Goal: Task Accomplishment & Management: Complete application form

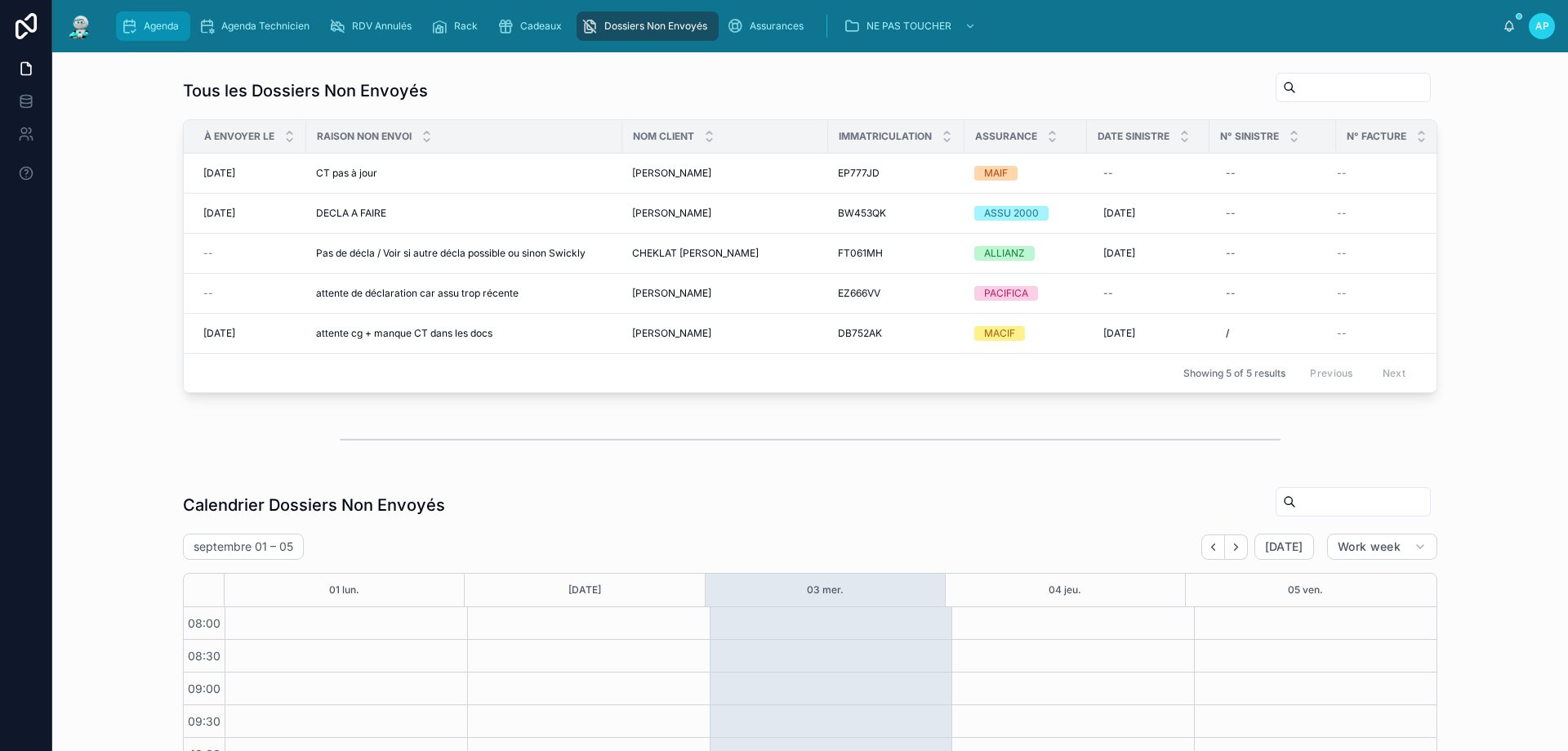
click at [163, 24] on span "Agenda" at bounding box center [161, 25] width 36 height 13
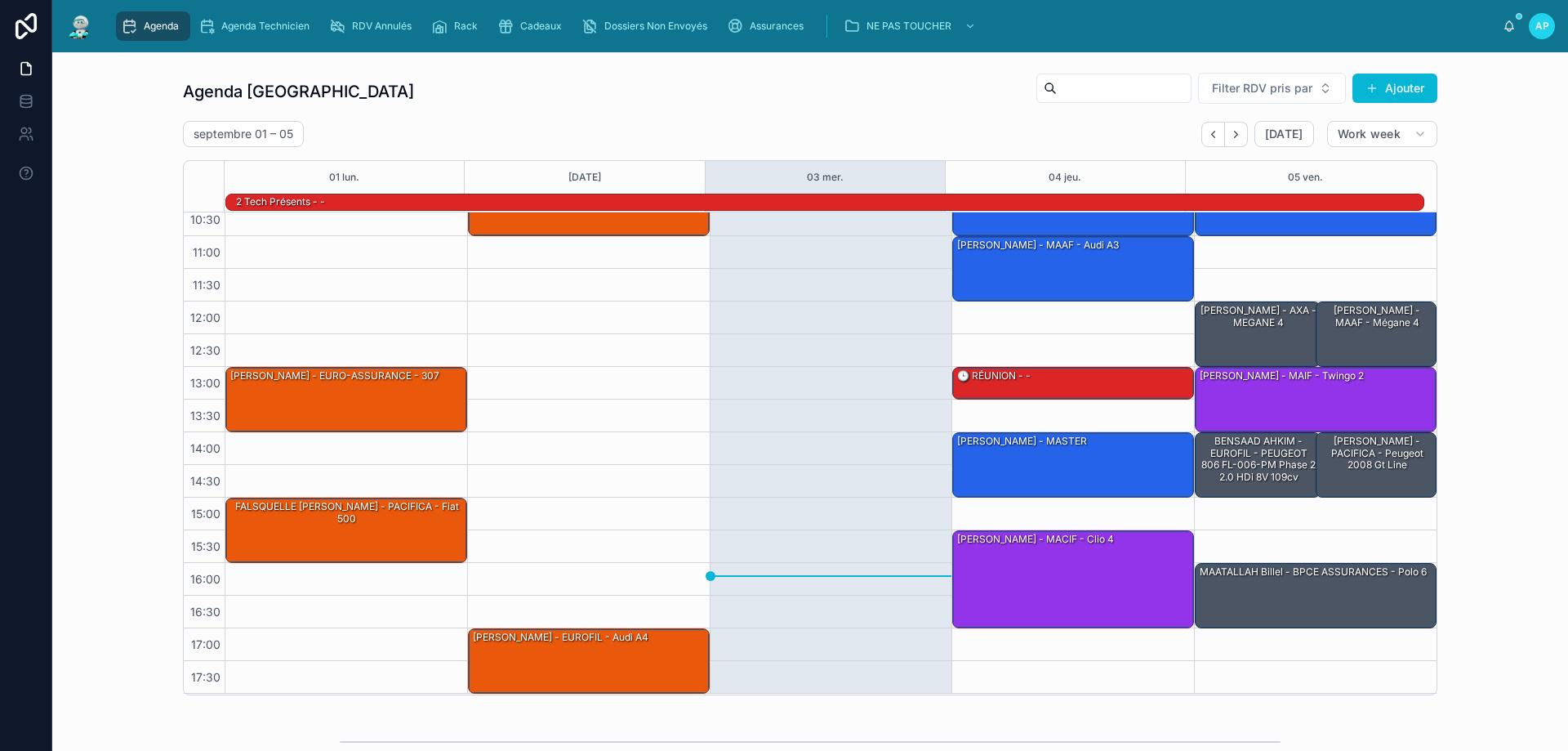
scroll to position [326, 0]
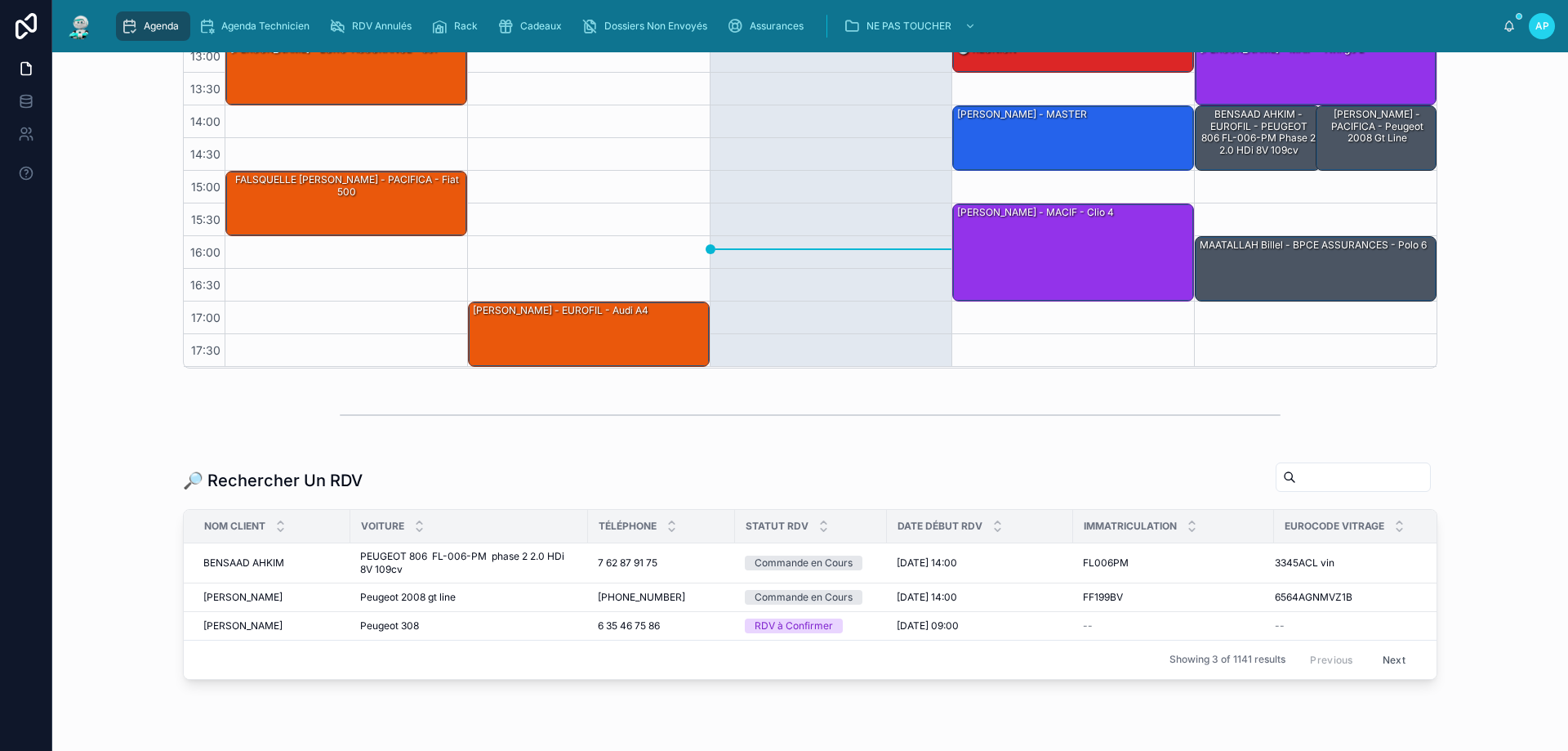
click at [1337, 478] on input "text" at bounding box center [1363, 477] width 134 height 23
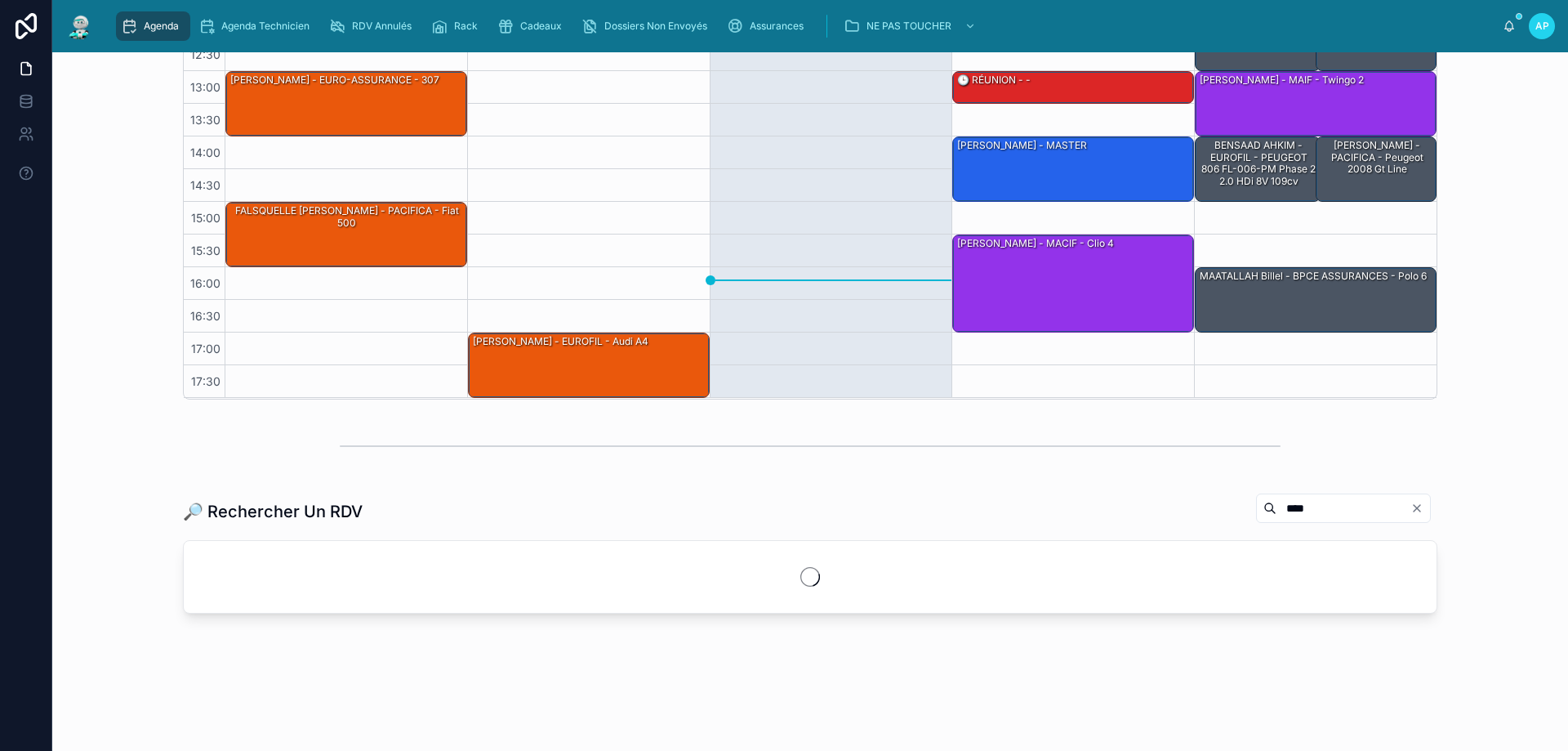
scroll to position [326, 0]
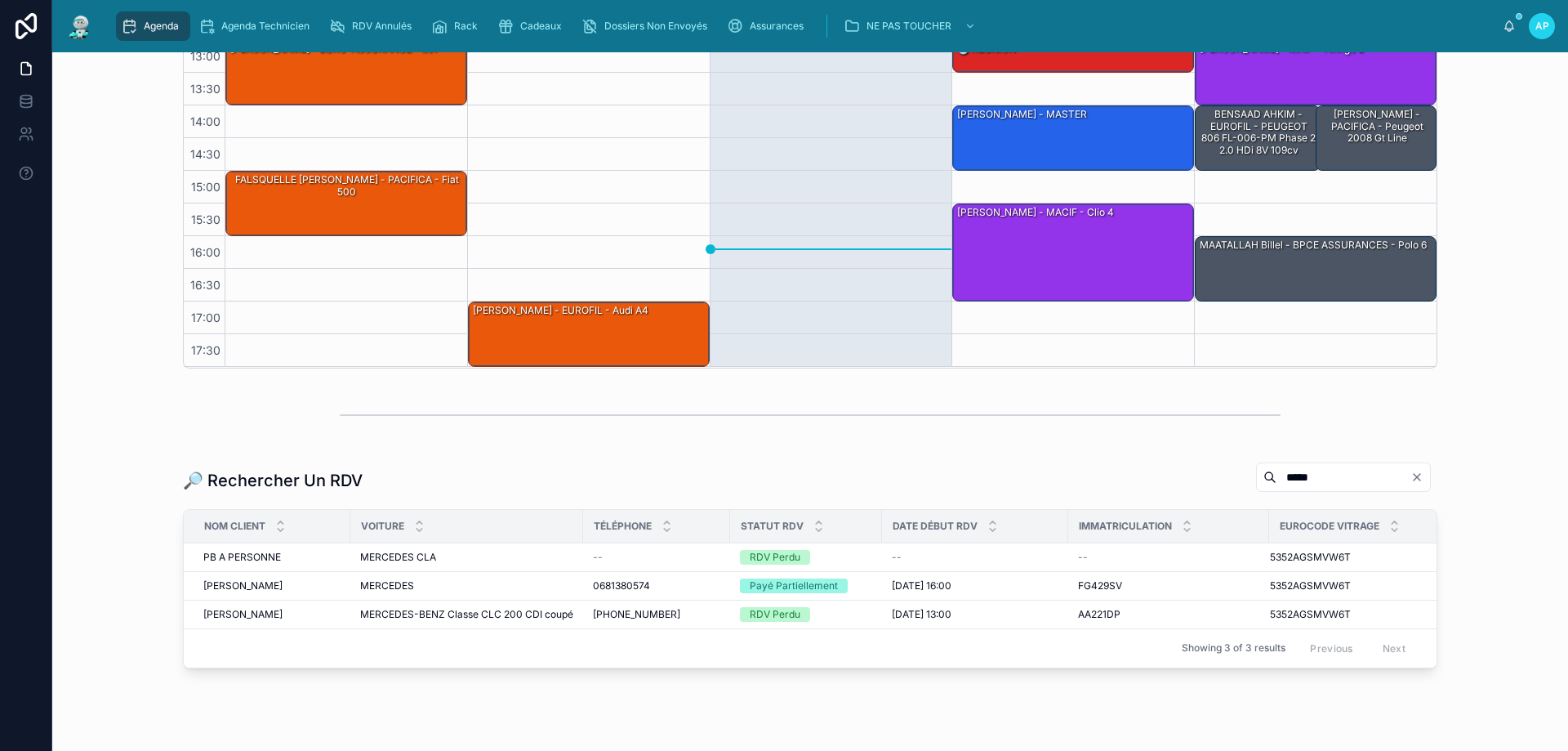
type input "*****"
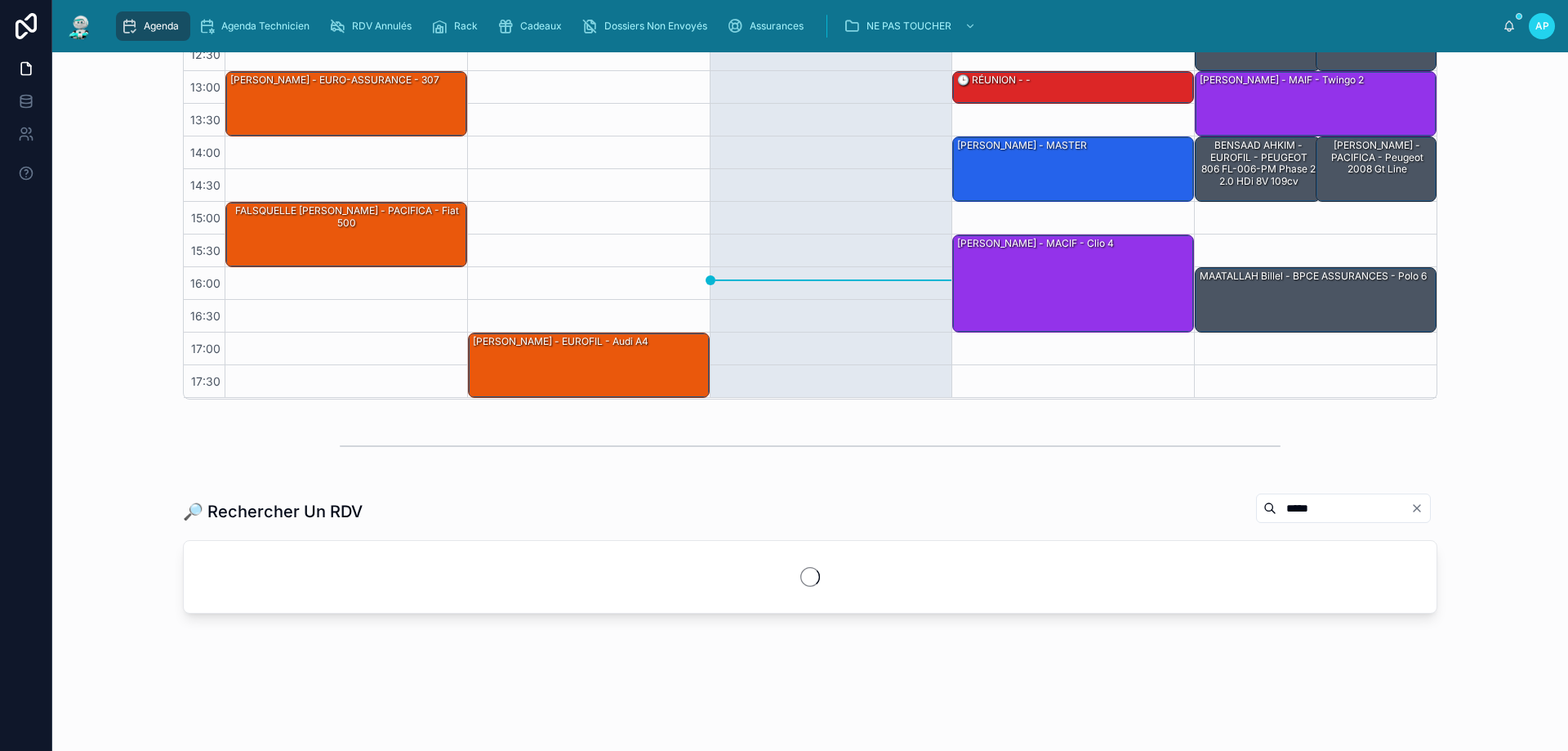
scroll to position [326, 0]
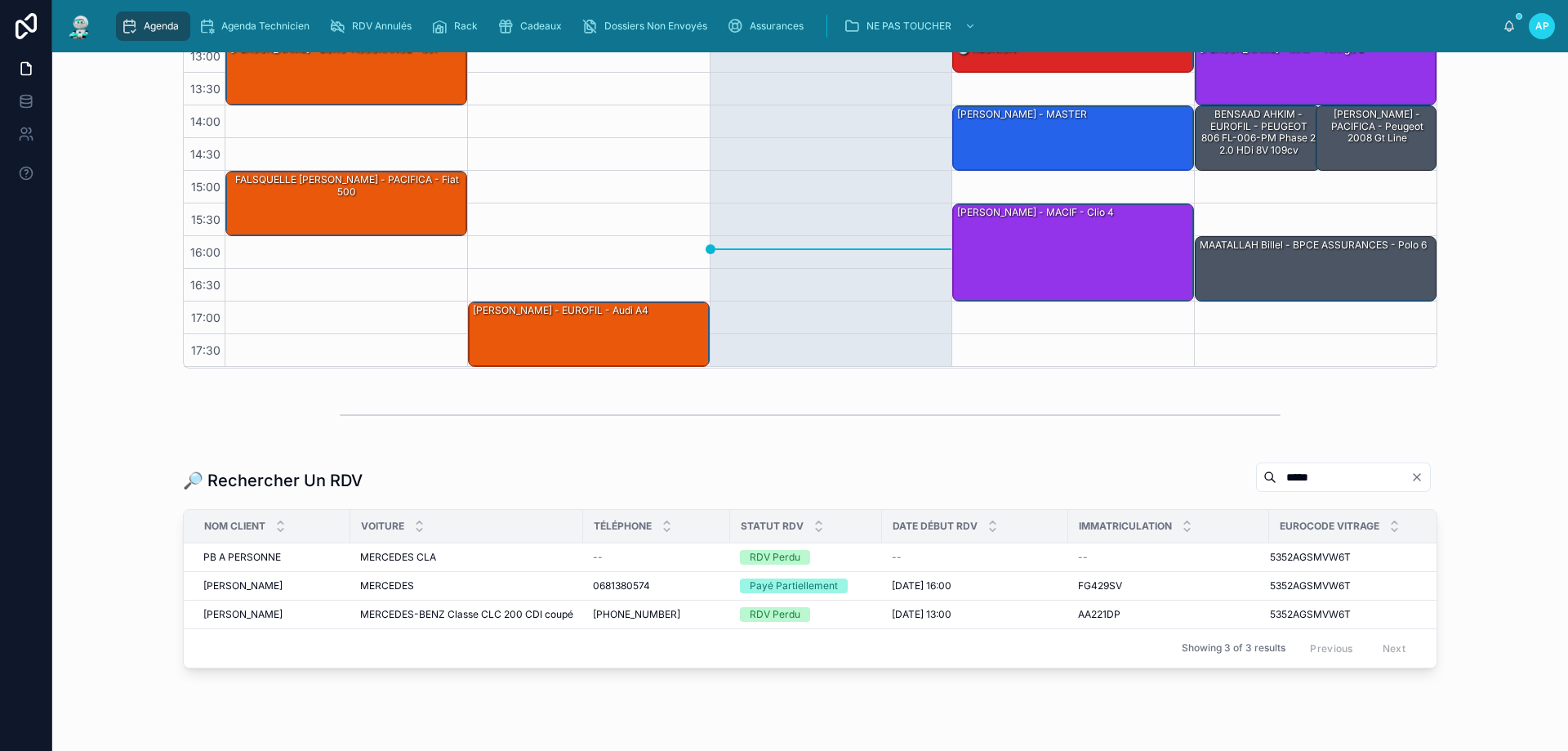
click at [1288, 468] on input "*****" at bounding box center [1343, 477] width 134 height 23
click at [538, 553] on div "MERCEDES CLA MERCEDES CLA" at bounding box center [467, 556] width 213 height 13
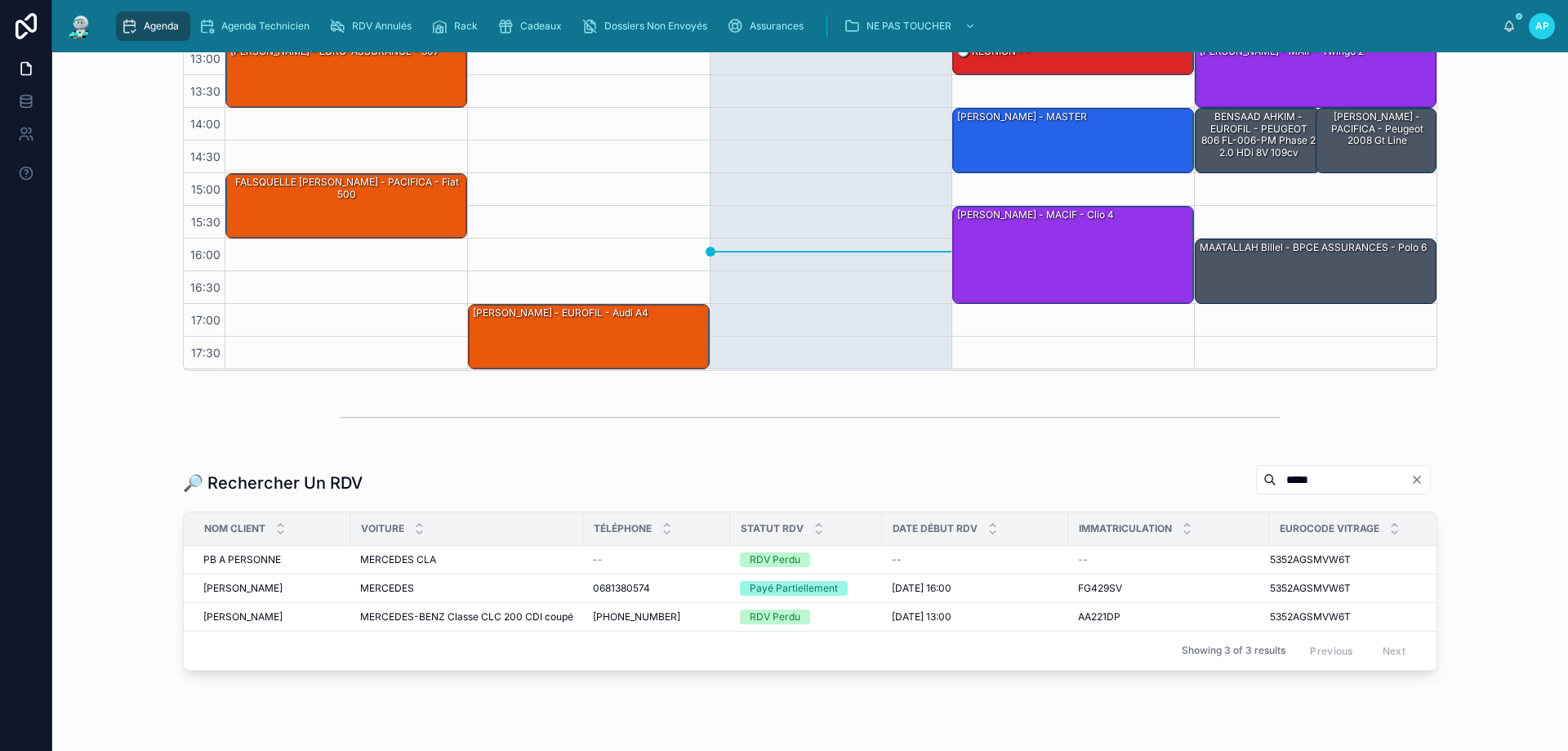
scroll to position [326, 0]
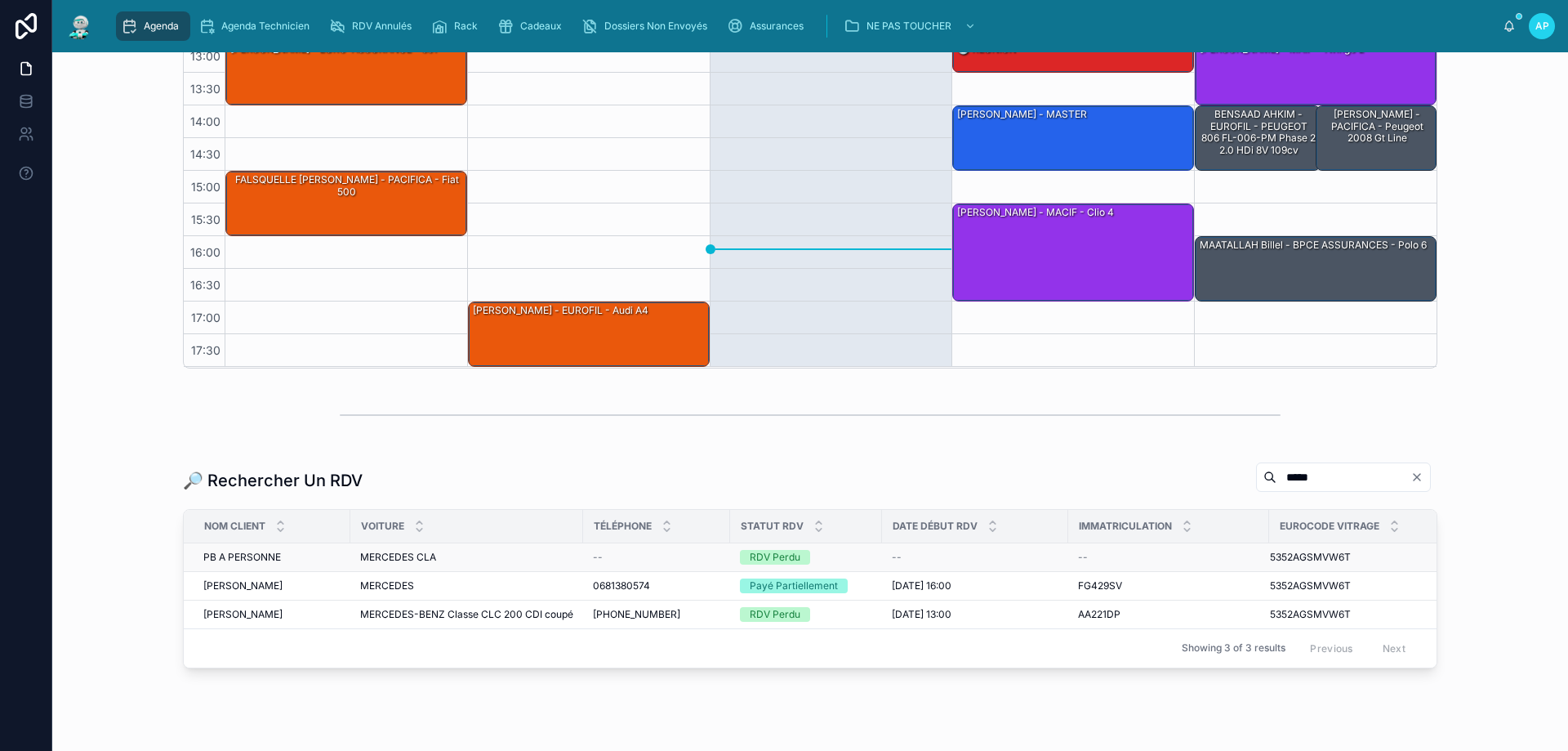
click at [781, 561] on div "RDV Perdu" at bounding box center [775, 556] width 51 height 14
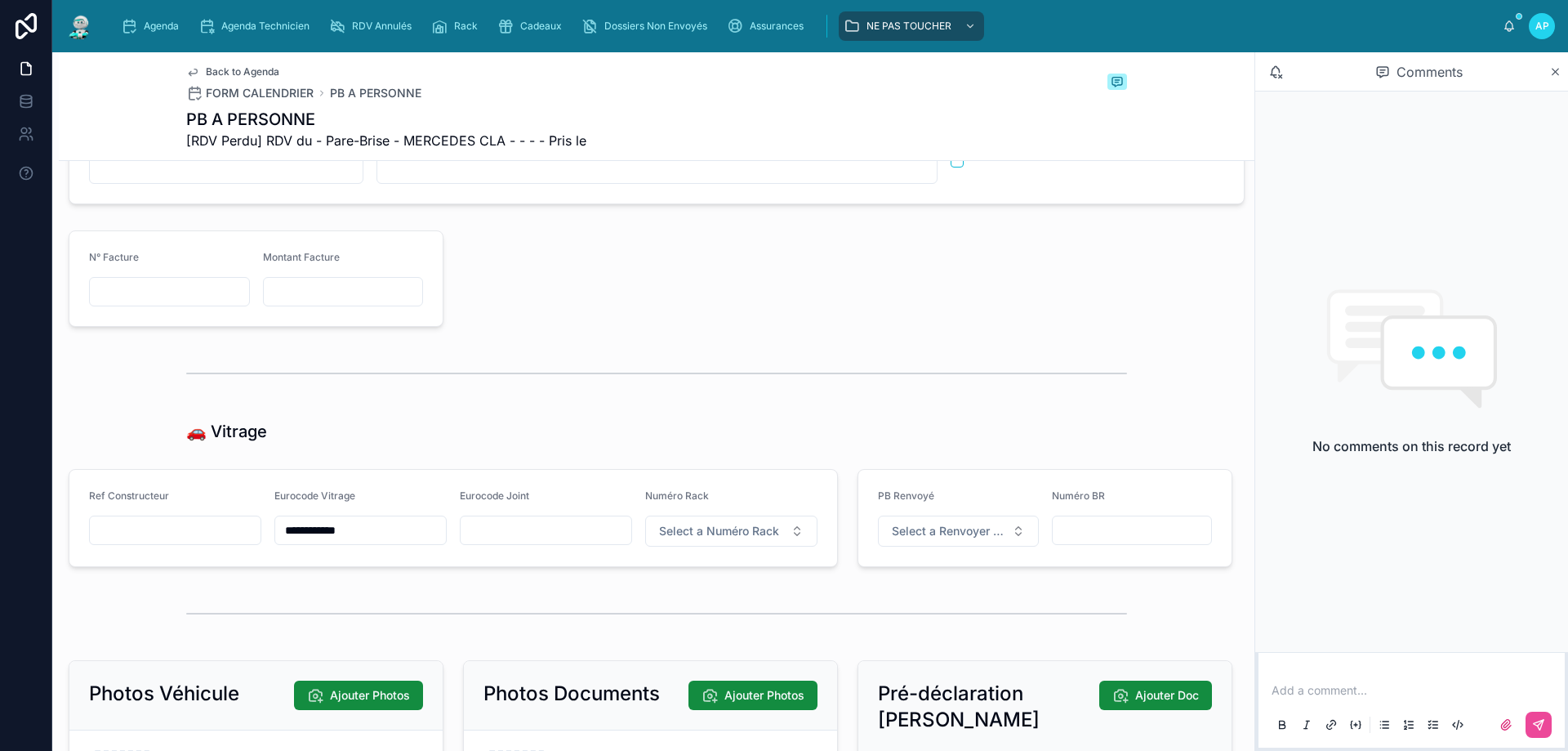
scroll to position [1797, 0]
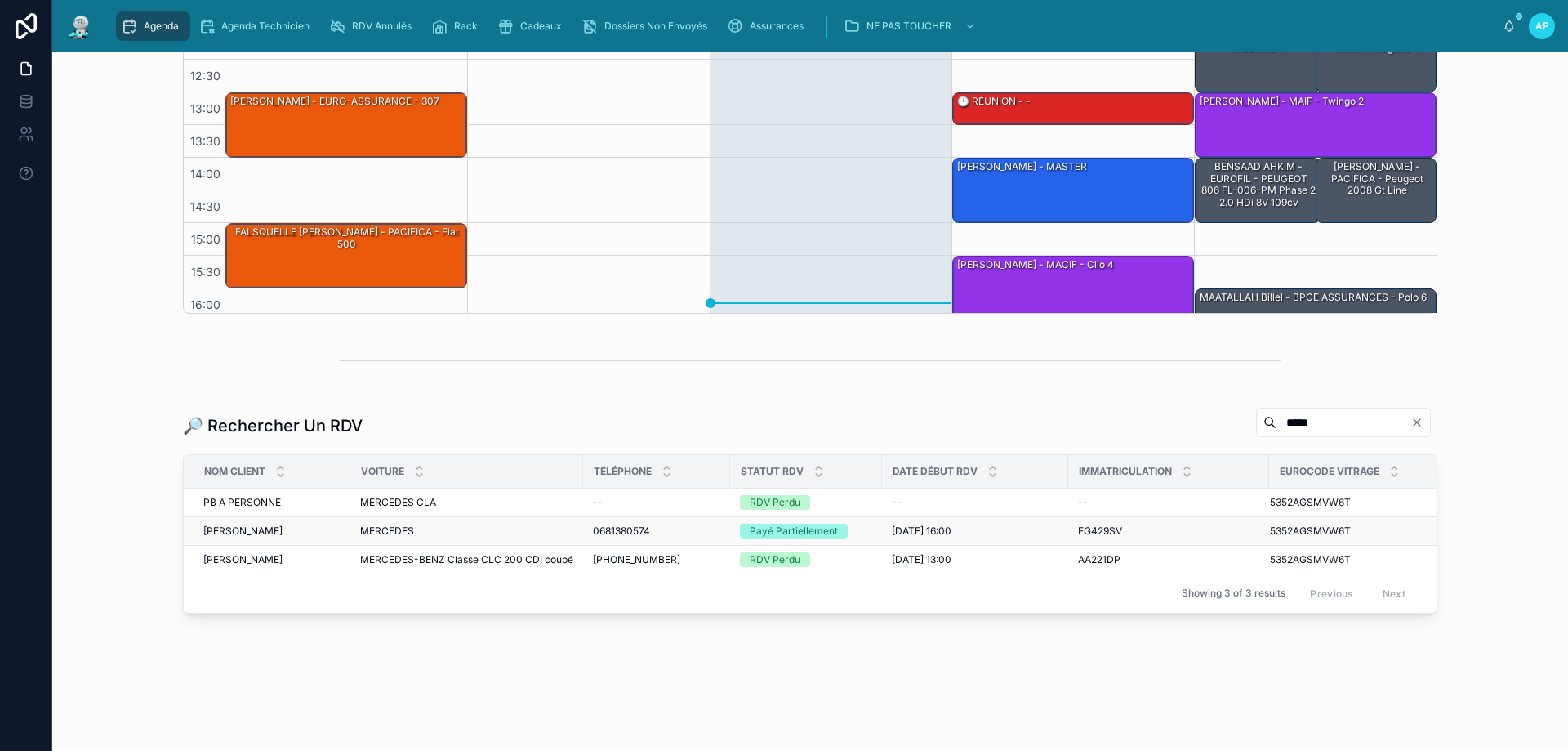
scroll to position [107, 0]
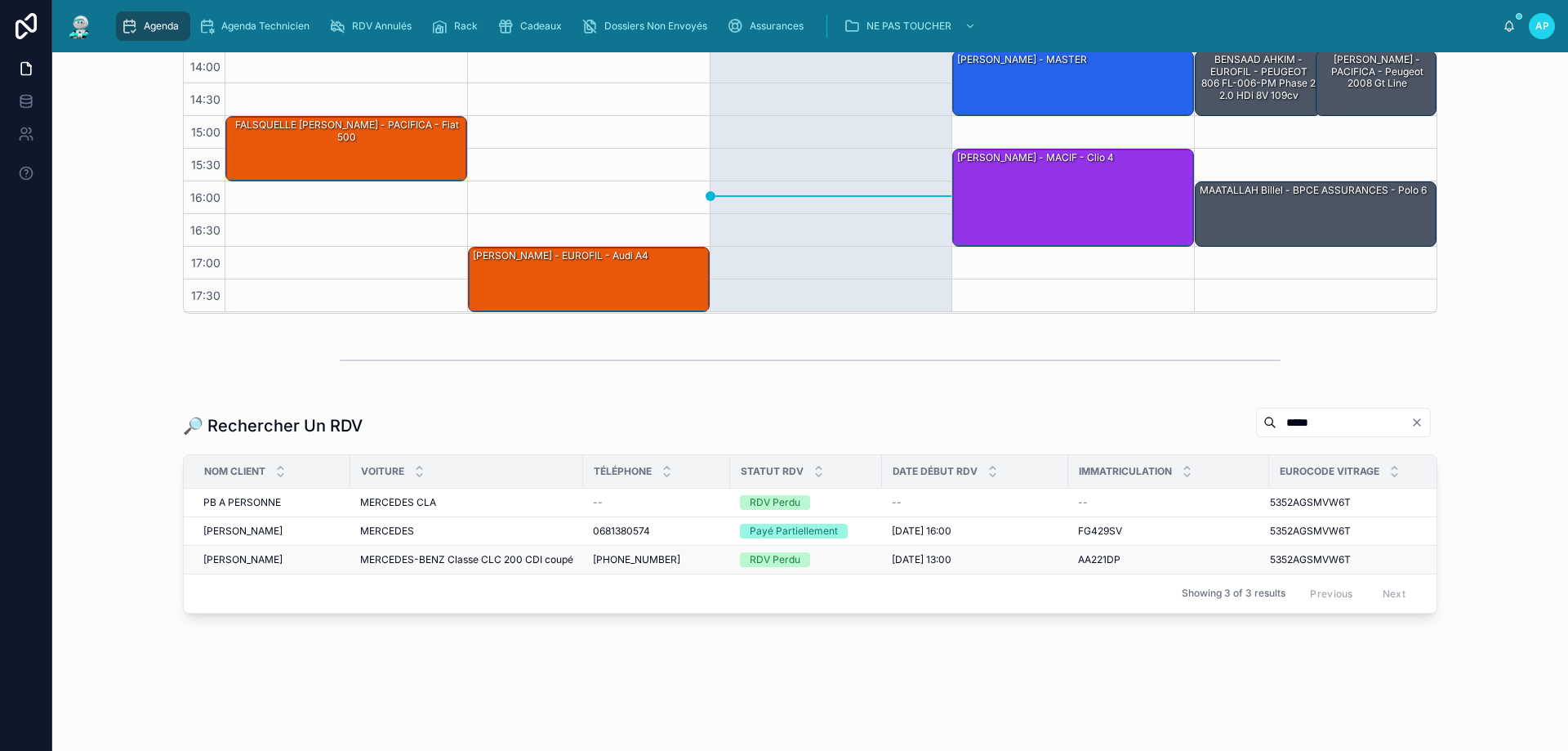
click at [832, 552] on div "RDV Perdu" at bounding box center [806, 559] width 132 height 14
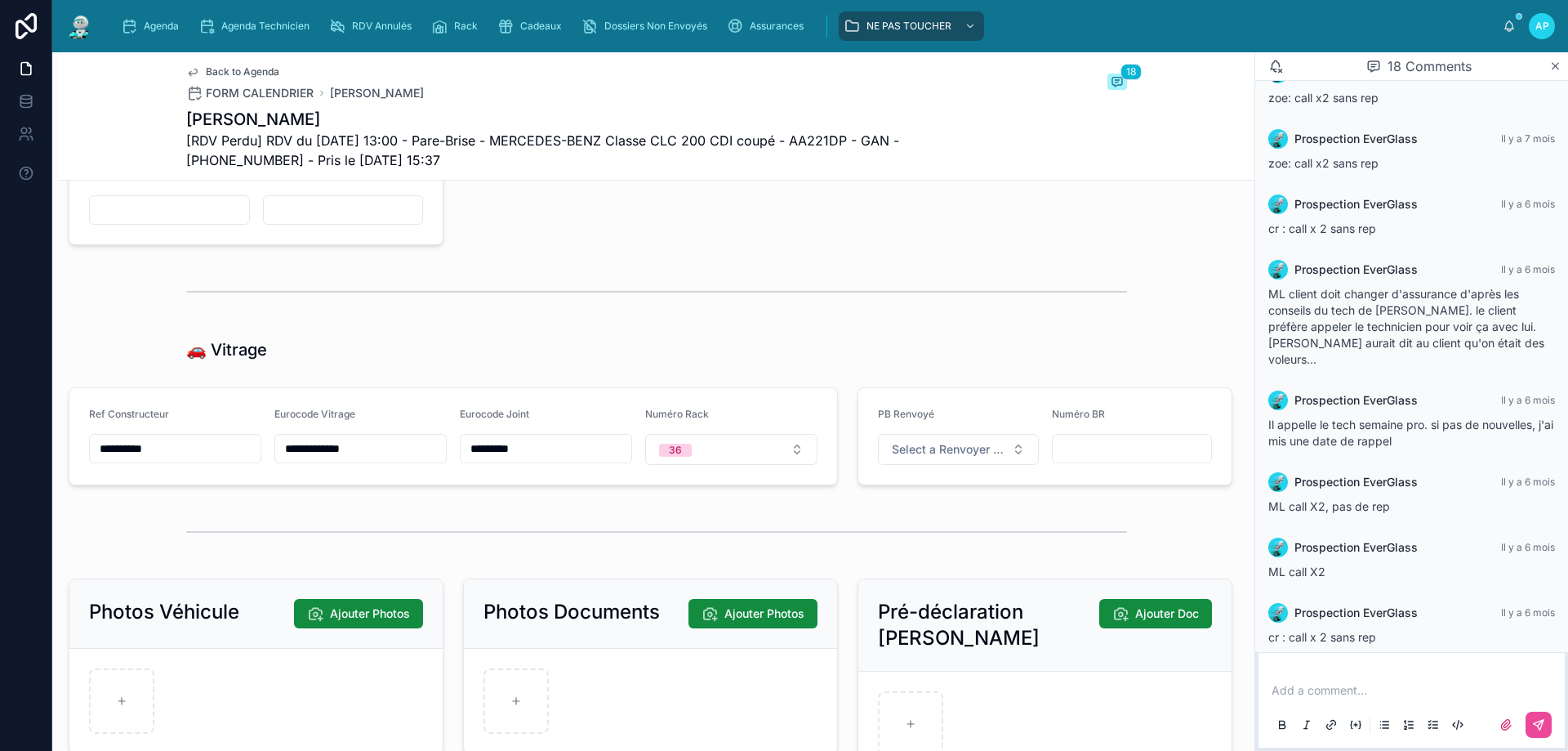
scroll to position [1960, 0]
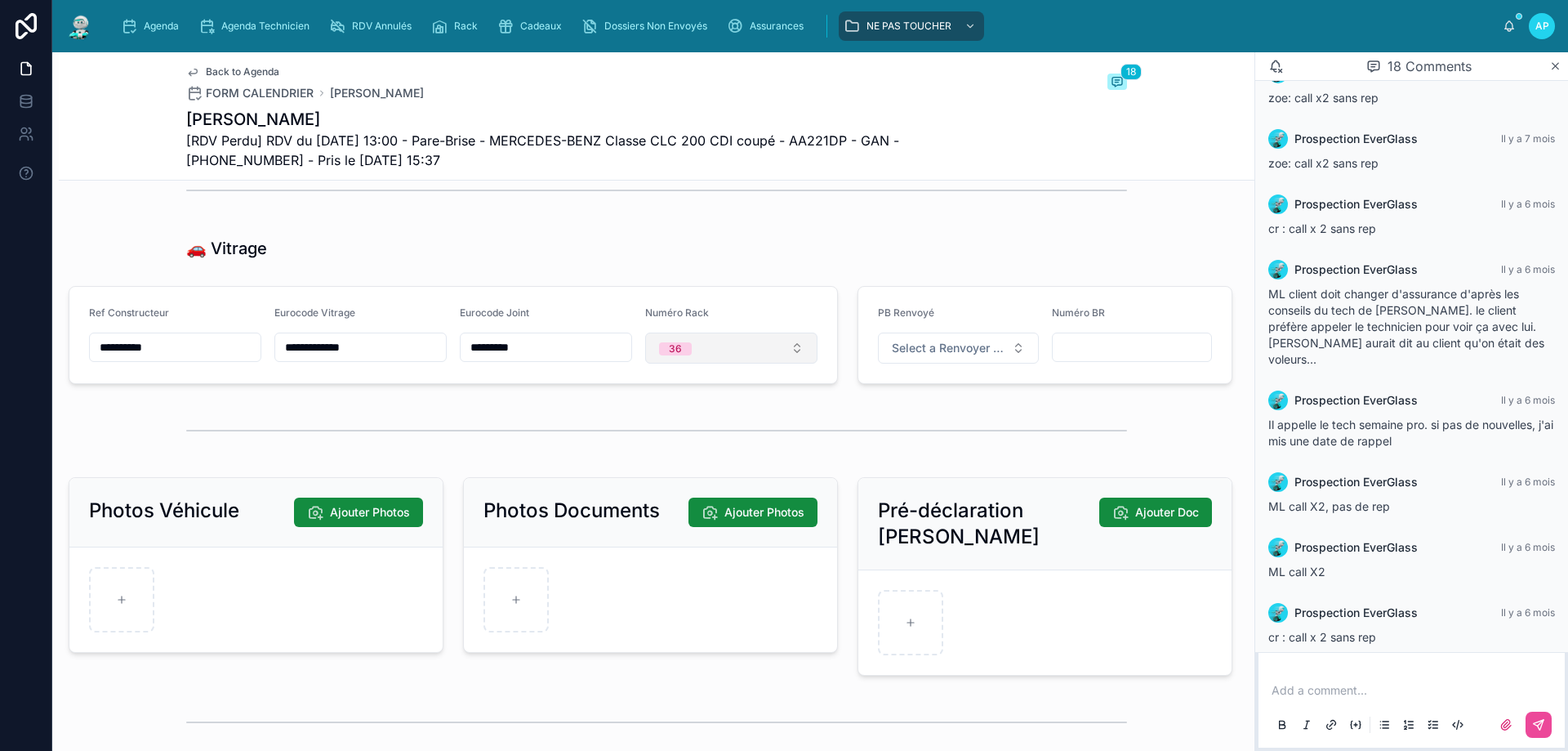
click at [718, 364] on button "36" at bounding box center [731, 348] width 172 height 31
type input "***"
click at [736, 425] on div "Hors Rack" at bounding box center [724, 425] width 196 height 23
click at [892, 356] on span "Select a Renvoyer Vitrage" at bounding box center [948, 348] width 113 height 16
click at [960, 434] on div "À RENVOYER" at bounding box center [949, 425] width 196 height 25
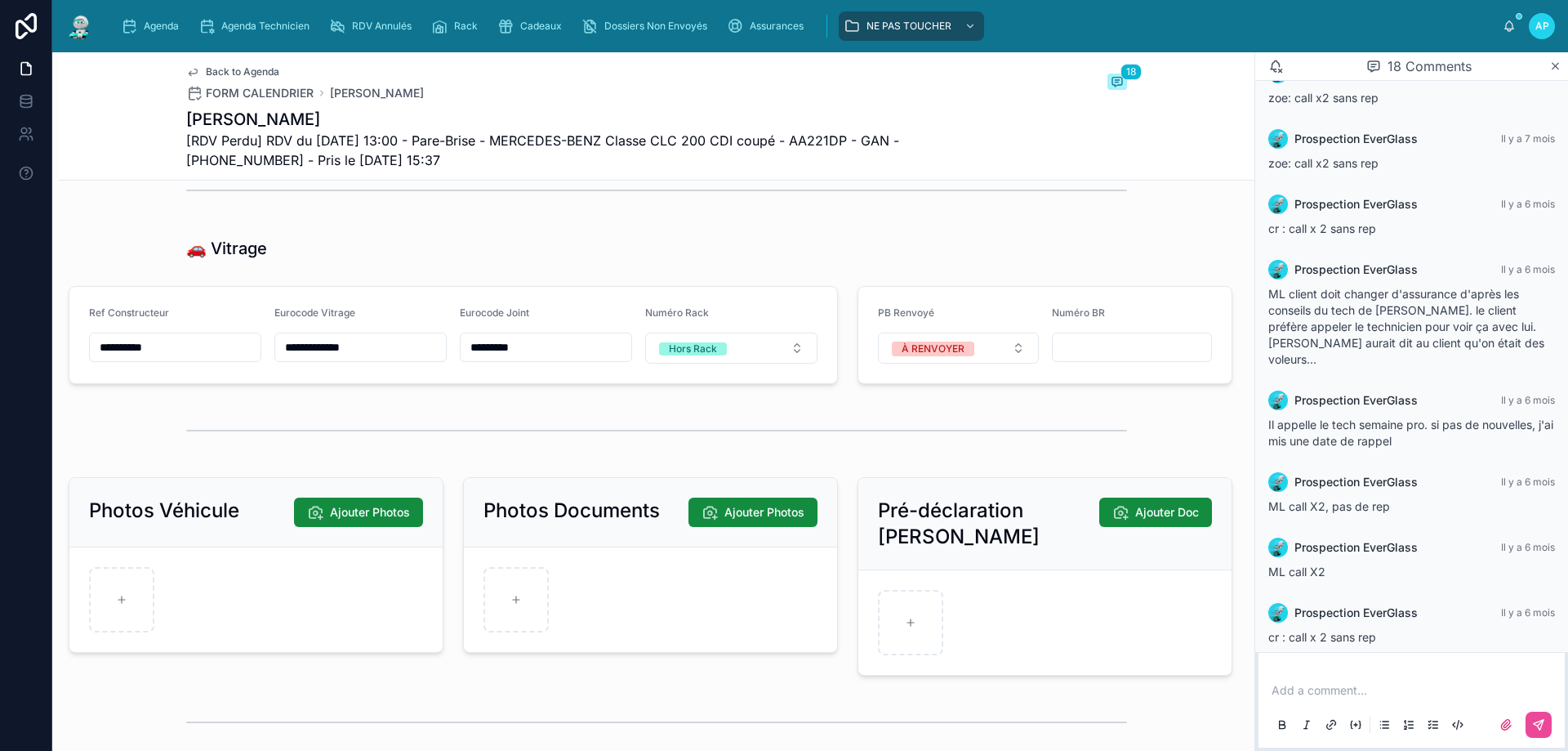
click at [1098, 359] on input "text" at bounding box center [1132, 347] width 159 height 23
paste input "**********"
type input "**********"
click at [176, 36] on div "Agenda" at bounding box center [153, 25] width 64 height 26
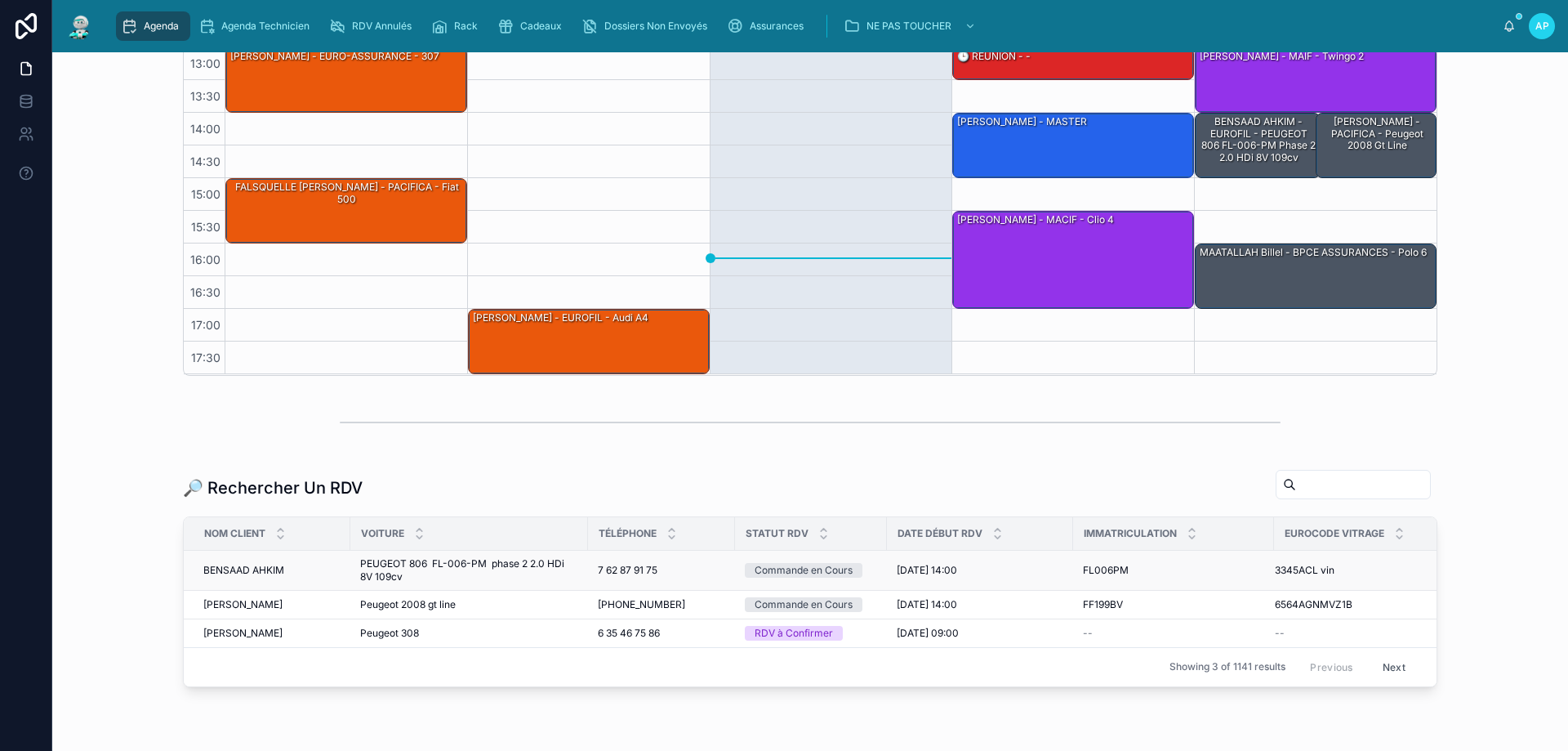
scroll to position [326, 0]
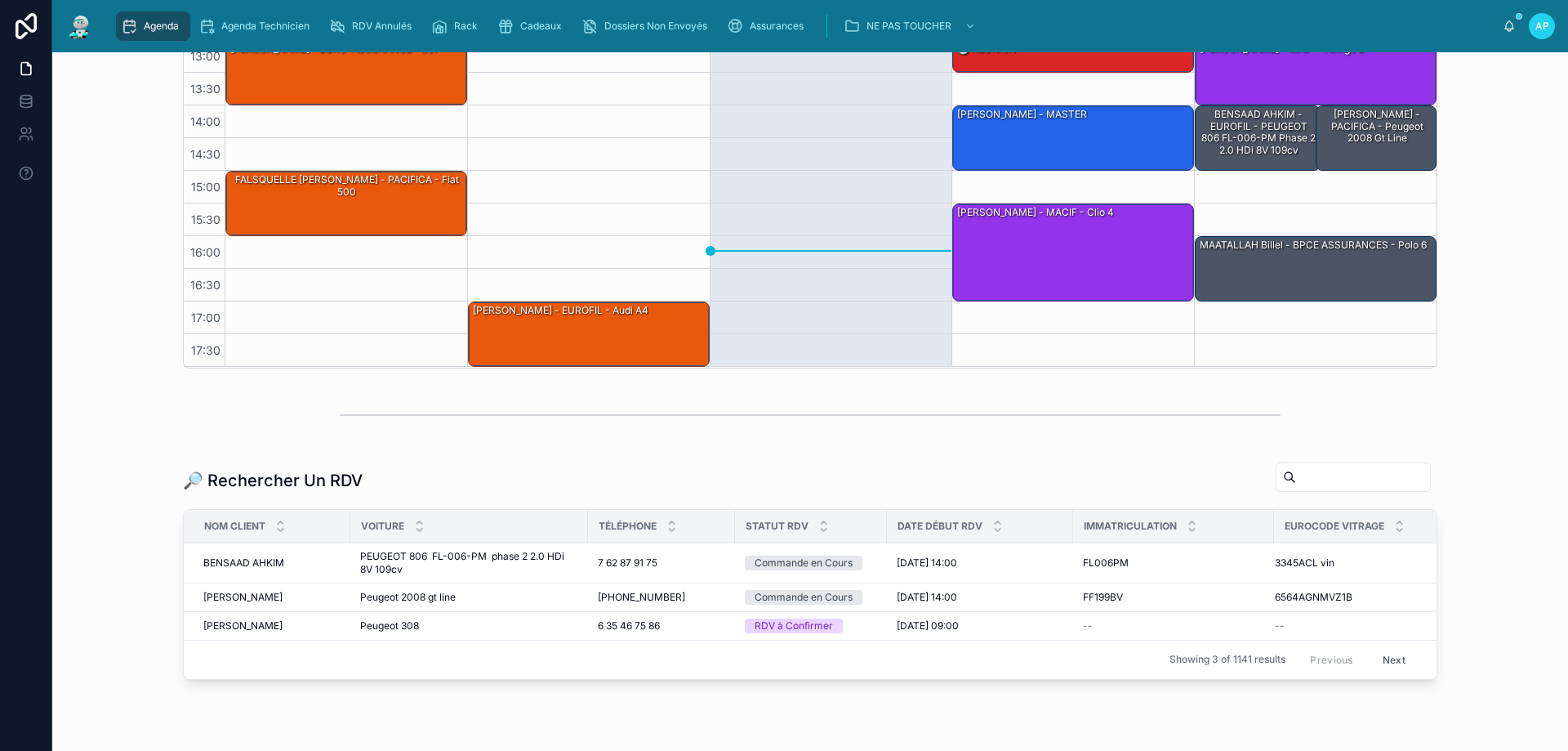
click at [1297, 483] on input "text" at bounding box center [1363, 477] width 134 height 23
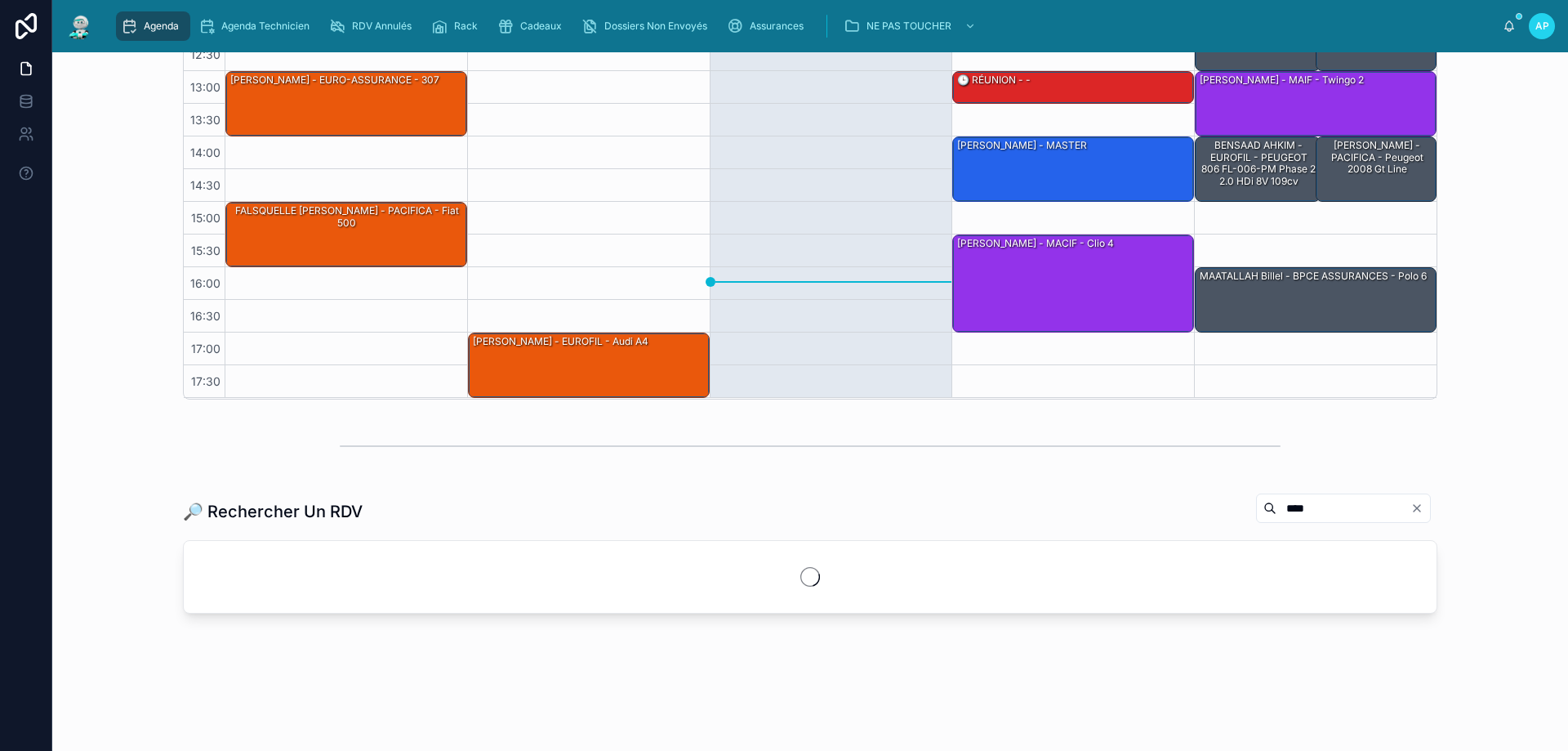
scroll to position [326, 0]
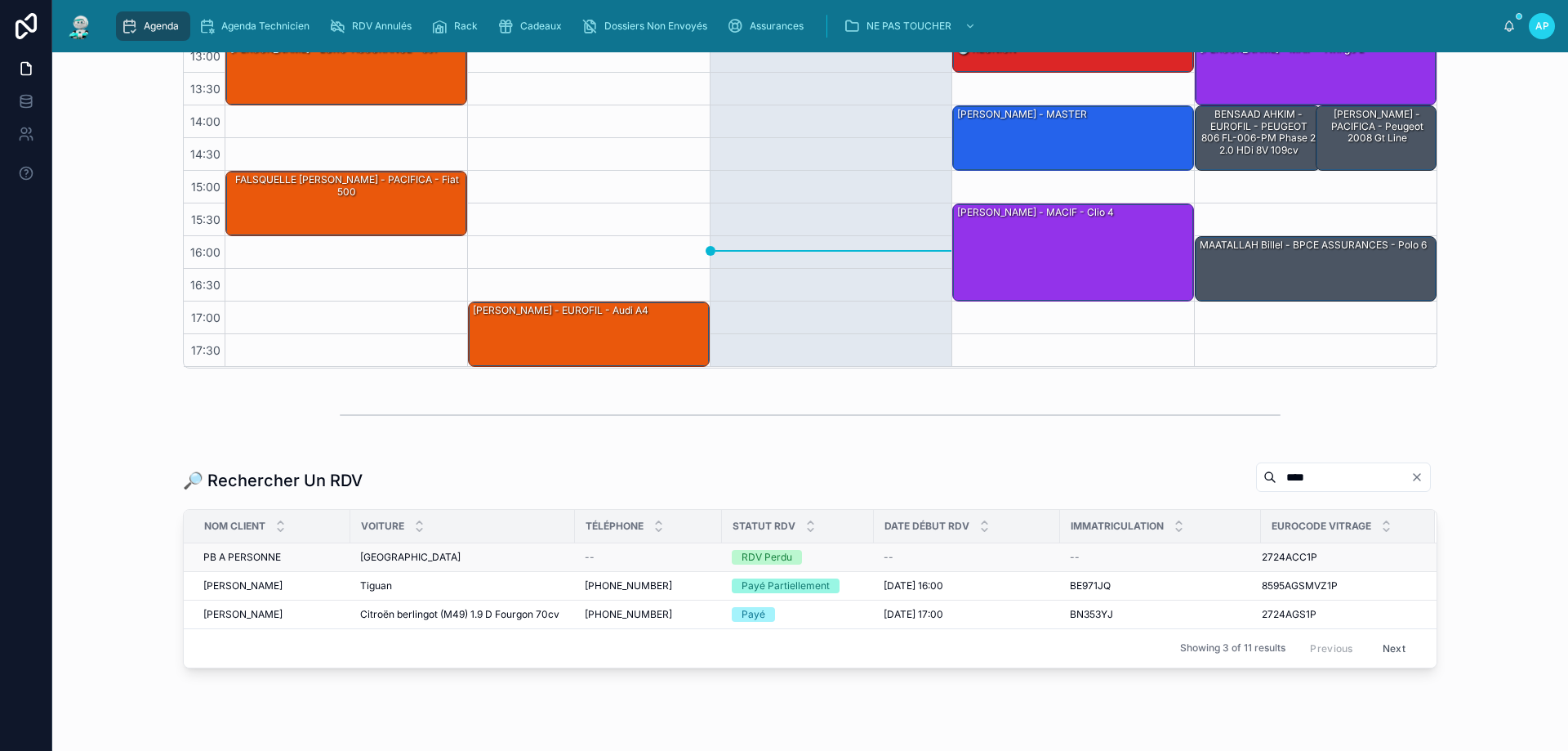
type input "****"
click at [996, 561] on div "--" at bounding box center [966, 556] width 167 height 13
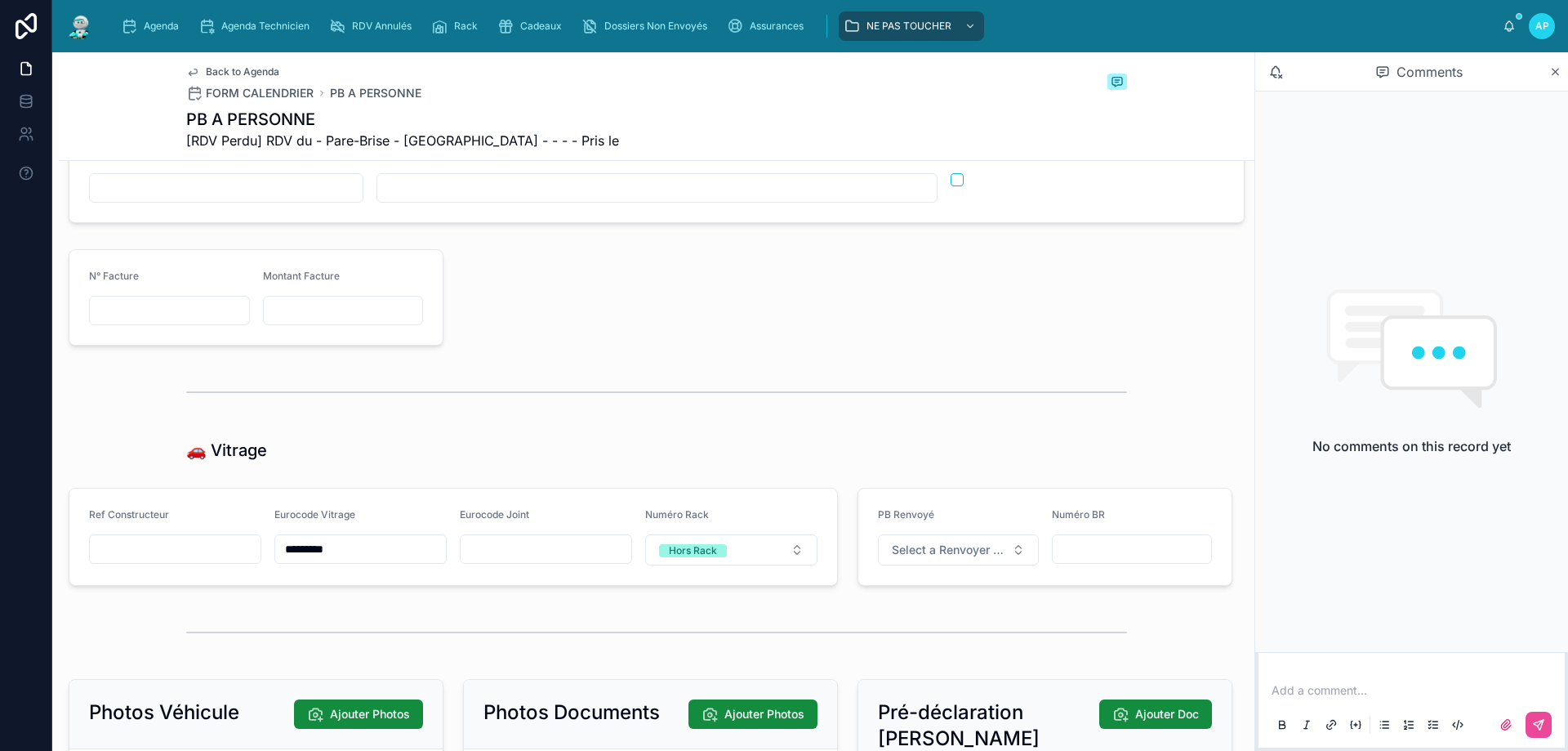
scroll to position [1797, 0]
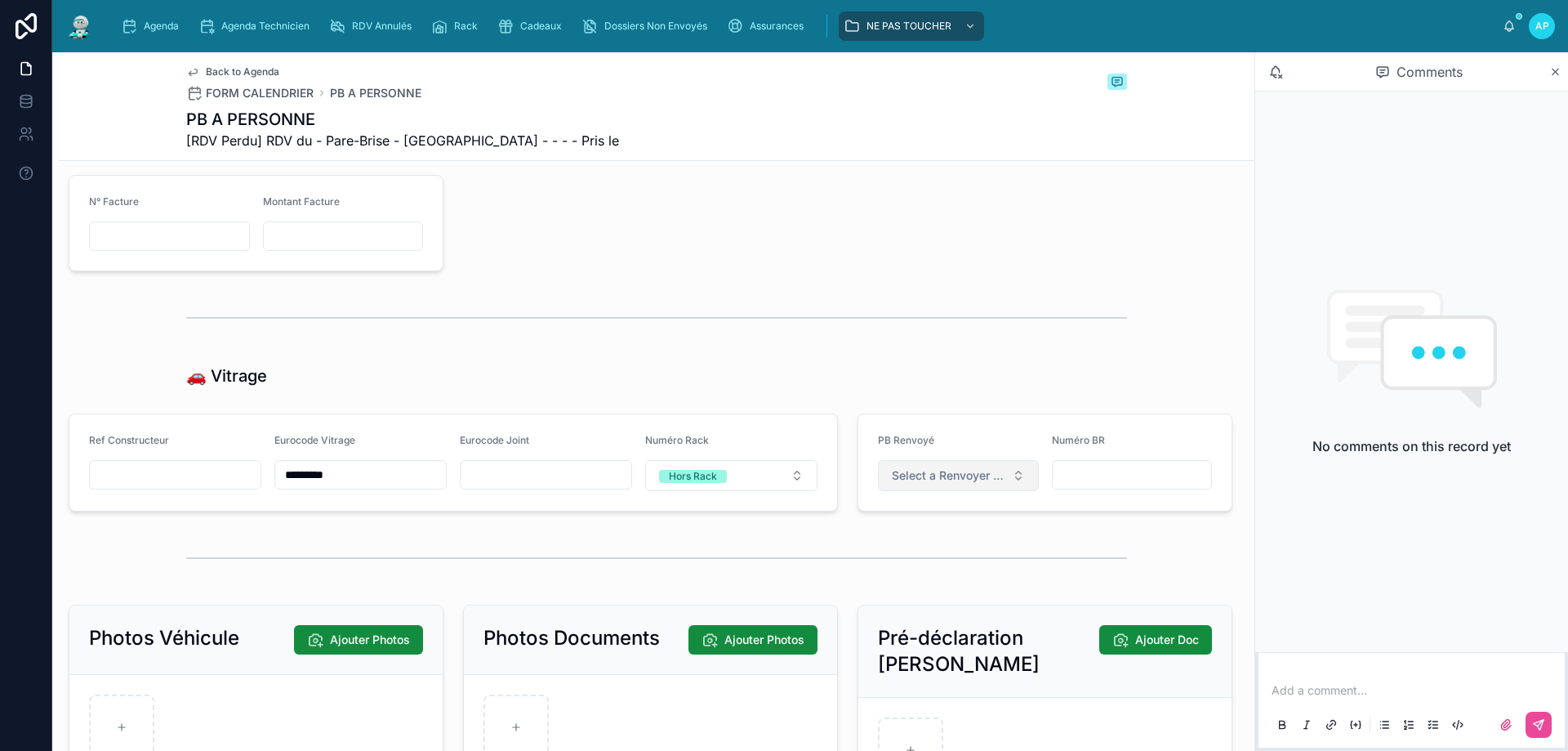
click at [951, 491] on button "Select a Renvoyer Vitrage" at bounding box center [958, 475] width 161 height 31
click at [933, 561] on div "À RENVOYER" at bounding box center [949, 552] width 196 height 25
click at [1081, 486] on input "text" at bounding box center [1132, 474] width 159 height 23
paste input "**********"
type input "**********"
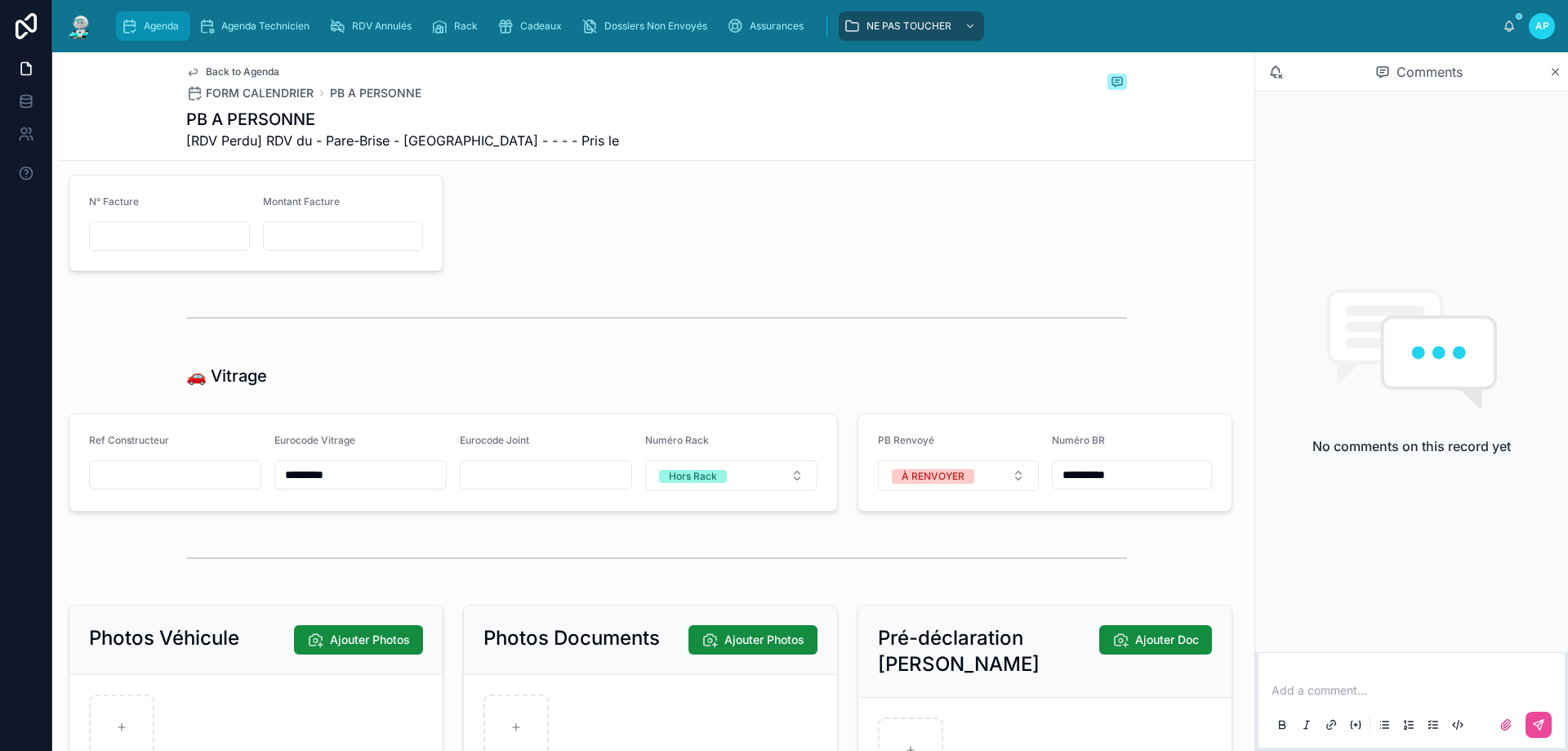
click at [176, 24] on span "Agenda" at bounding box center [161, 25] width 36 height 13
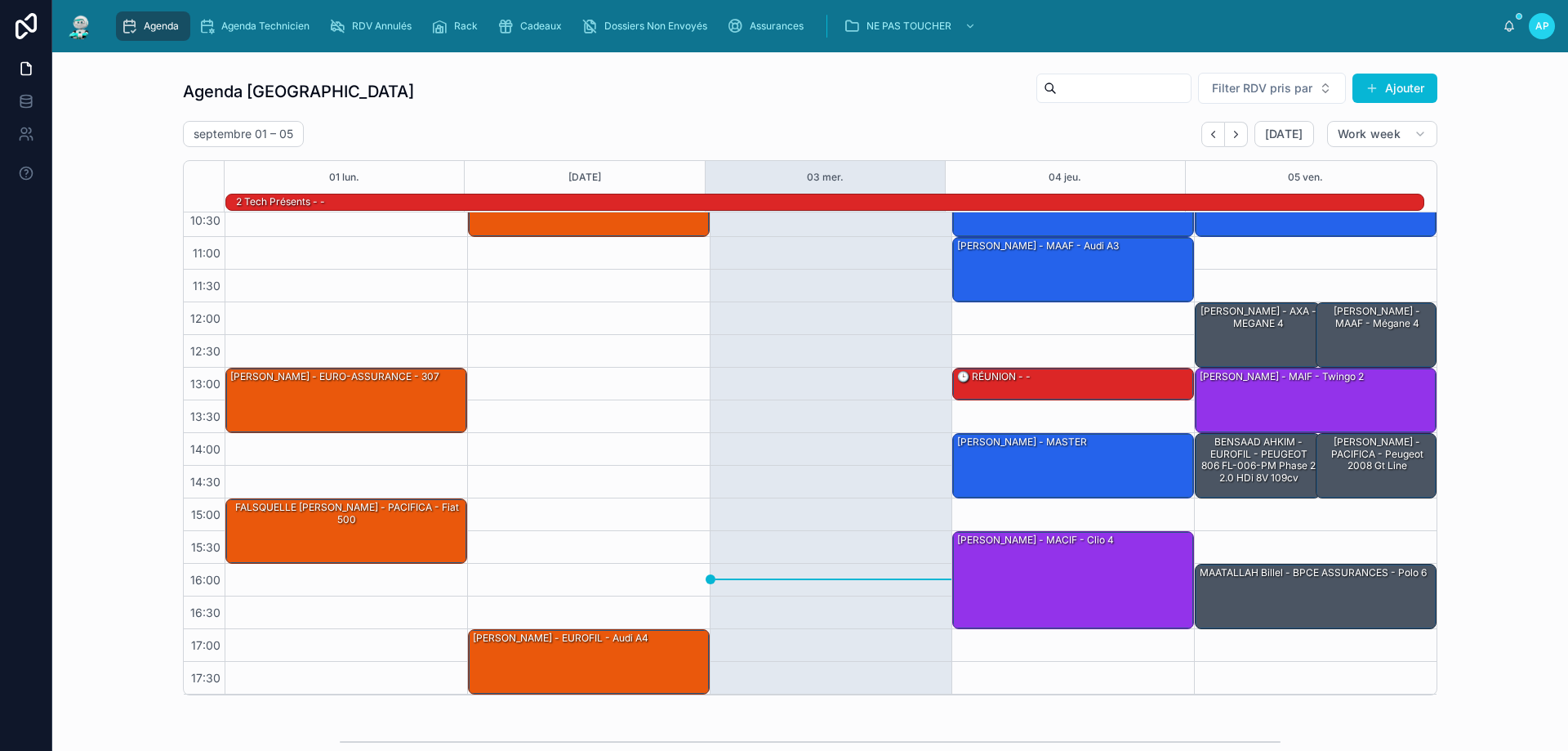
scroll to position [245, 0]
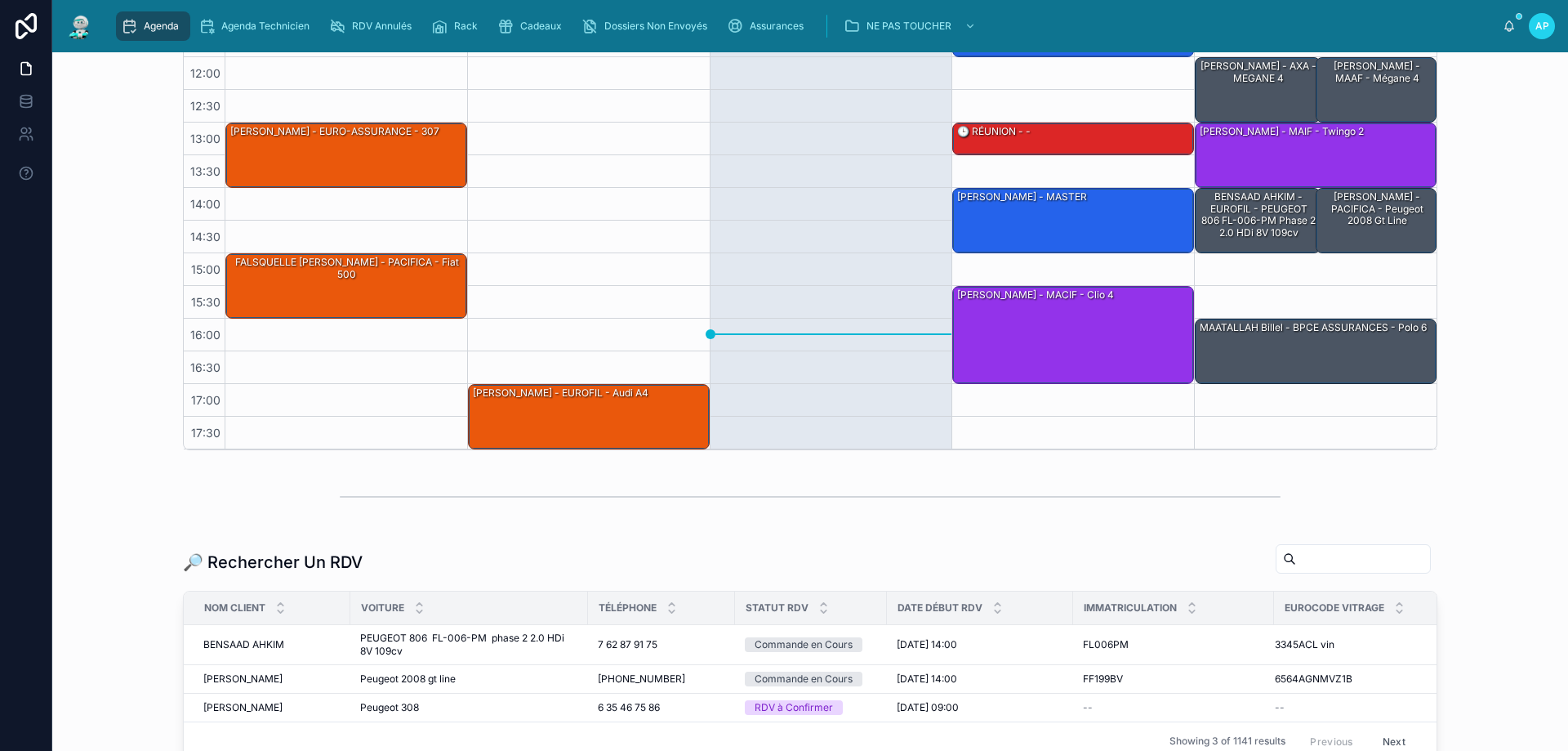
click at [1296, 550] on input "text" at bounding box center [1363, 558] width 134 height 23
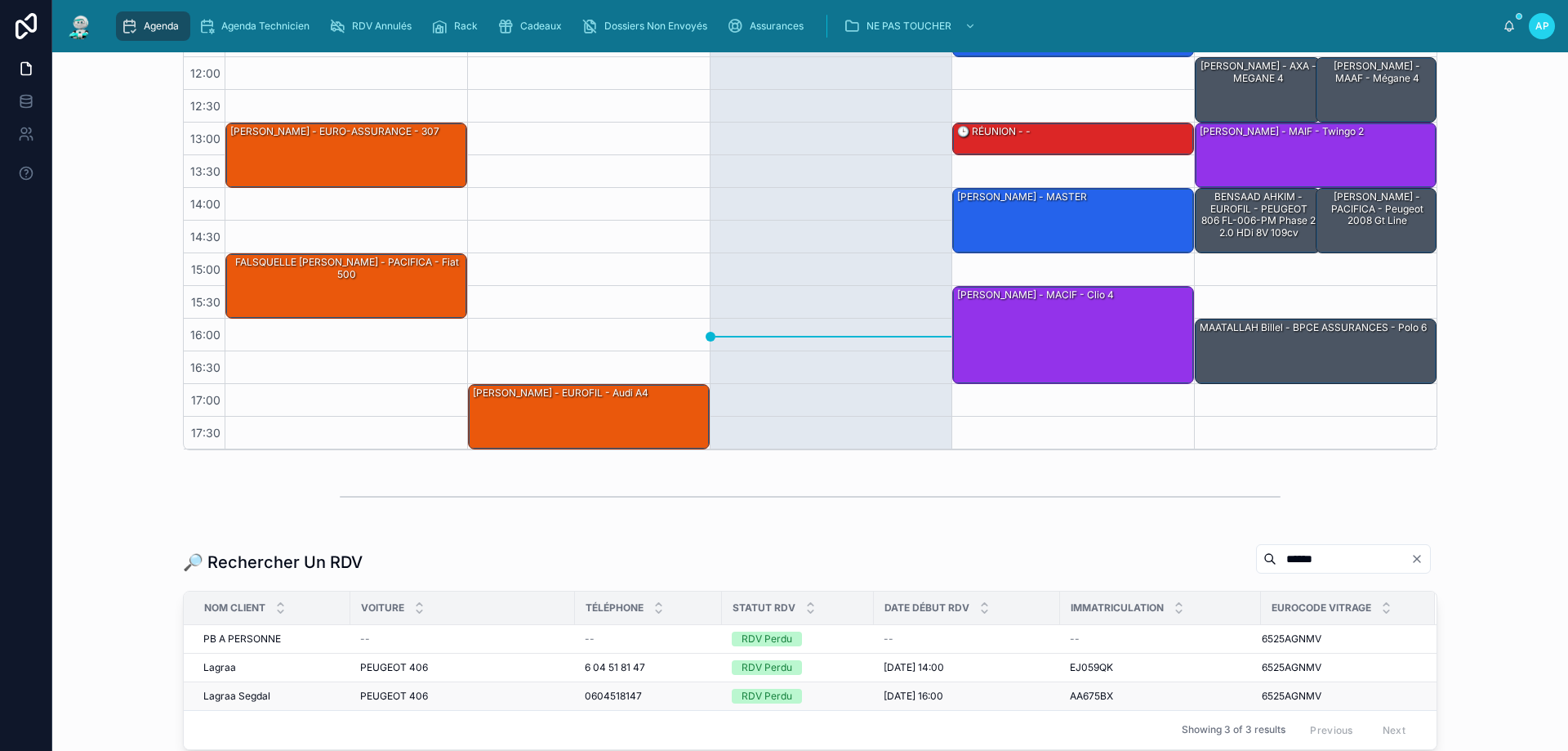
type input "******"
click at [648, 693] on div "0604518147 0604518147" at bounding box center [648, 695] width 128 height 13
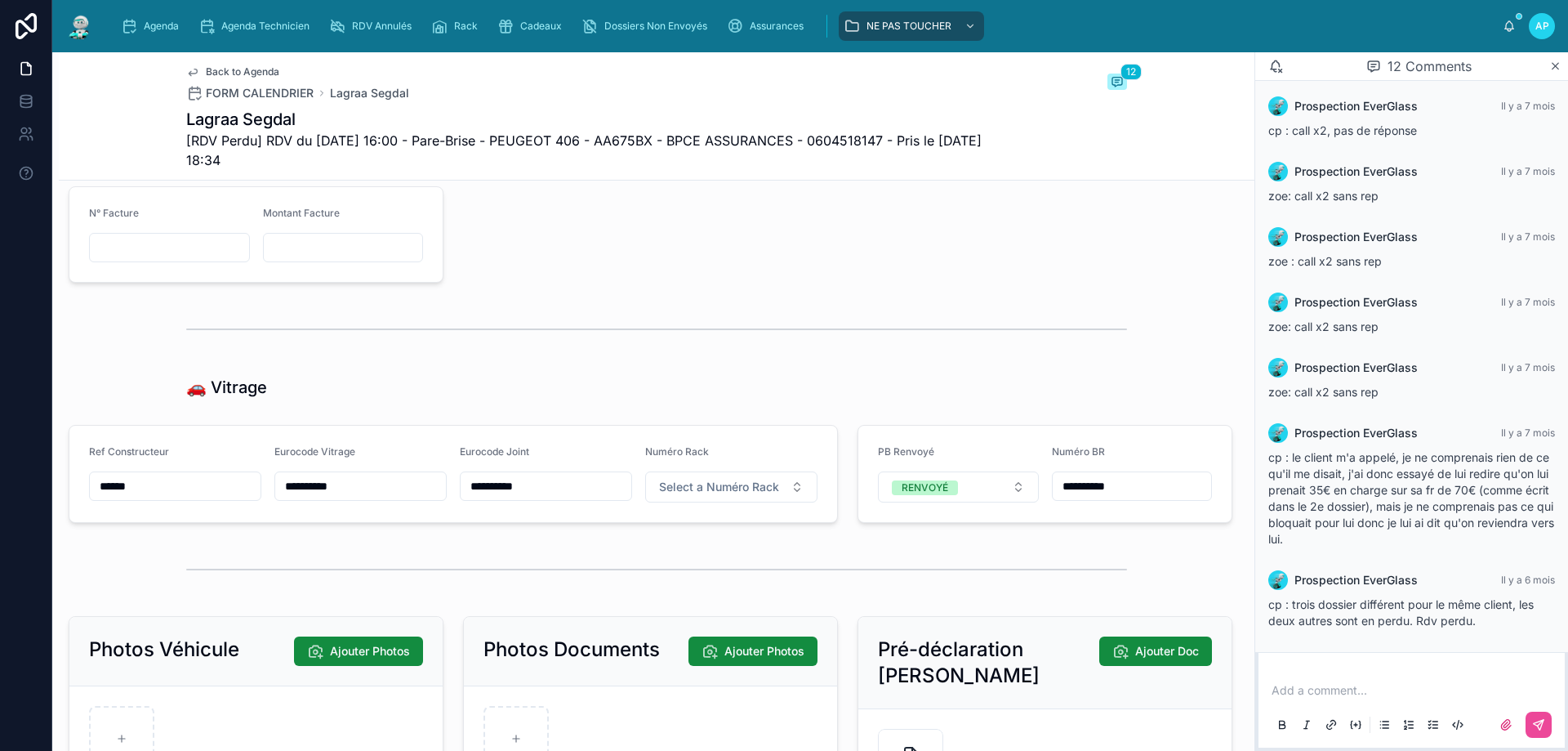
scroll to position [1879, 0]
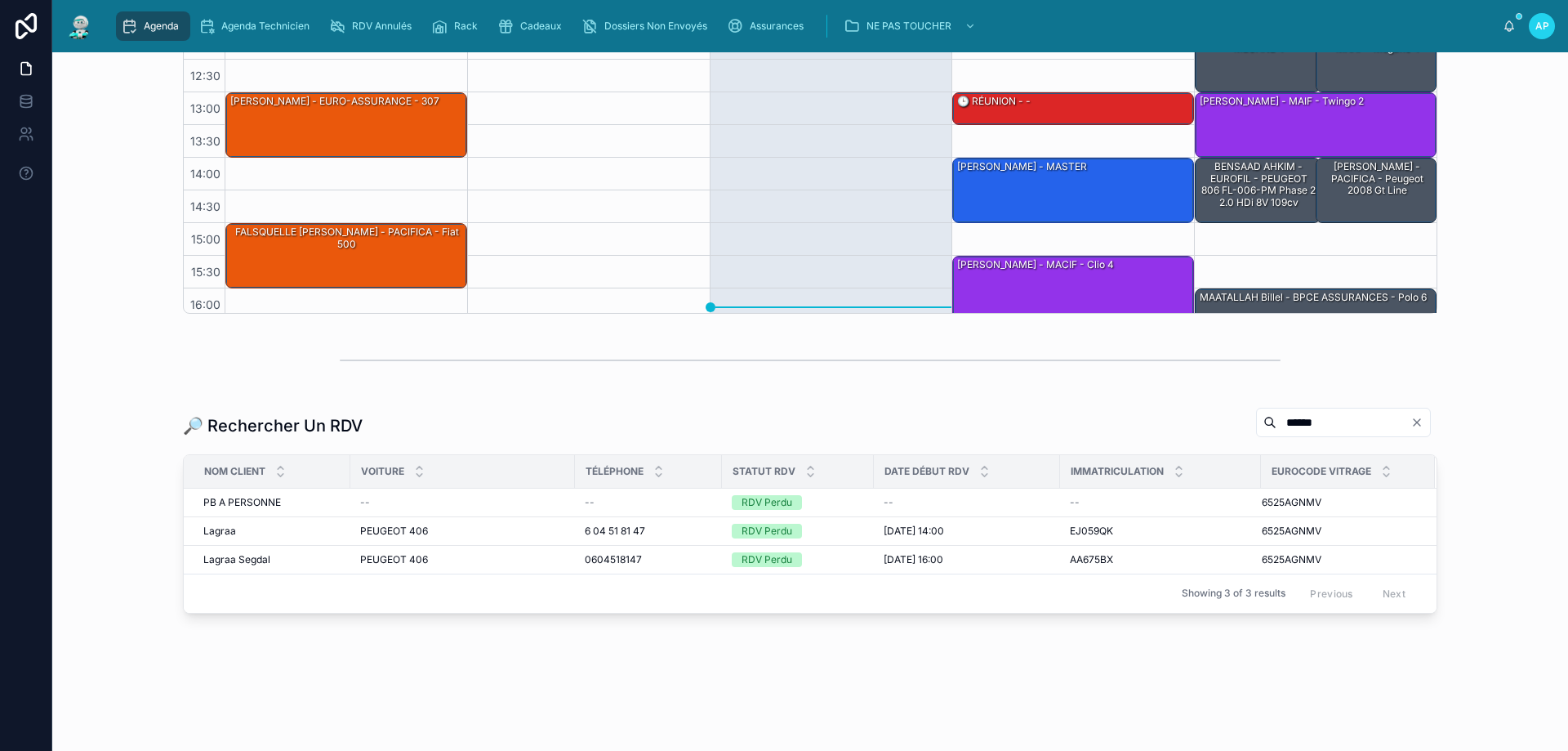
scroll to position [107, 0]
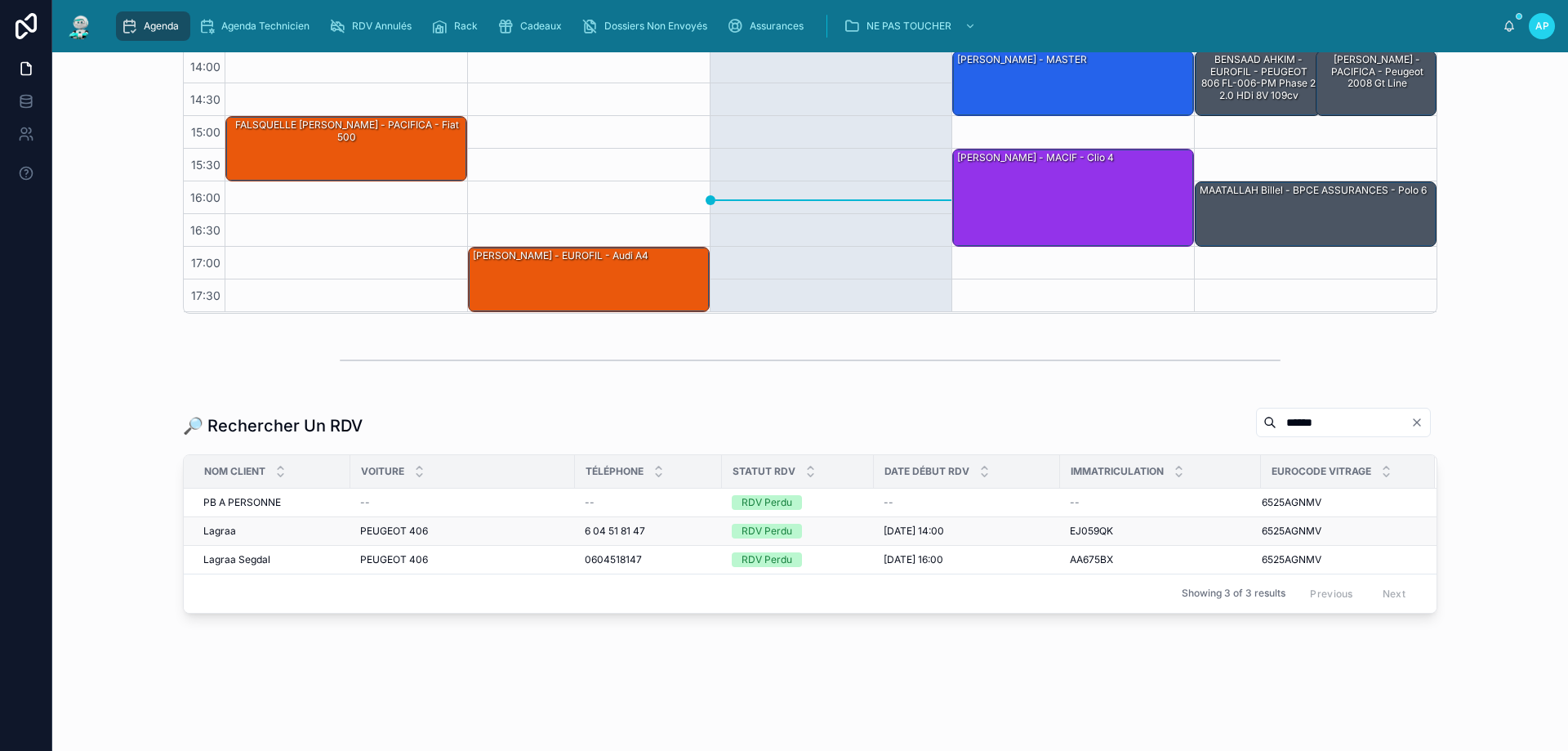
click at [785, 542] on td "RDV Perdu" at bounding box center [798, 530] width 152 height 29
click at [691, 535] on div "6 04 51 81 47 6 04 51 81 47" at bounding box center [648, 530] width 128 height 13
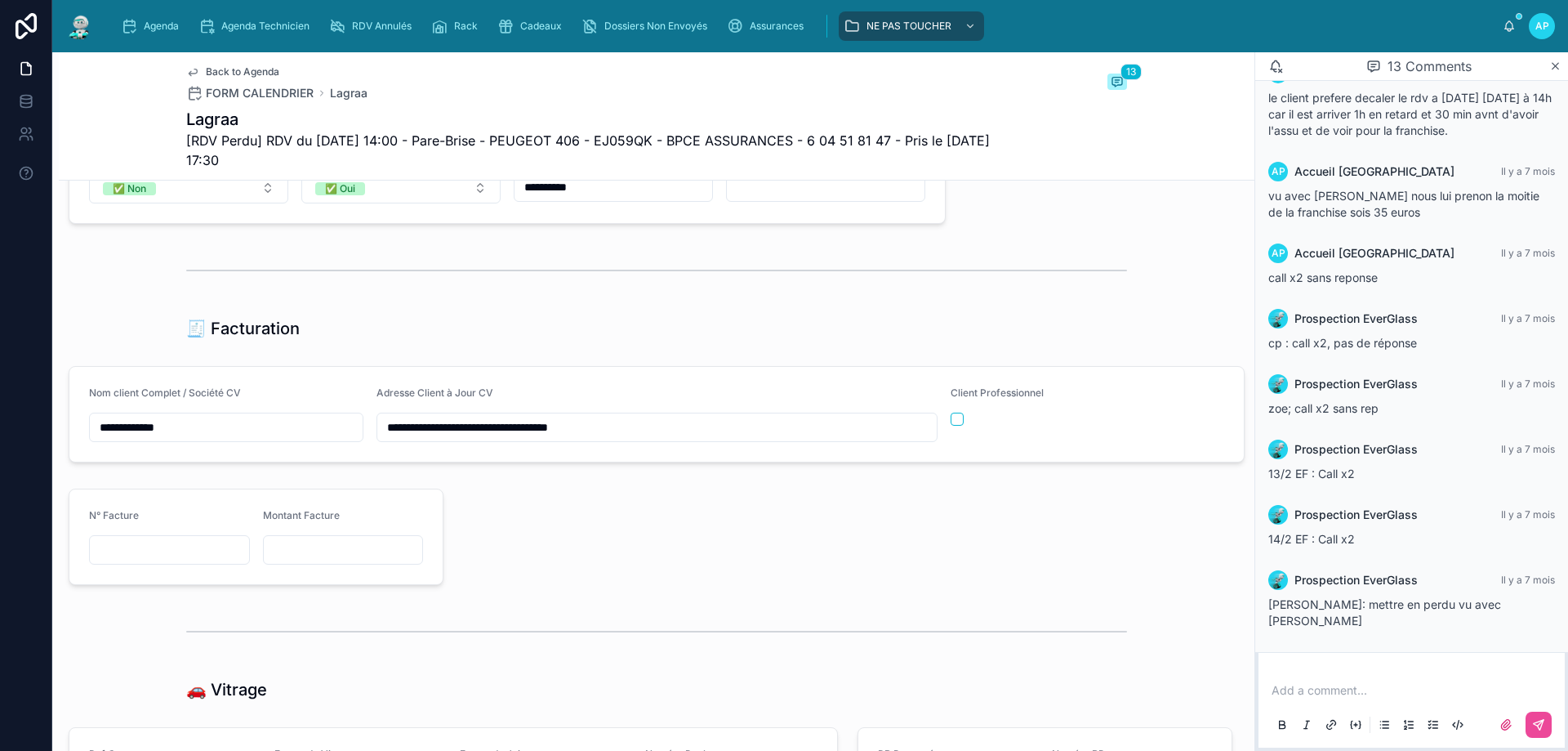
scroll to position [1960, 0]
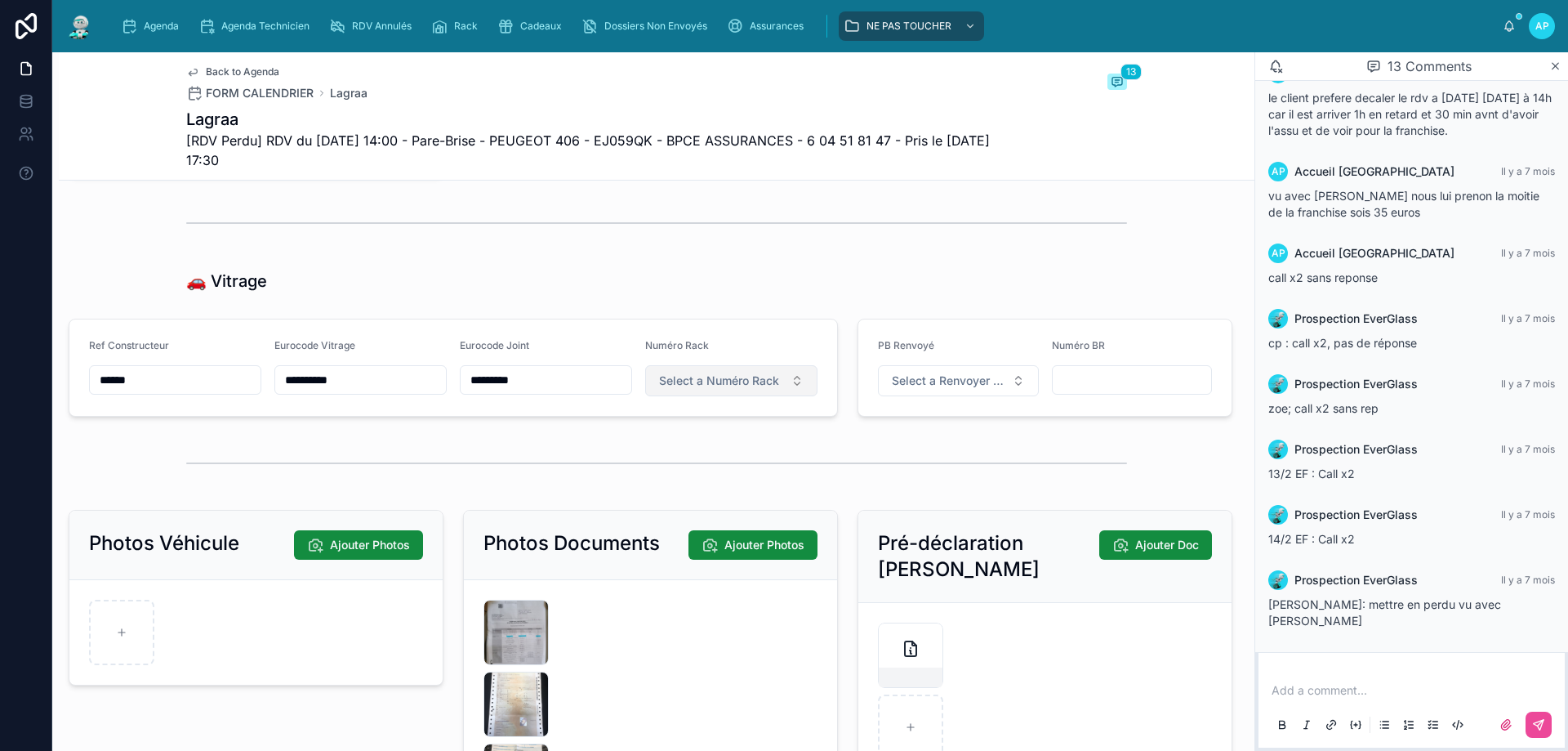
click at [722, 396] on button "Select a Numéro Rack" at bounding box center [731, 381] width 172 height 31
type input "*"
click at [709, 450] on div "Hors Rack" at bounding box center [724, 457] width 196 height 23
click at [918, 389] on span "Select a Renvoyer Vitrage" at bounding box center [948, 380] width 113 height 16
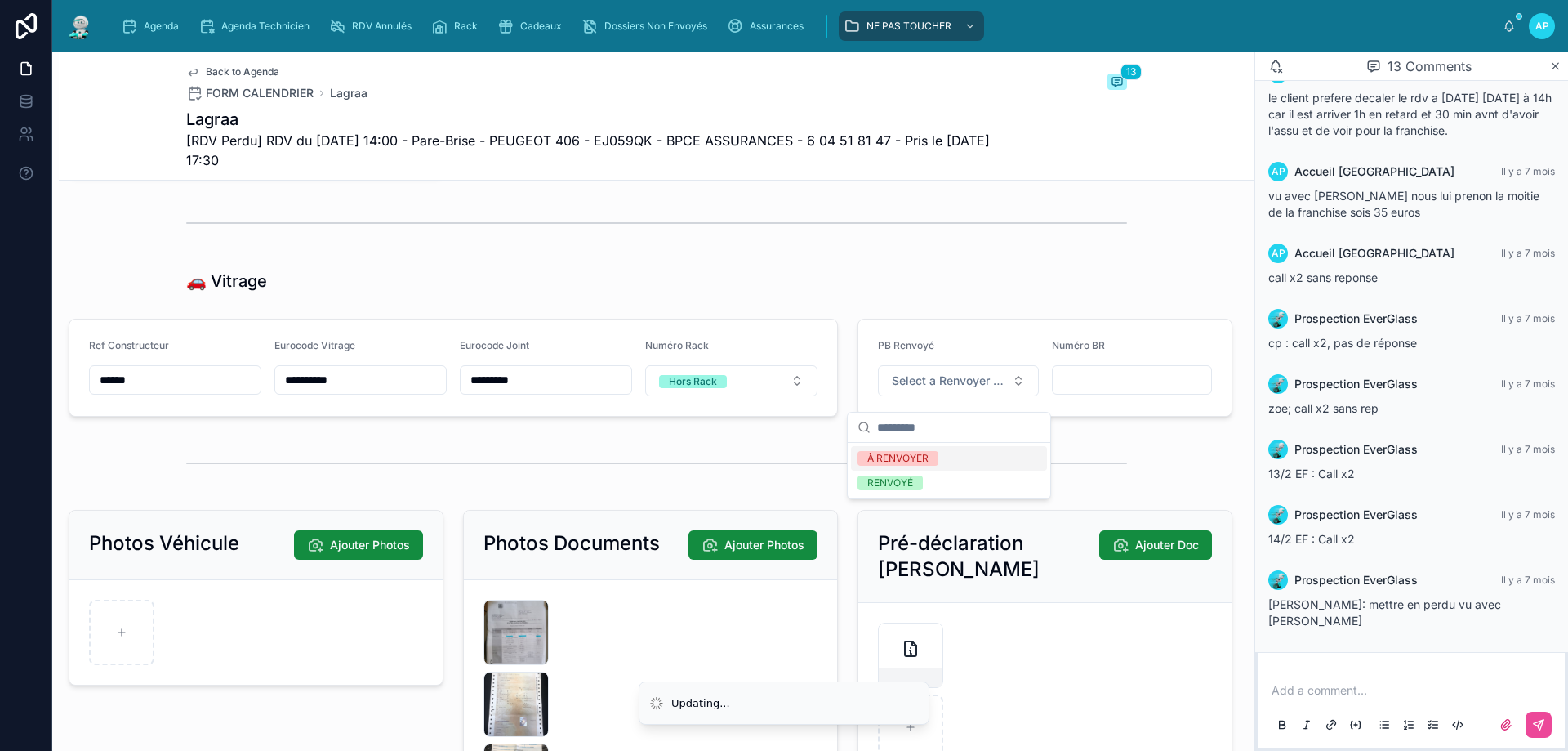
click at [918, 458] on div "À RENVOYER" at bounding box center [898, 458] width 61 height 14
click at [1099, 382] on input "text" at bounding box center [1132, 380] width 159 height 23
paste input "**********"
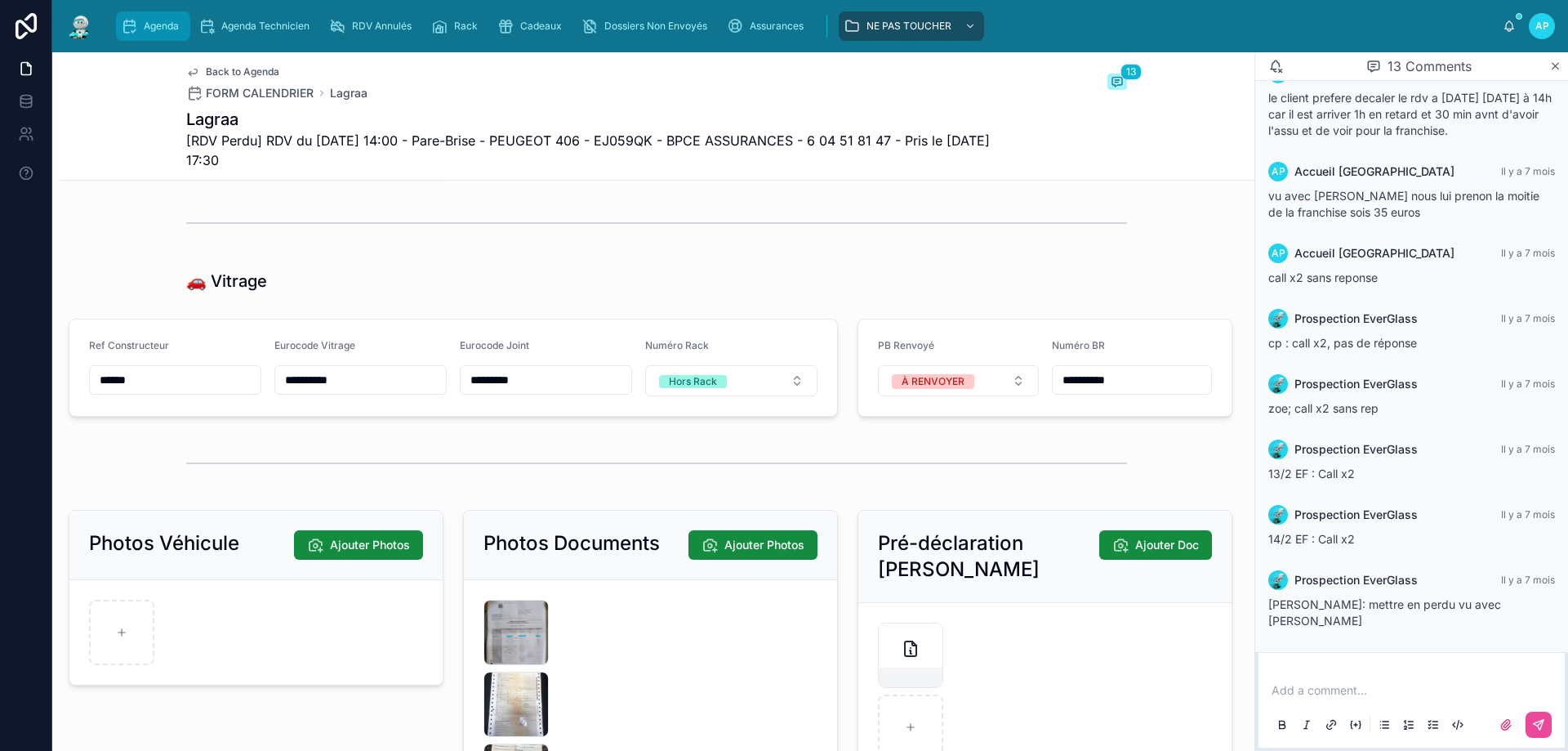
type input "**********"
click at [132, 32] on icon "scrollable content" at bounding box center [128, 25] width 16 height 16
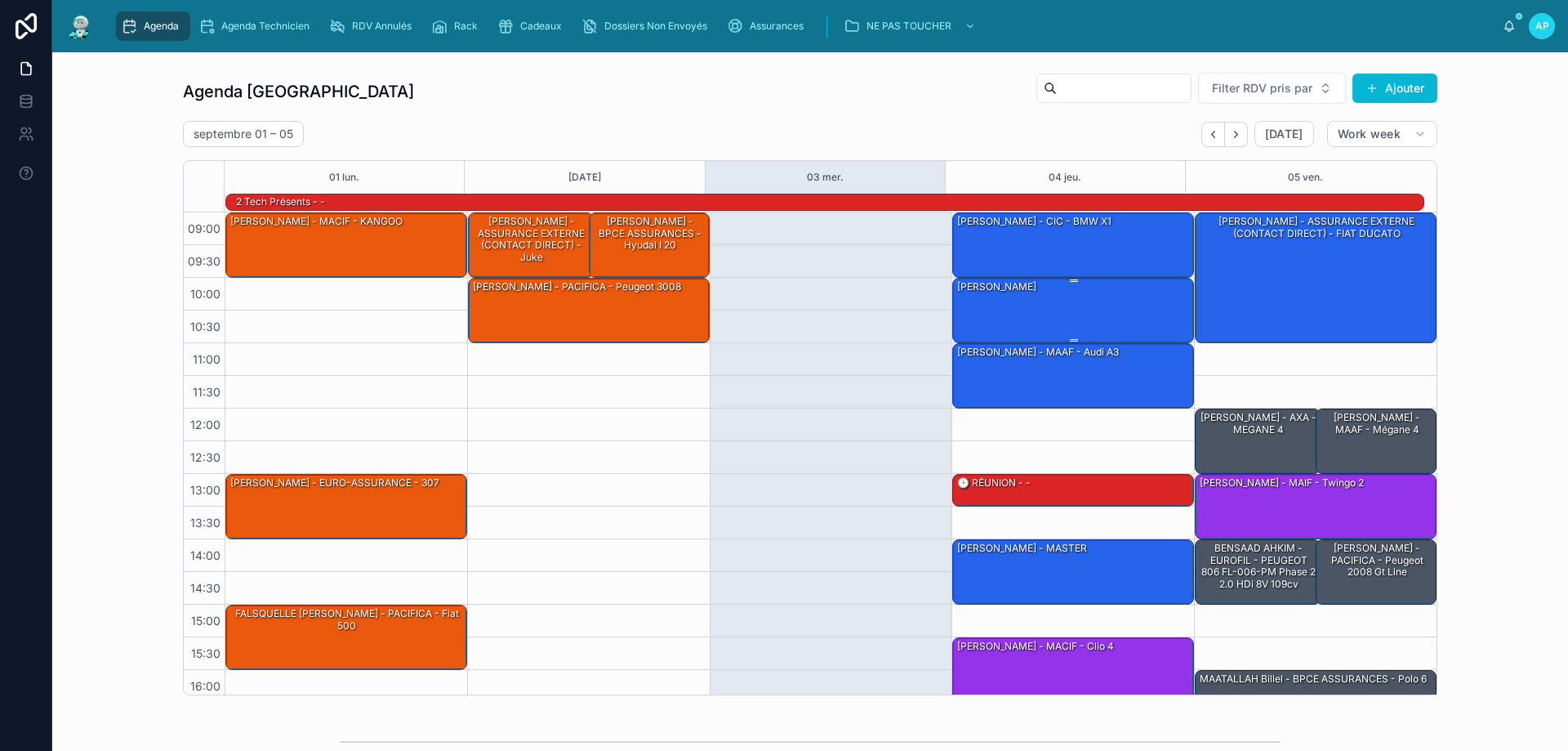
click at [1033, 315] on div "[PERSON_NAME]" at bounding box center [1074, 309] width 237 height 62
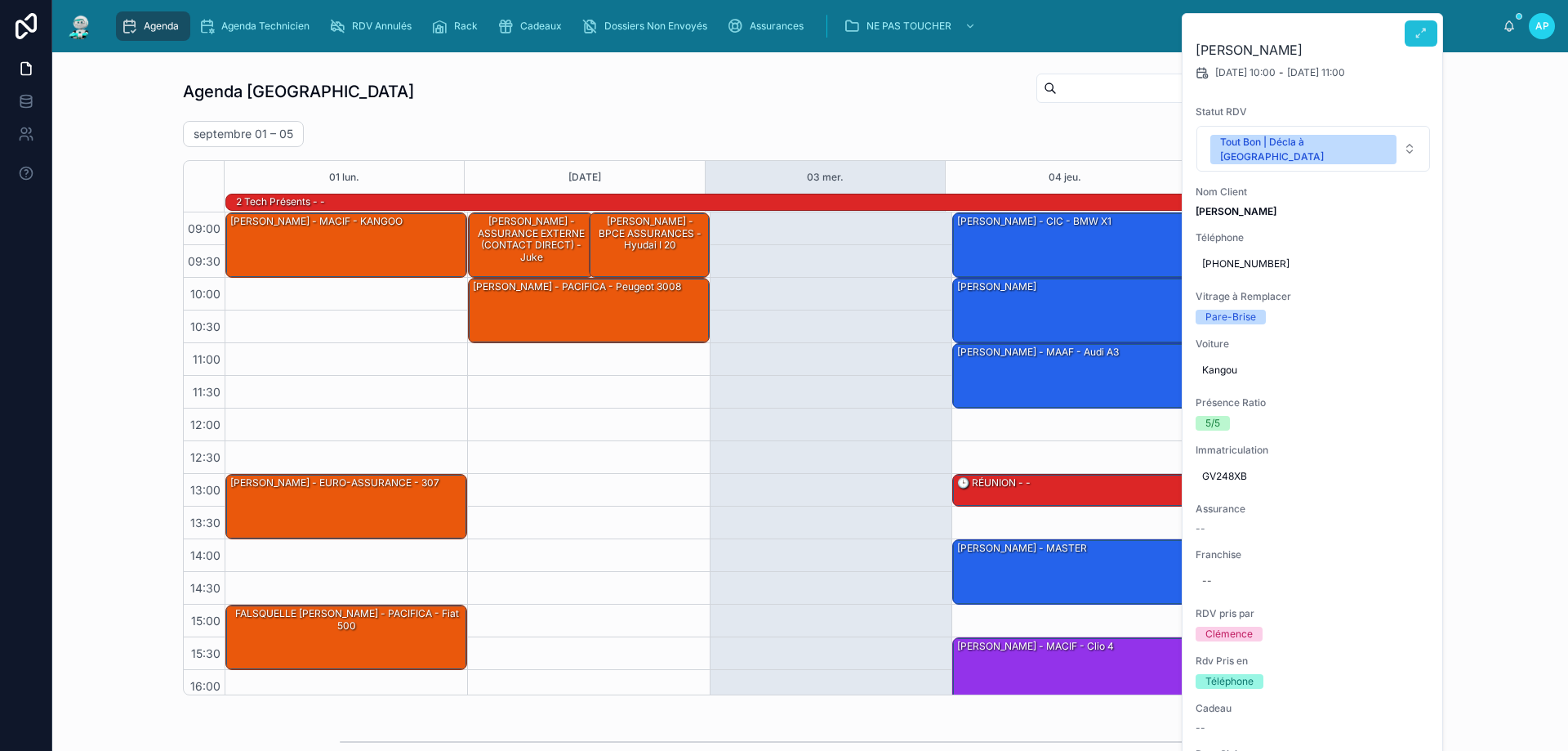
click at [1419, 28] on icon at bounding box center [1420, 33] width 13 height 13
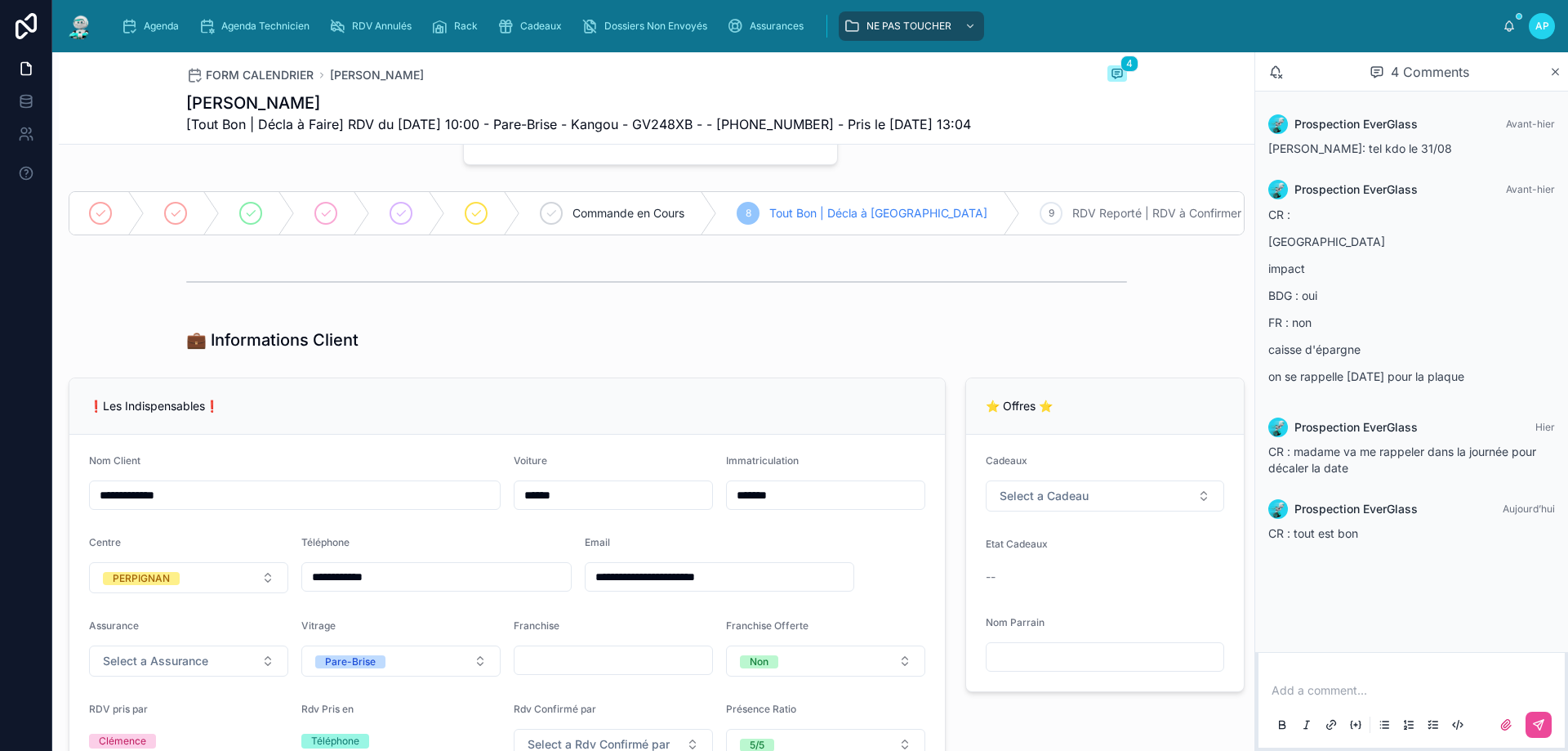
type input "**********"
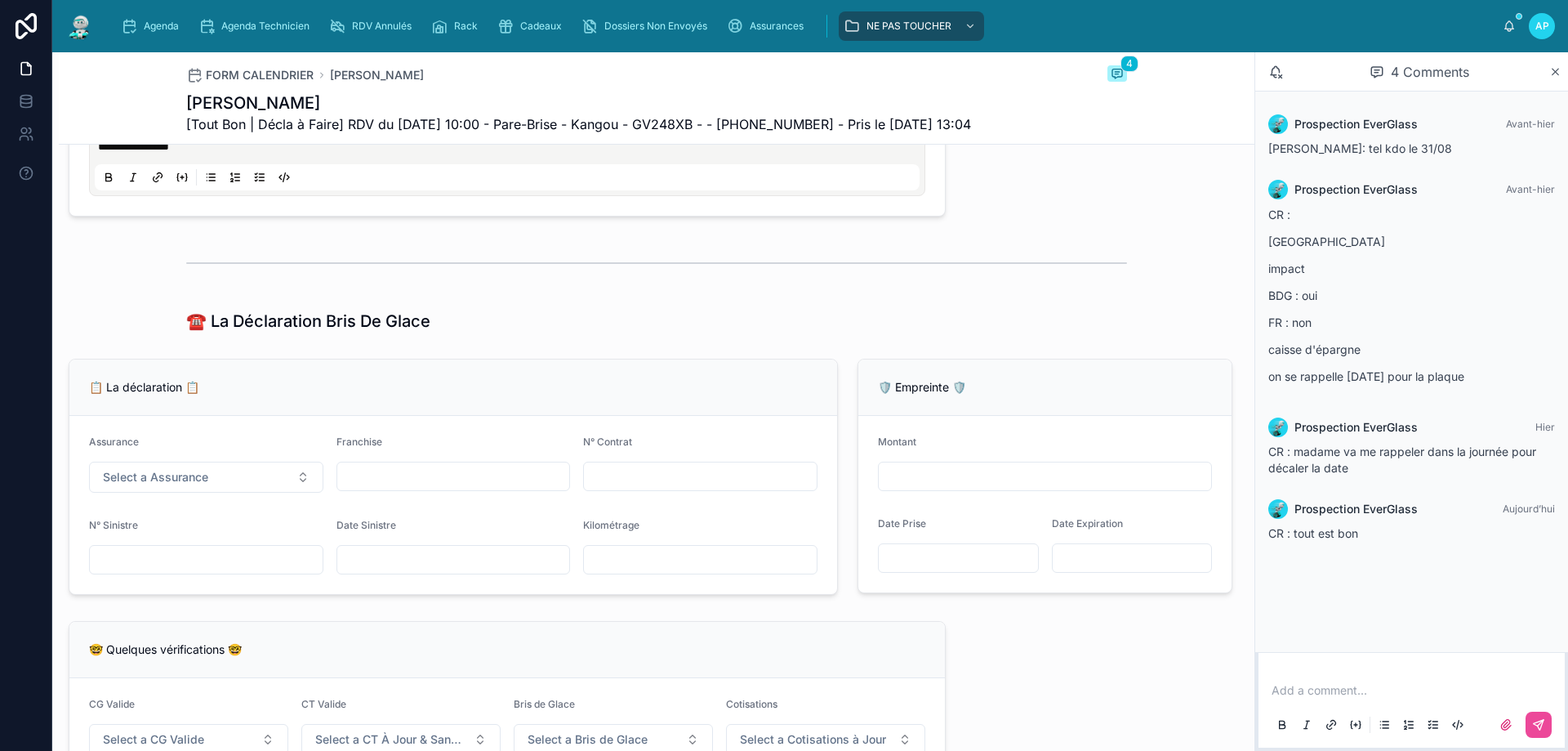
scroll to position [899, 0]
click at [174, 30] on span "Agenda" at bounding box center [161, 25] width 36 height 13
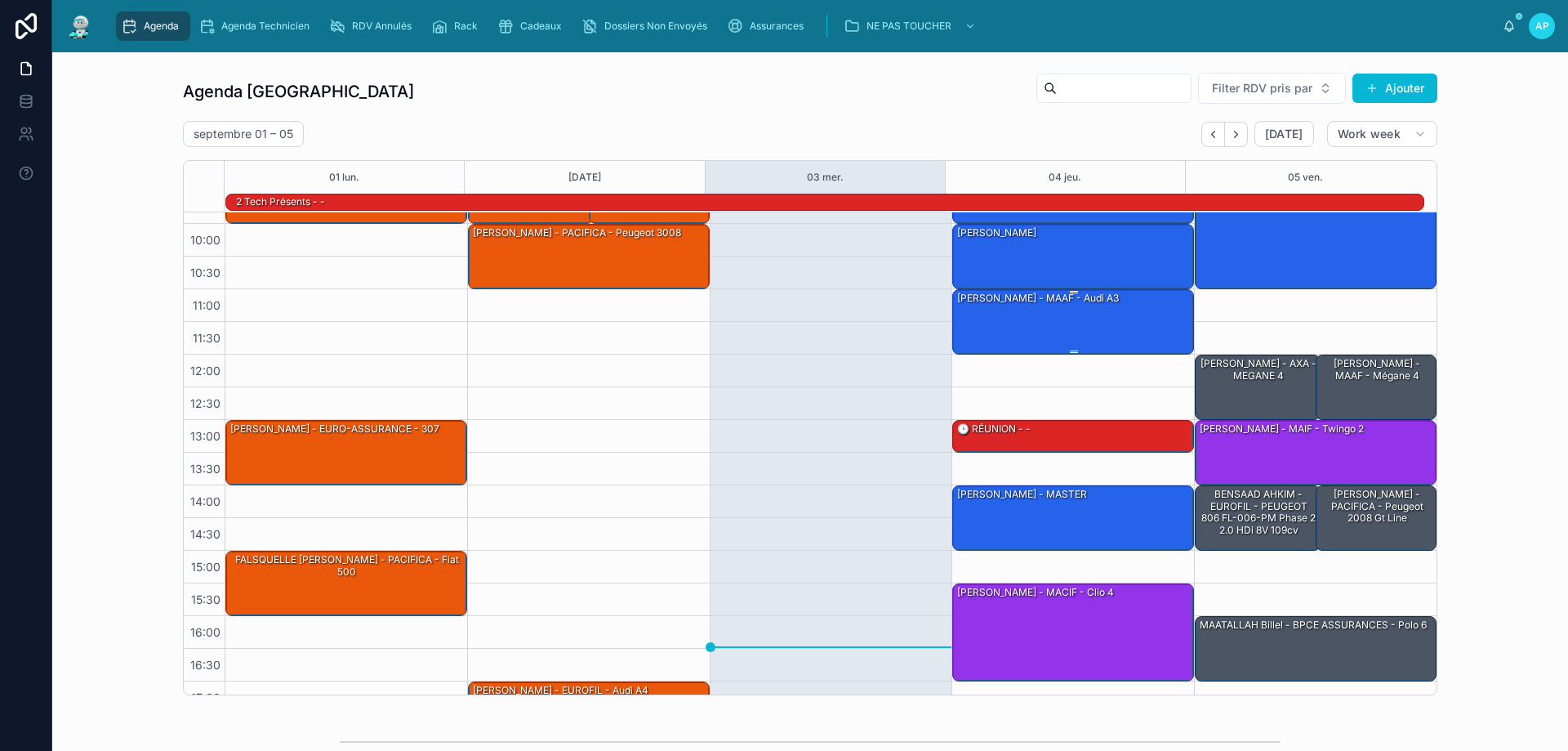
scroll to position [25, 0]
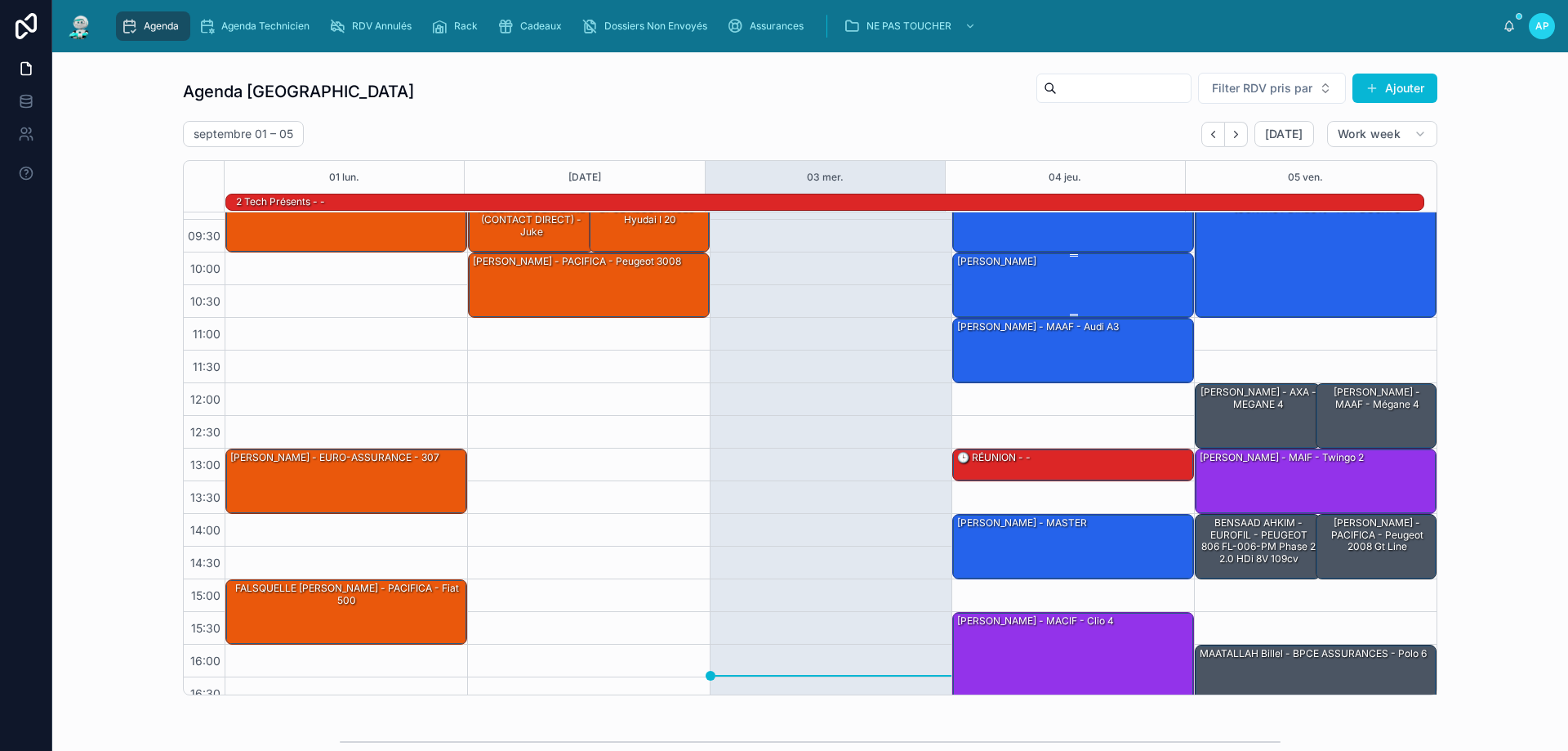
click at [1073, 278] on div "[PERSON_NAME]" at bounding box center [1074, 283] width 237 height 62
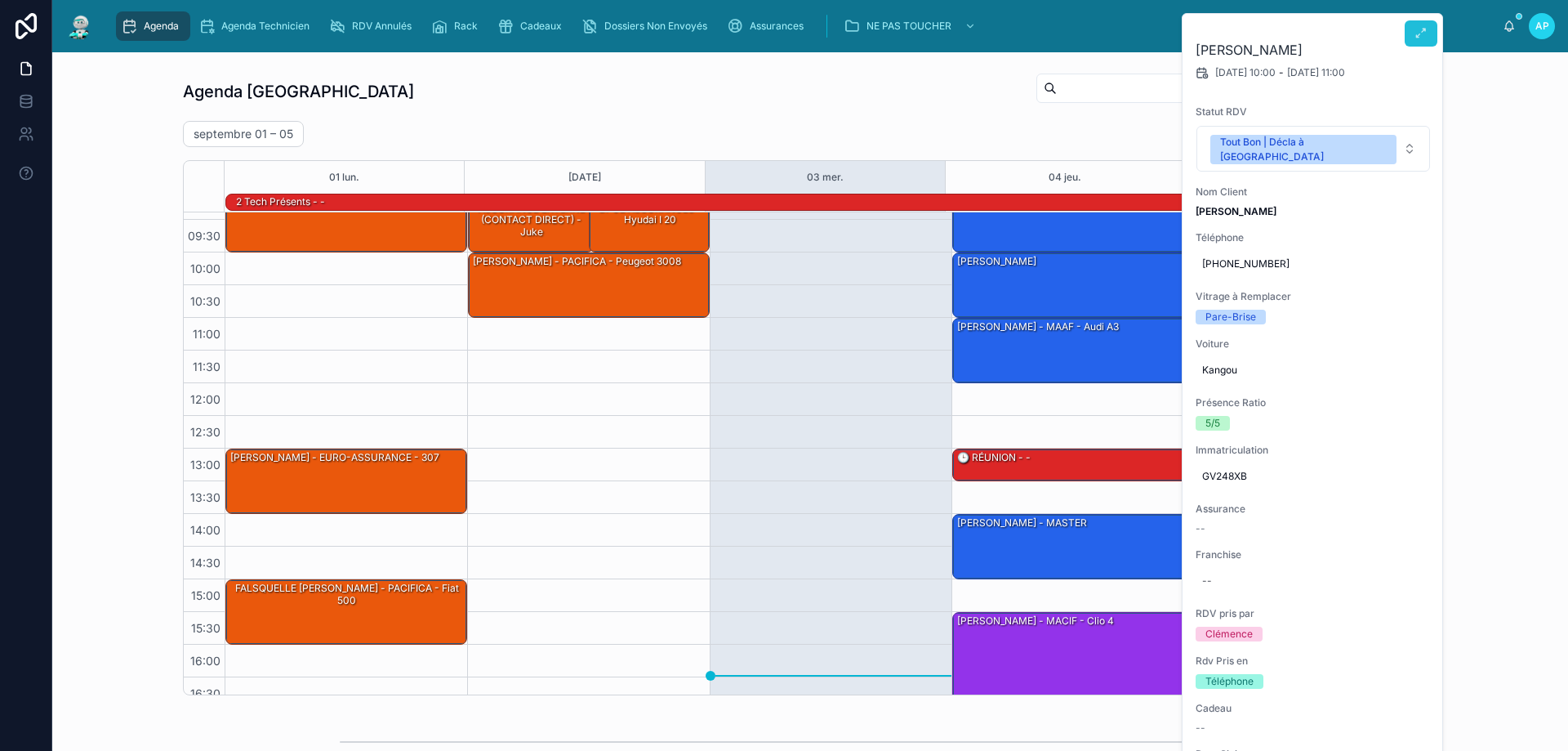
click at [1423, 33] on icon at bounding box center [1420, 33] width 13 height 13
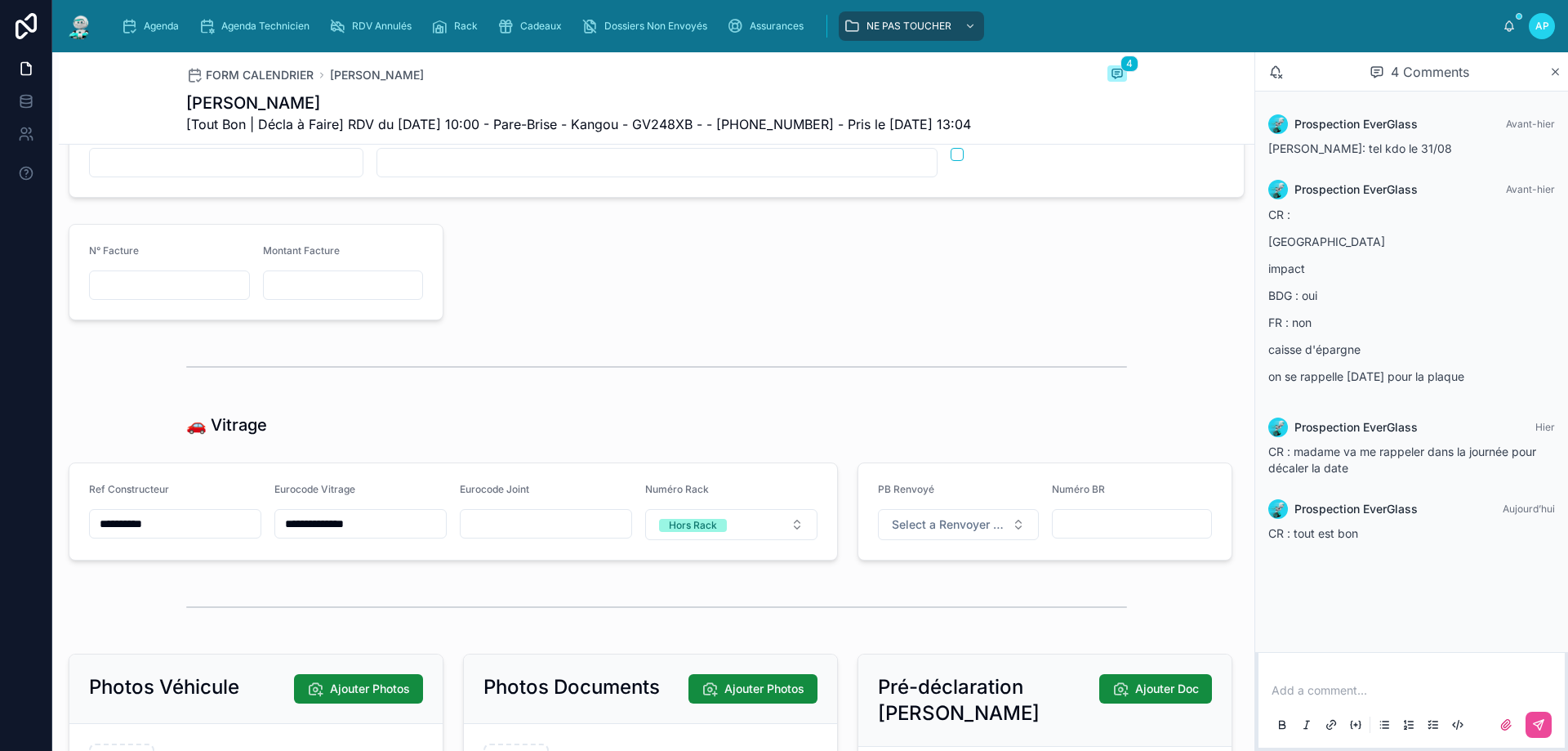
scroll to position [1960, 0]
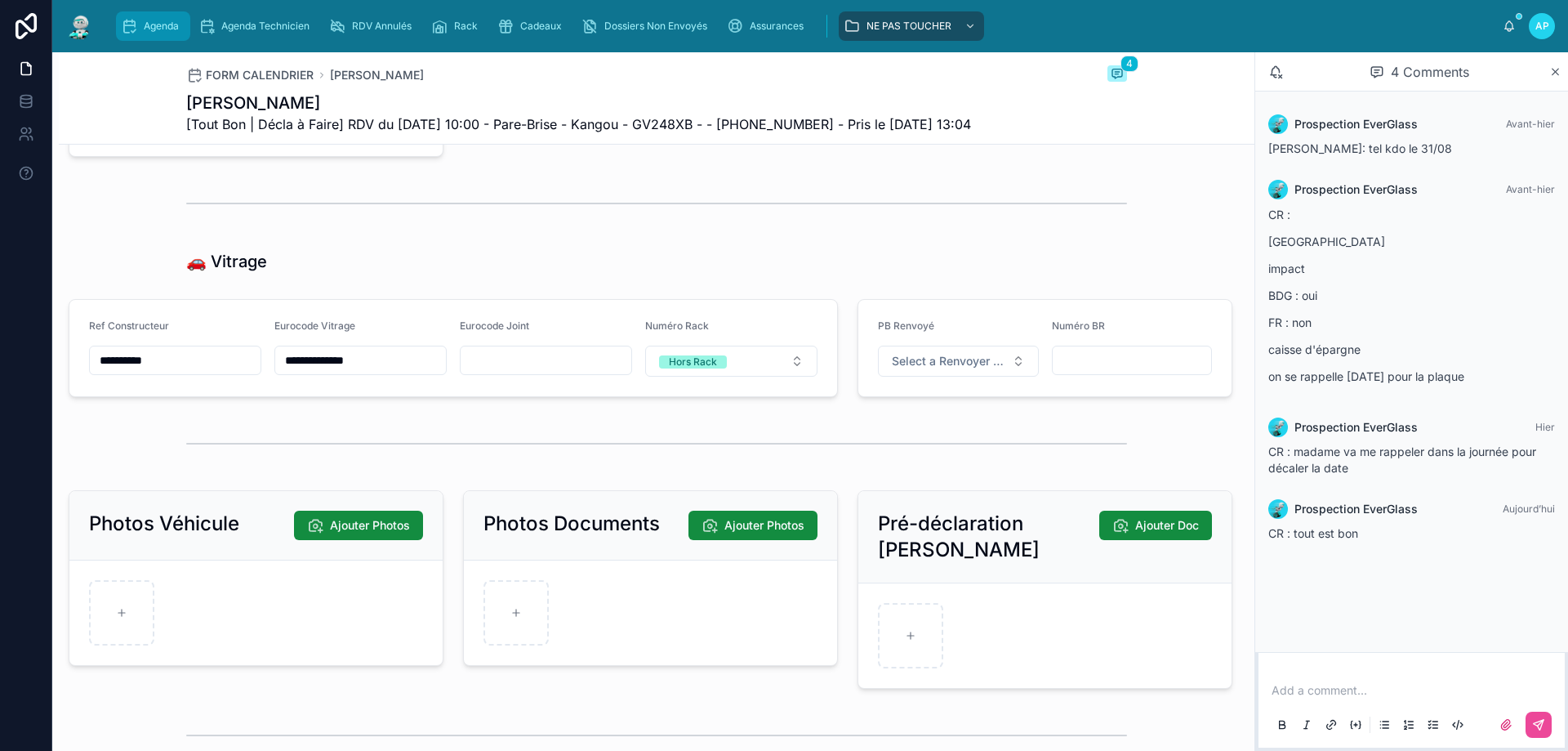
click at [127, 22] on icon "scrollable content" at bounding box center [128, 25] width 16 height 16
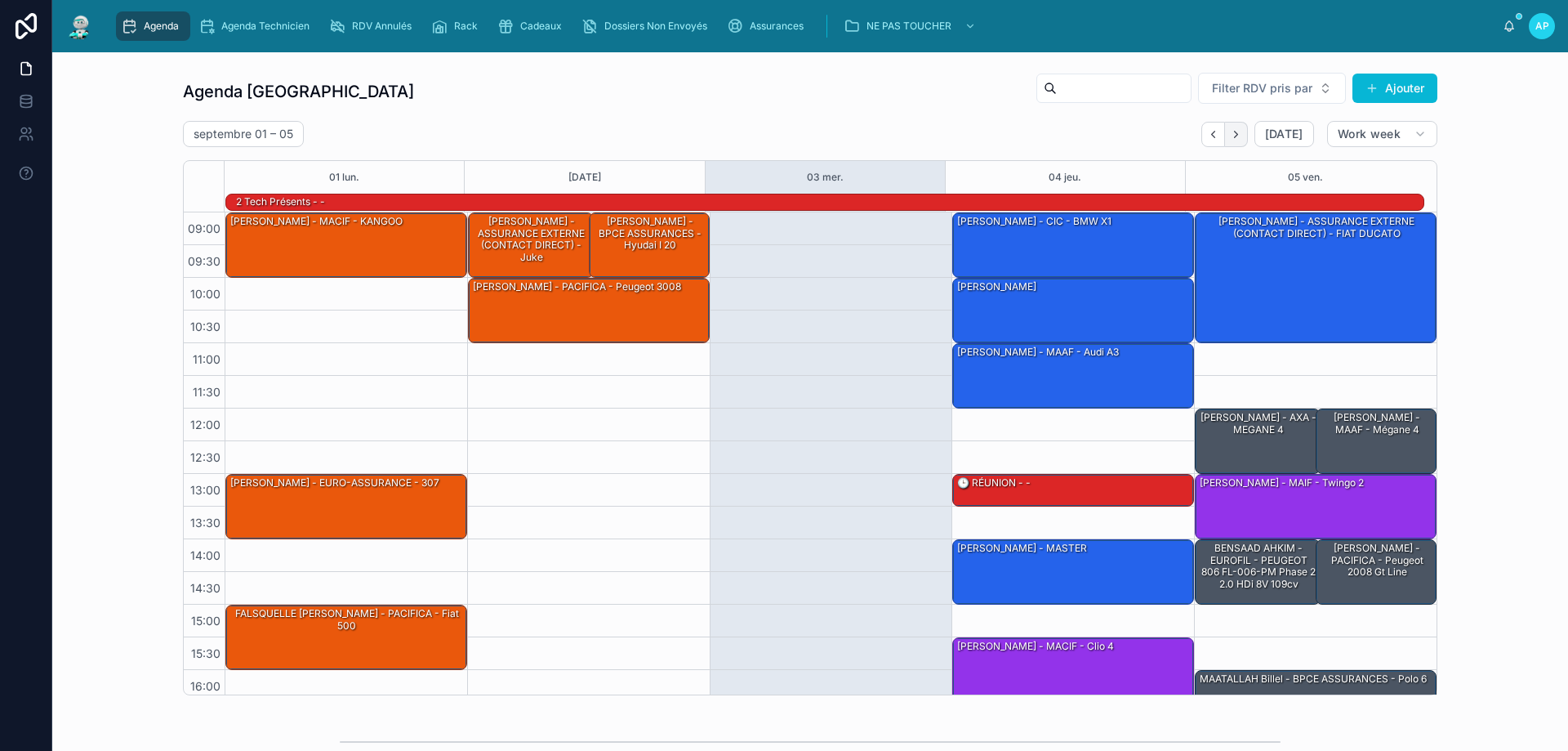
click at [1236, 136] on icon "Next" at bounding box center [1236, 134] width 12 height 12
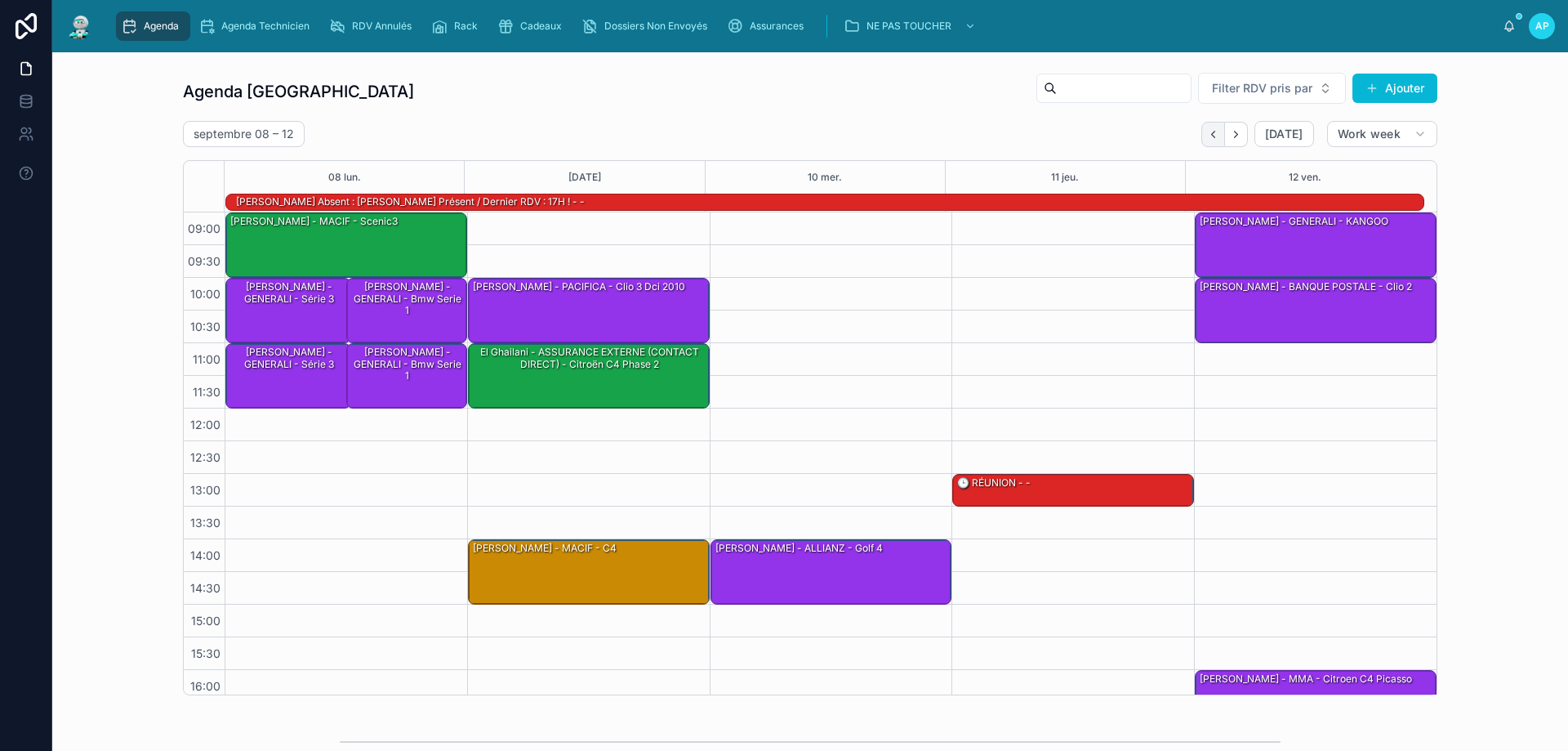
click at [1213, 139] on icon "Back" at bounding box center [1213, 134] width 12 height 12
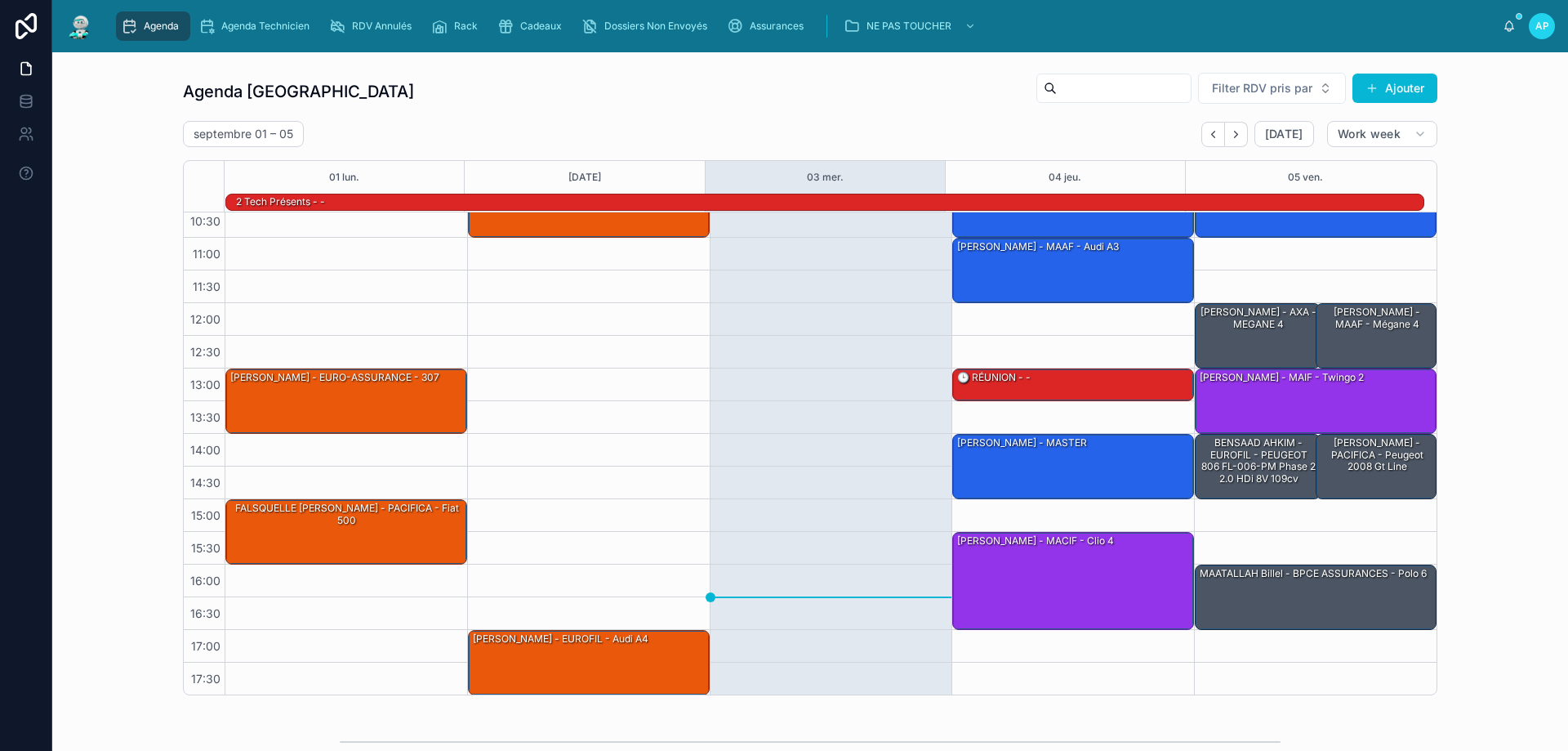
scroll to position [107, 0]
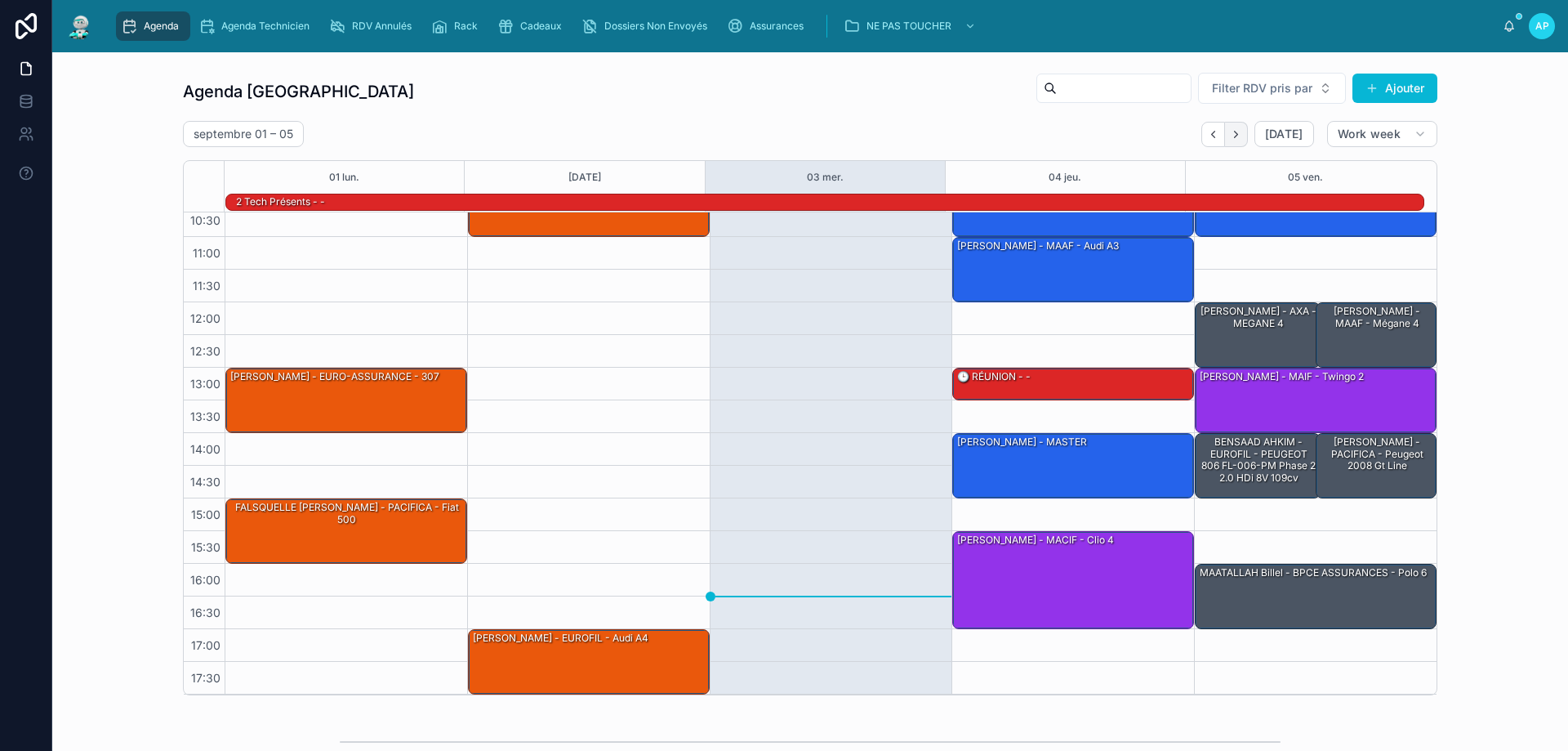
click at [1230, 129] on icon "Next" at bounding box center [1236, 134] width 12 height 12
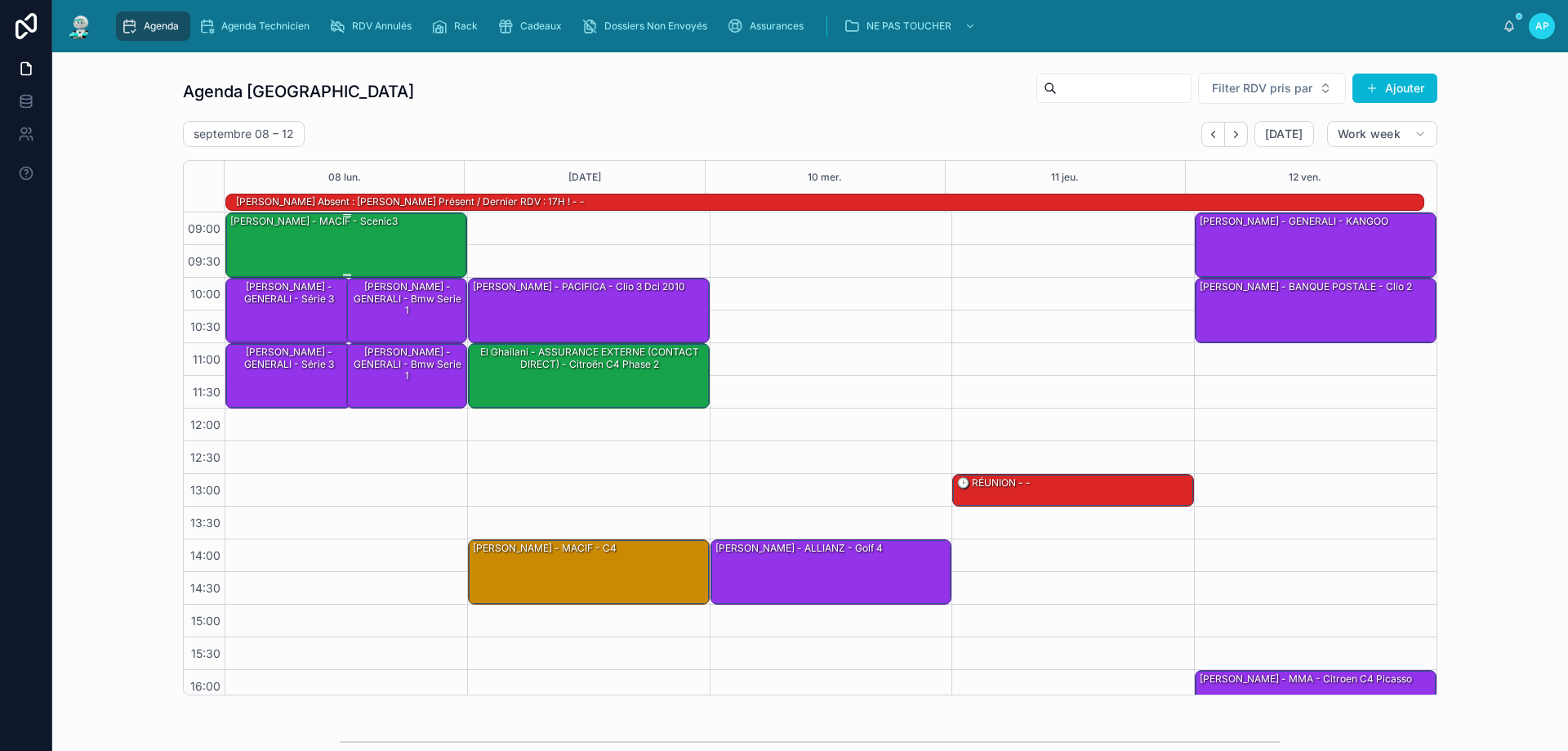
click at [358, 228] on div "[PERSON_NAME] - MACIF - scenic3" at bounding box center [314, 221] width 171 height 14
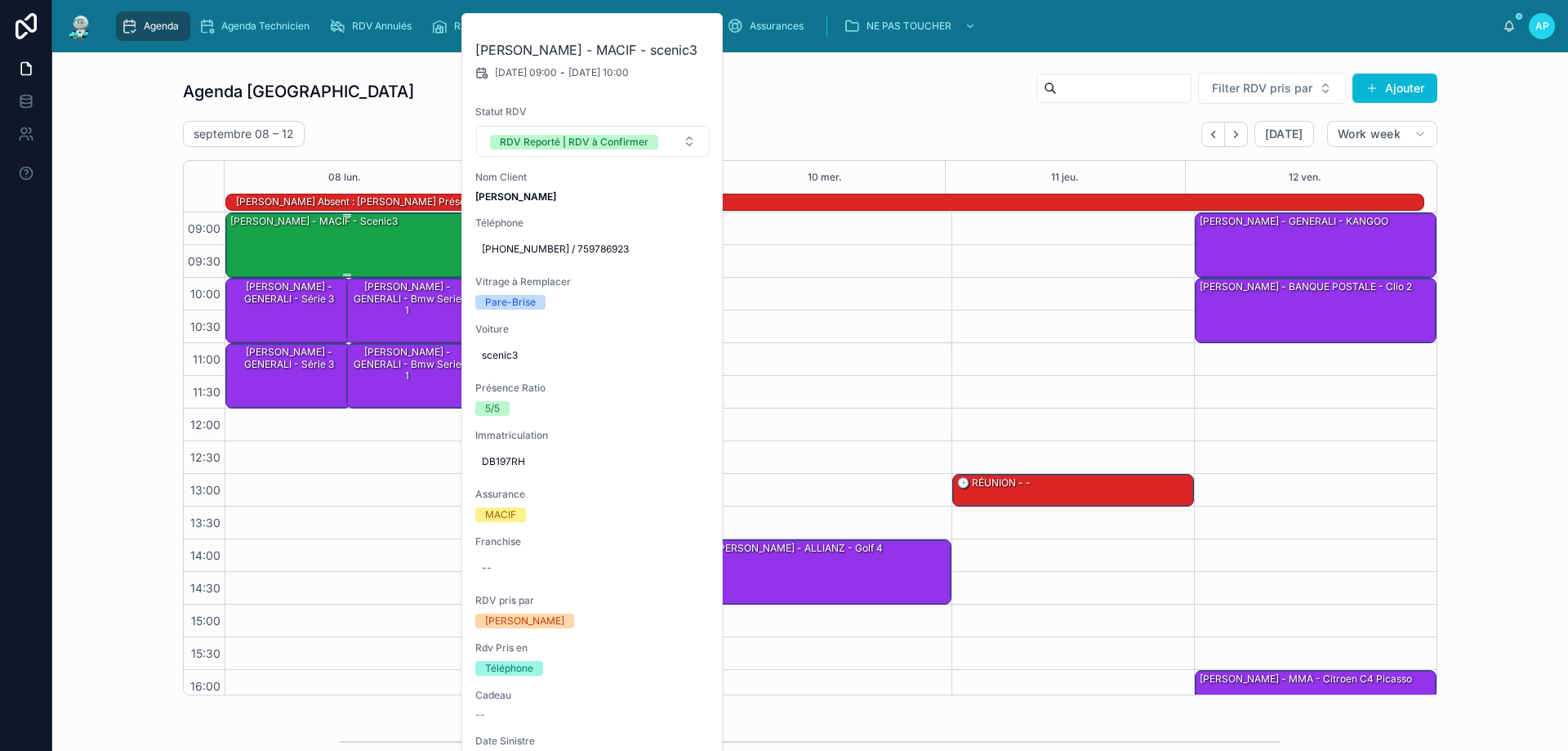
click at [377, 232] on div "[PERSON_NAME] - MACIF - scenic3" at bounding box center [347, 244] width 237 height 62
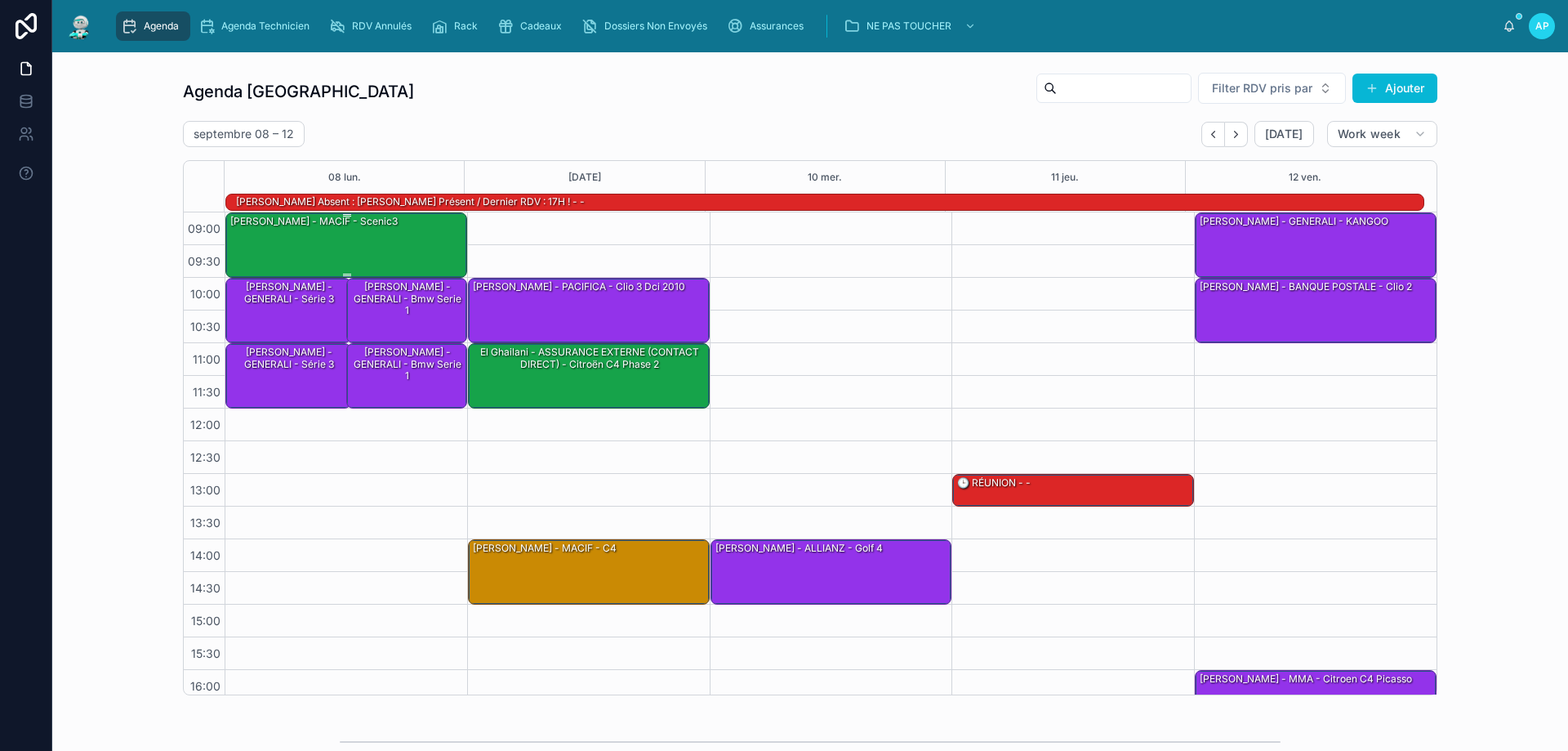
click at [417, 235] on div "[PERSON_NAME] - MACIF - scenic3" at bounding box center [347, 244] width 237 height 62
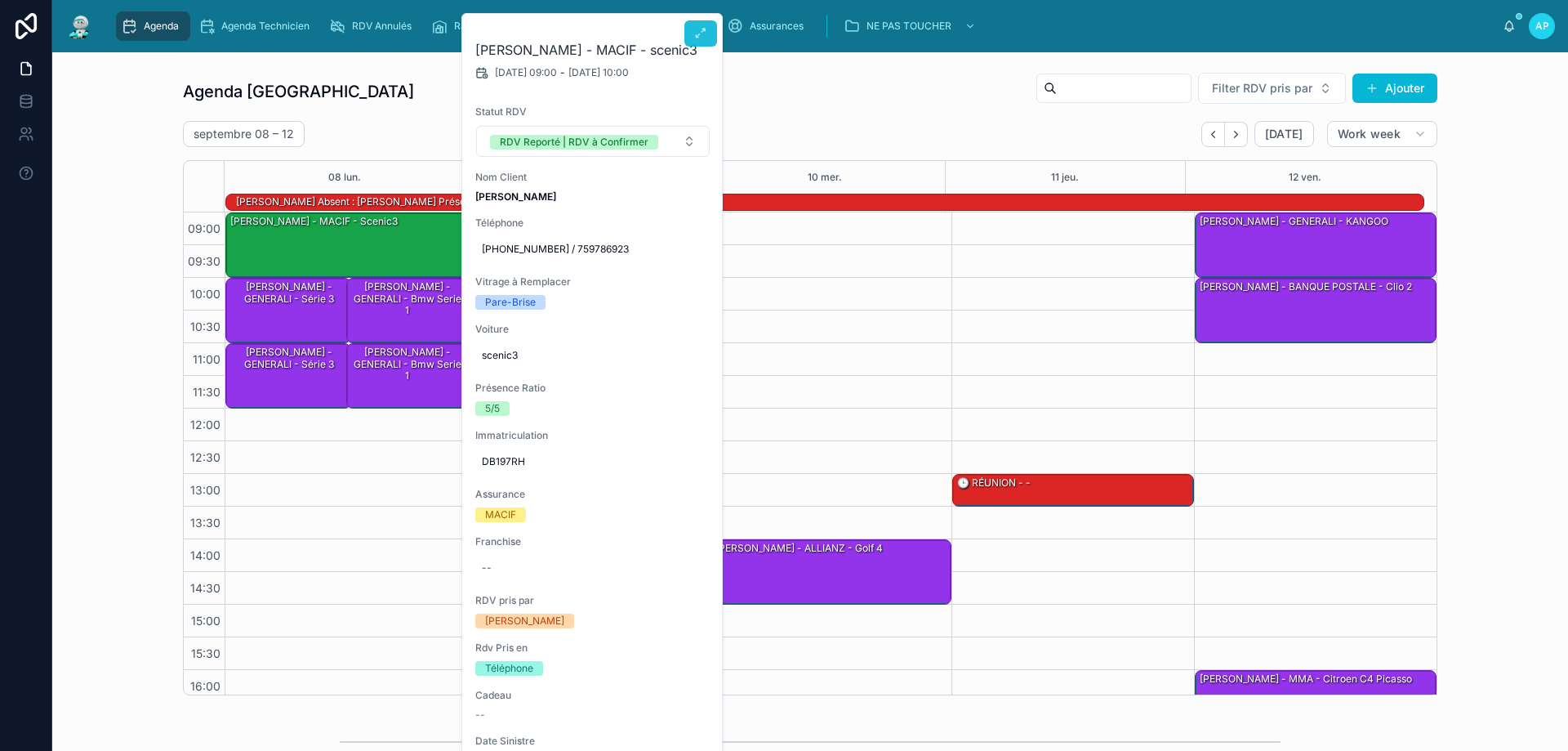
click at [700, 26] on button at bounding box center [700, 33] width 33 height 26
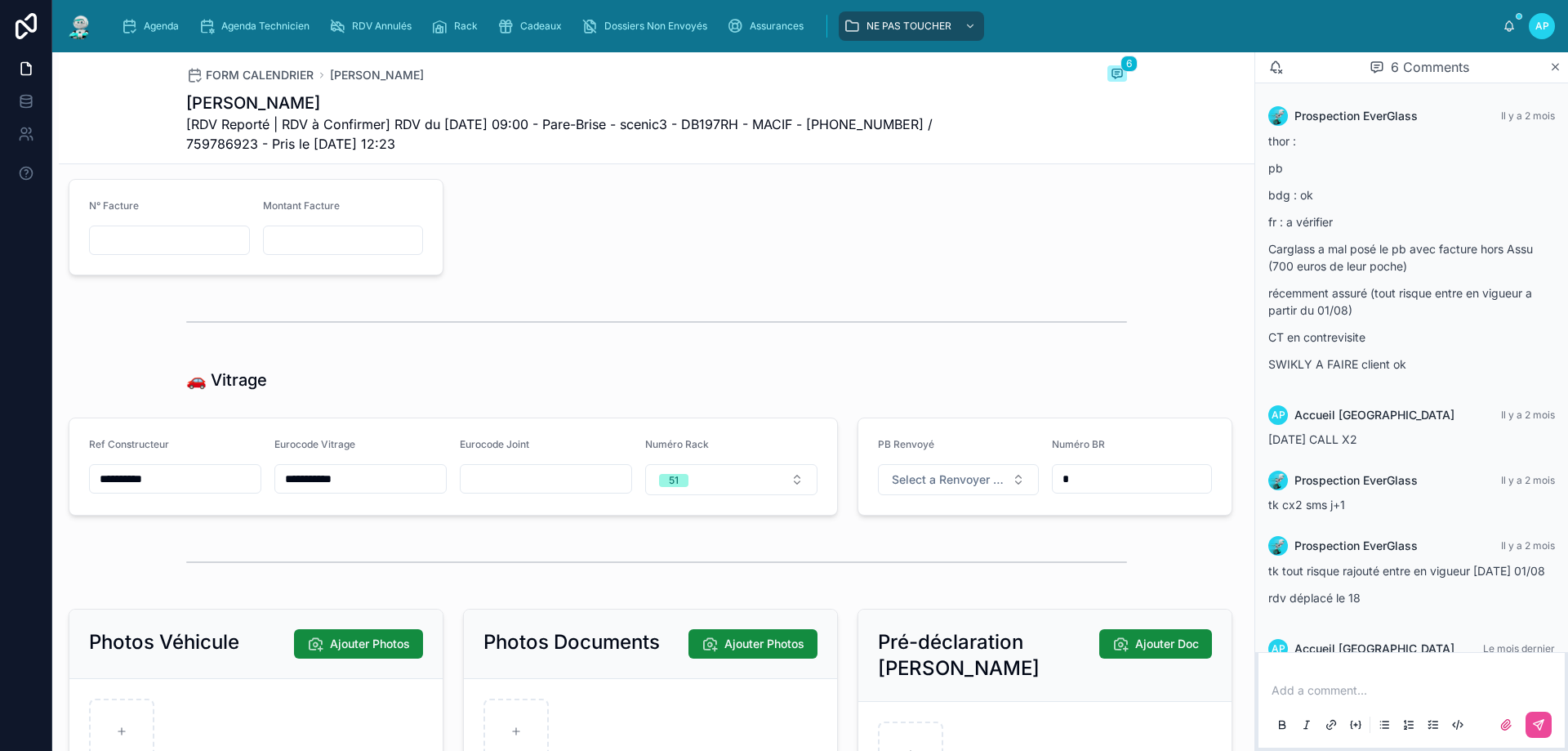
scroll to position [1879, 0]
drag, startPoint x: 390, startPoint y: 493, endPoint x: 298, endPoint y: 493, distance: 92.0
click at [262, 493] on form "**********" at bounding box center [453, 466] width 768 height 96
paste input "text"
type input "********"
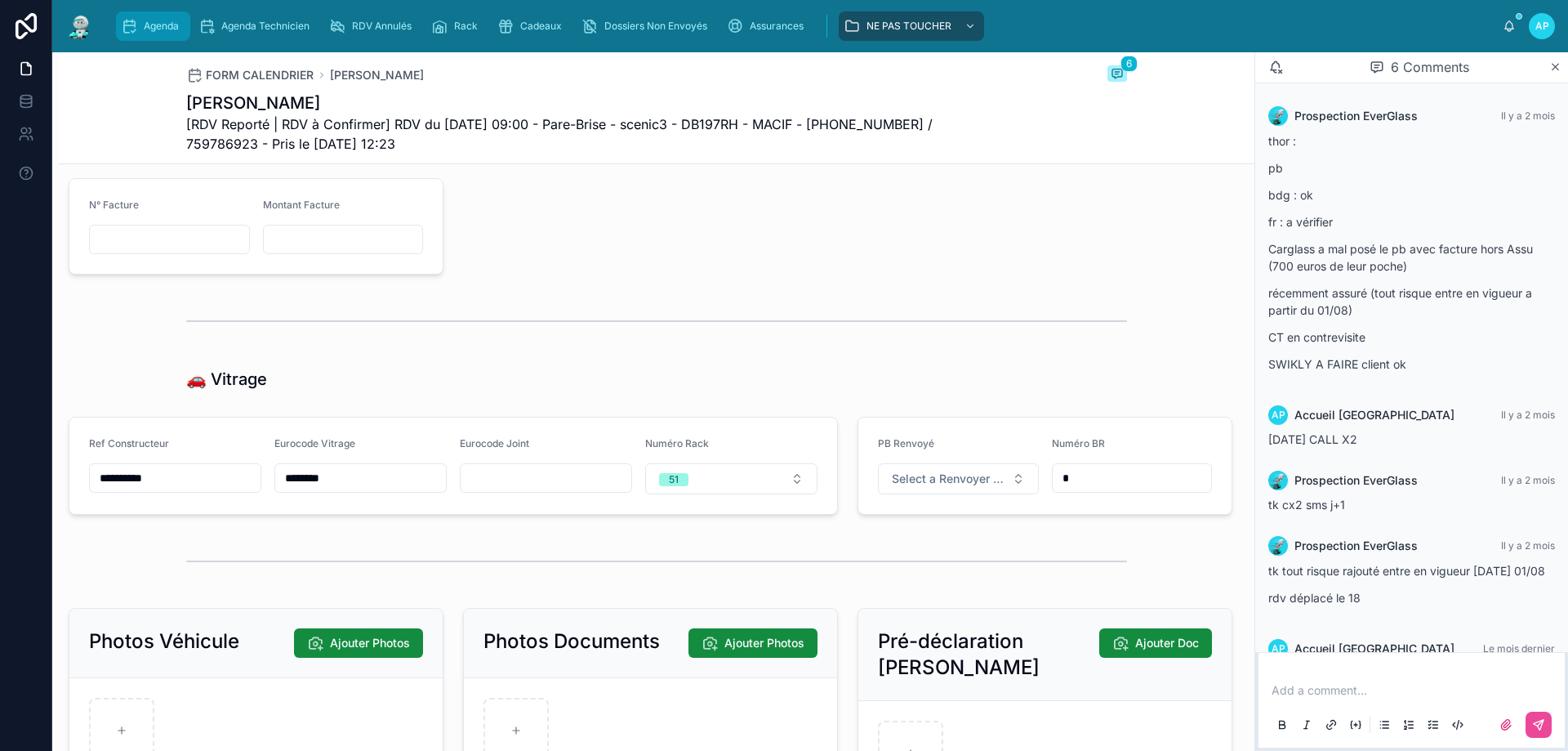
click at [162, 27] on span "Agenda" at bounding box center [161, 25] width 36 height 13
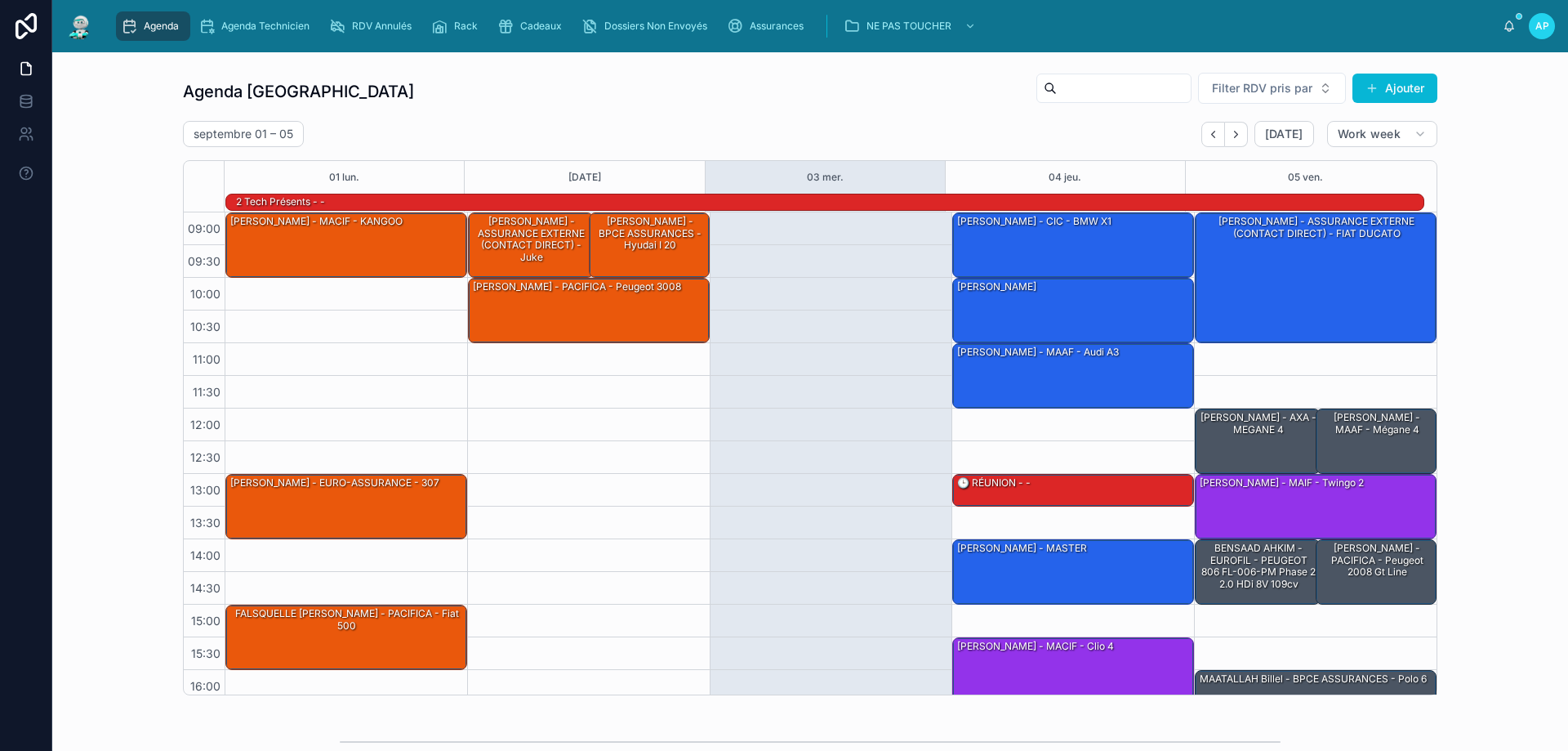
scroll to position [107, 0]
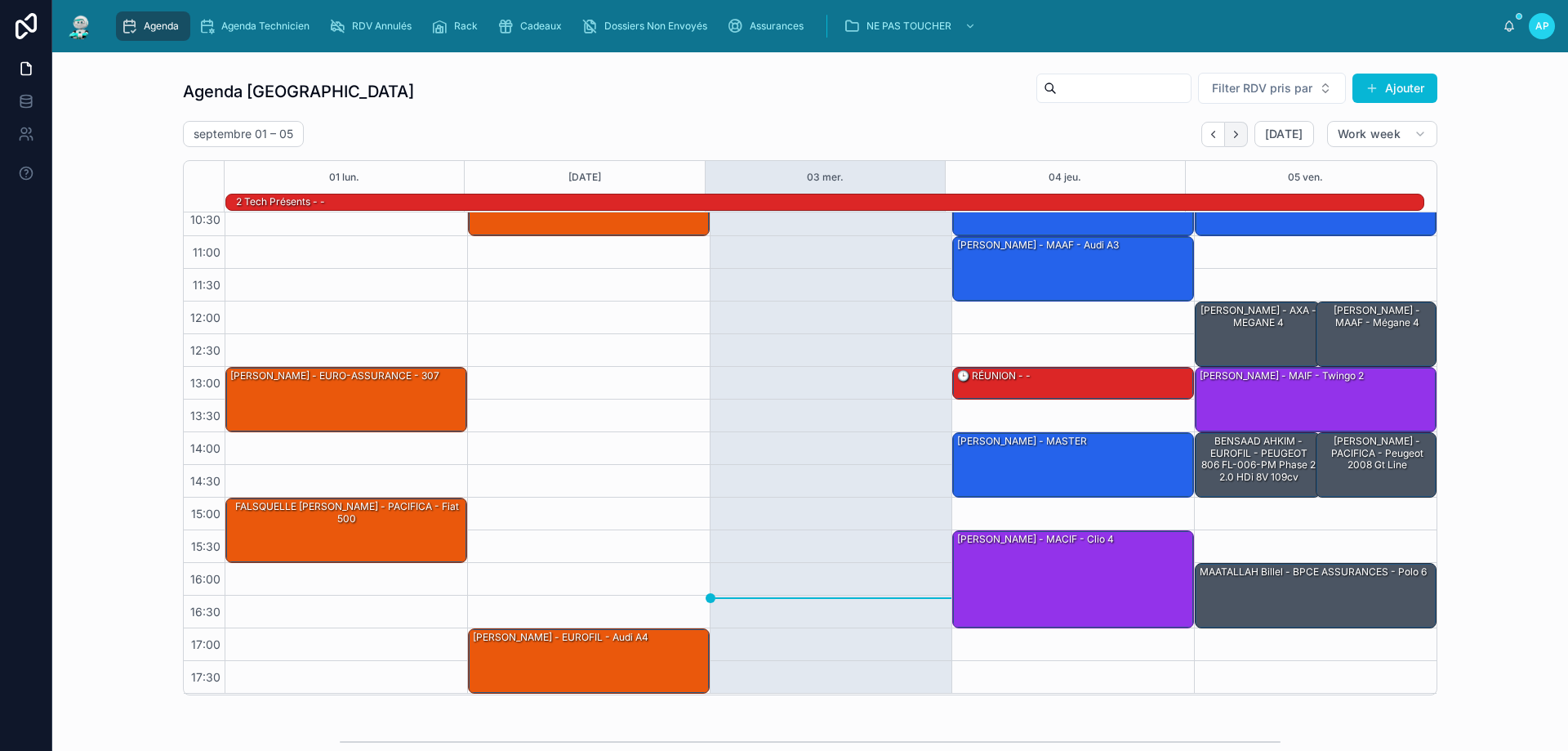
click at [1238, 138] on button "Next" at bounding box center [1236, 134] width 23 height 25
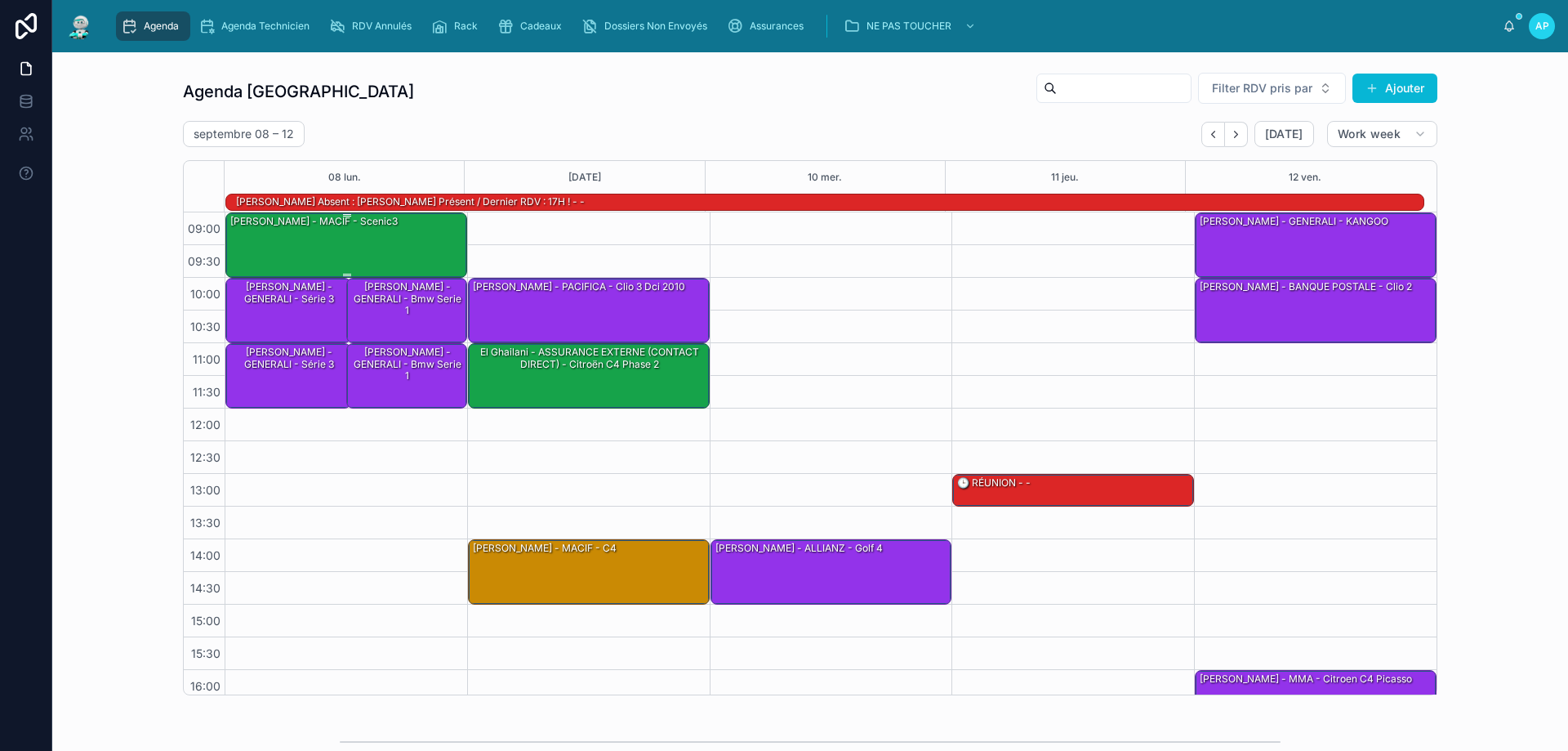
click at [400, 247] on div "[PERSON_NAME] - MACIF - scenic3" at bounding box center [347, 244] width 237 height 62
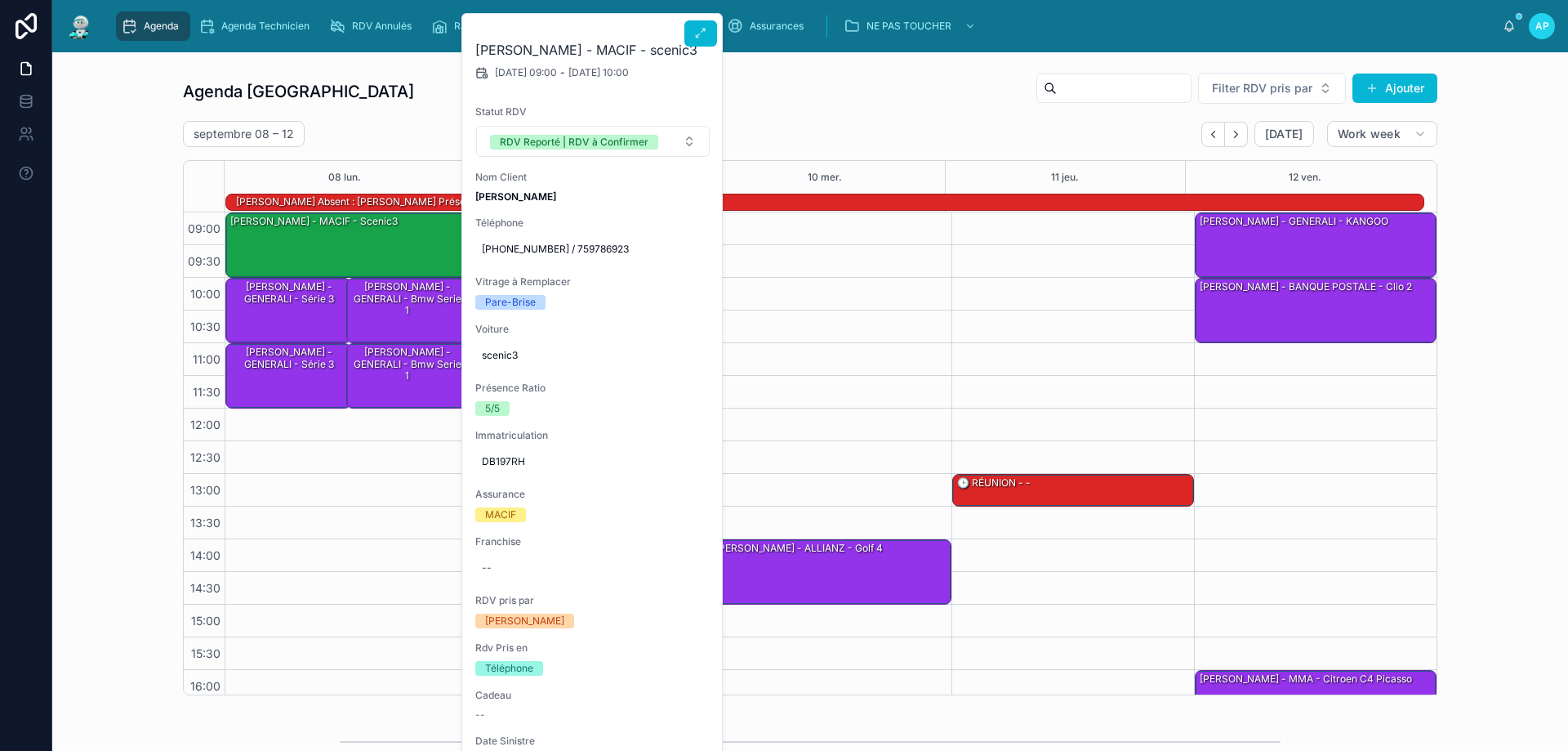
click at [691, 50] on h2 "[PERSON_NAME] - MACIF - scenic3" at bounding box center [593, 49] width 235 height 19
click at [692, 36] on button at bounding box center [700, 33] width 33 height 26
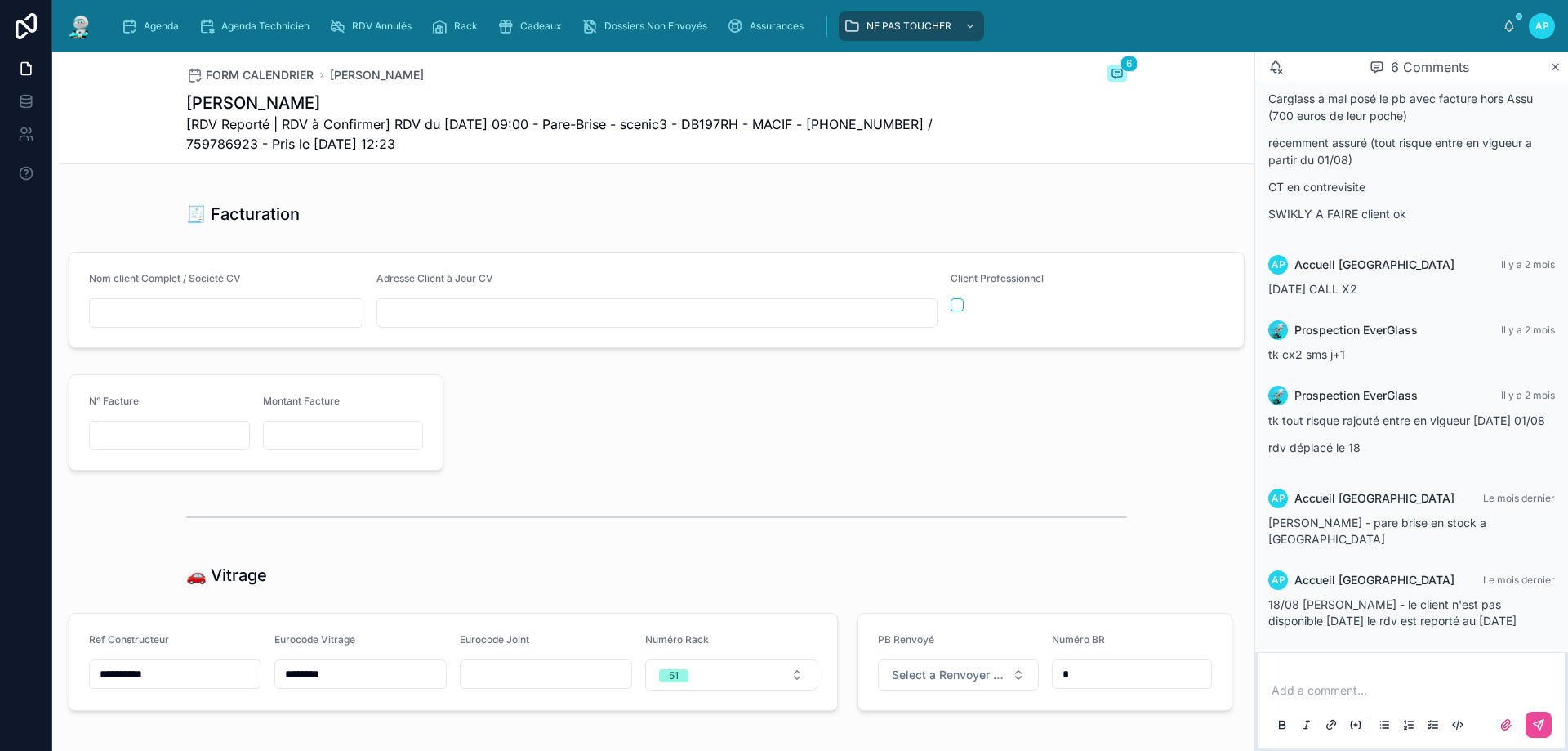
scroll to position [1797, 0]
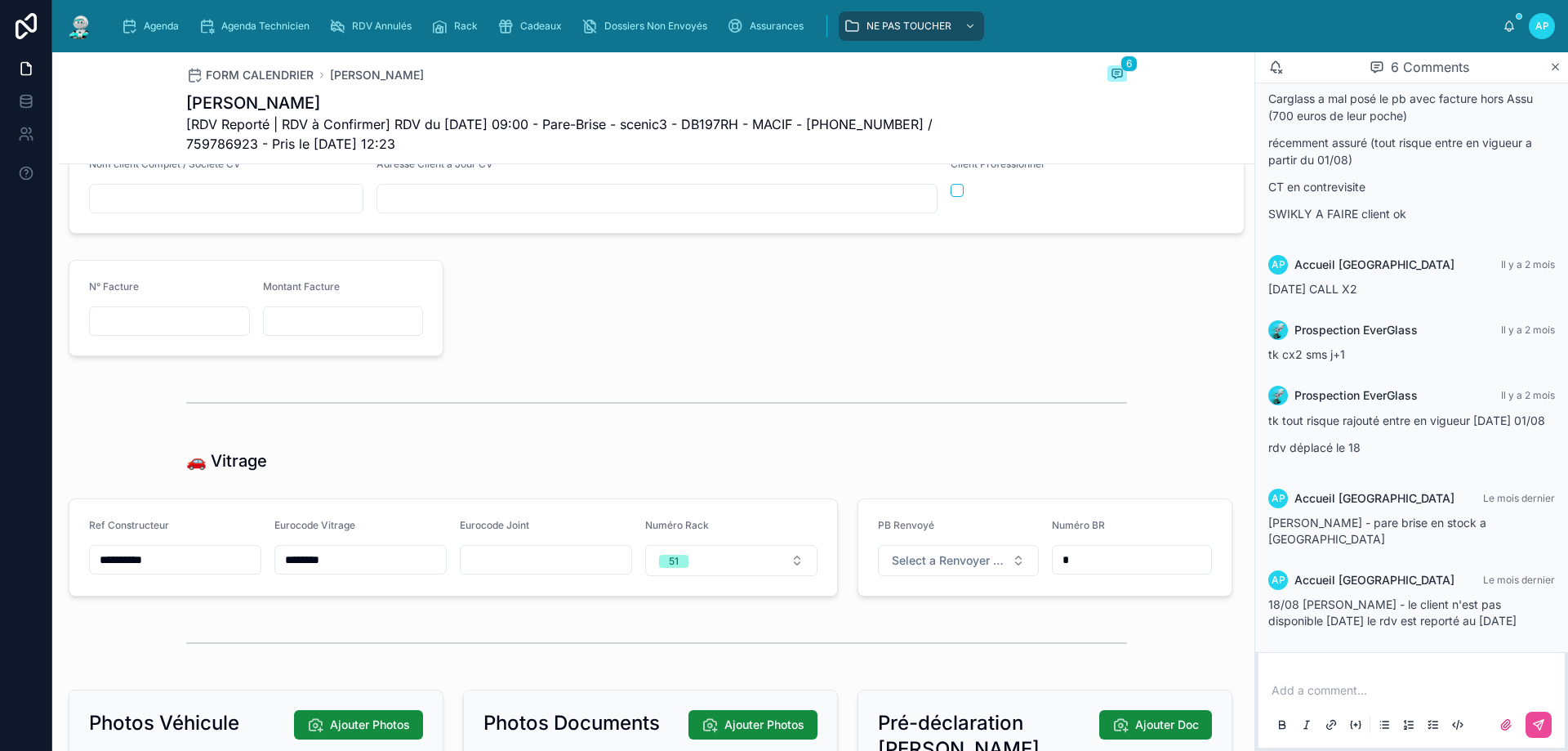
click at [193, 556] on form "**********" at bounding box center [453, 547] width 768 height 96
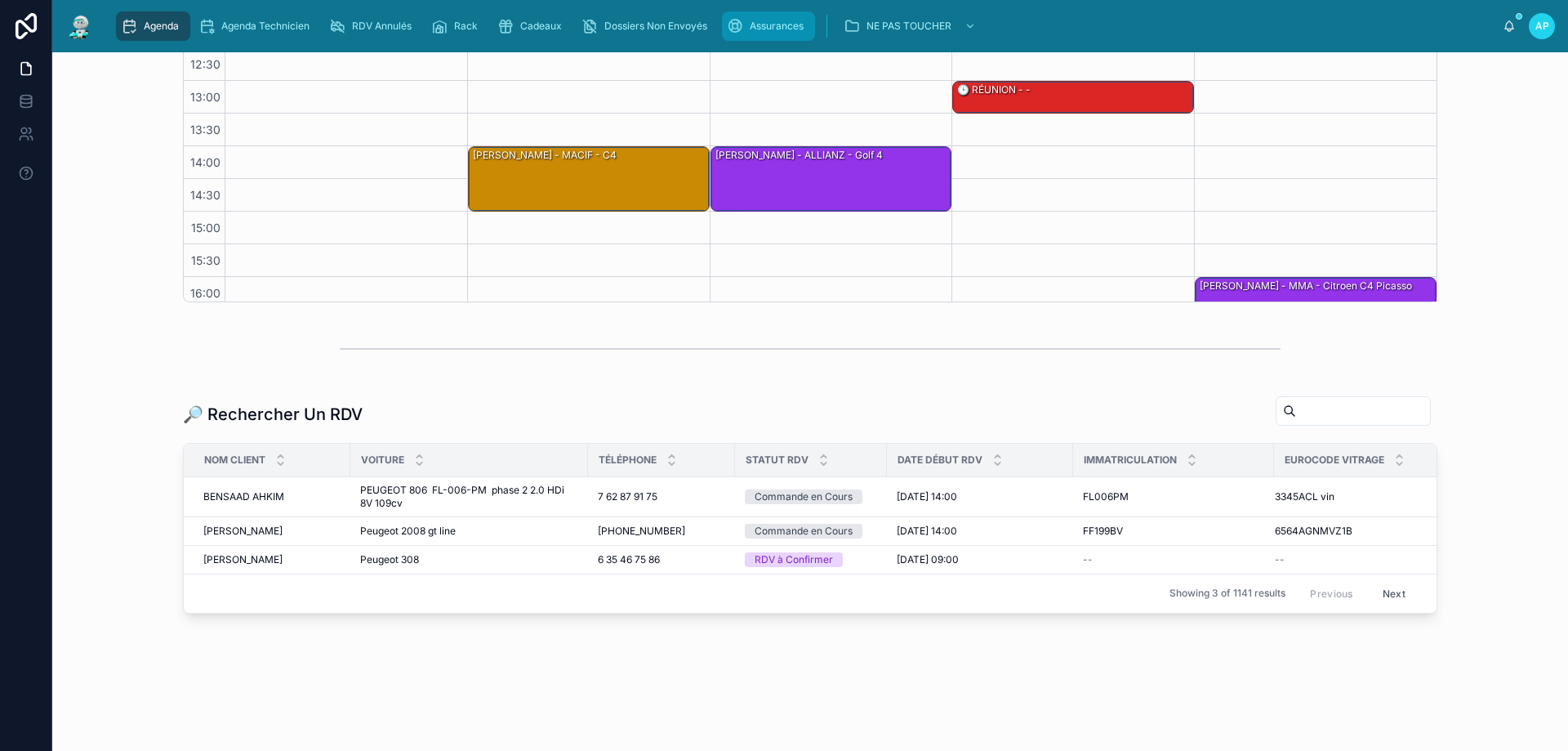
scroll to position [107, 0]
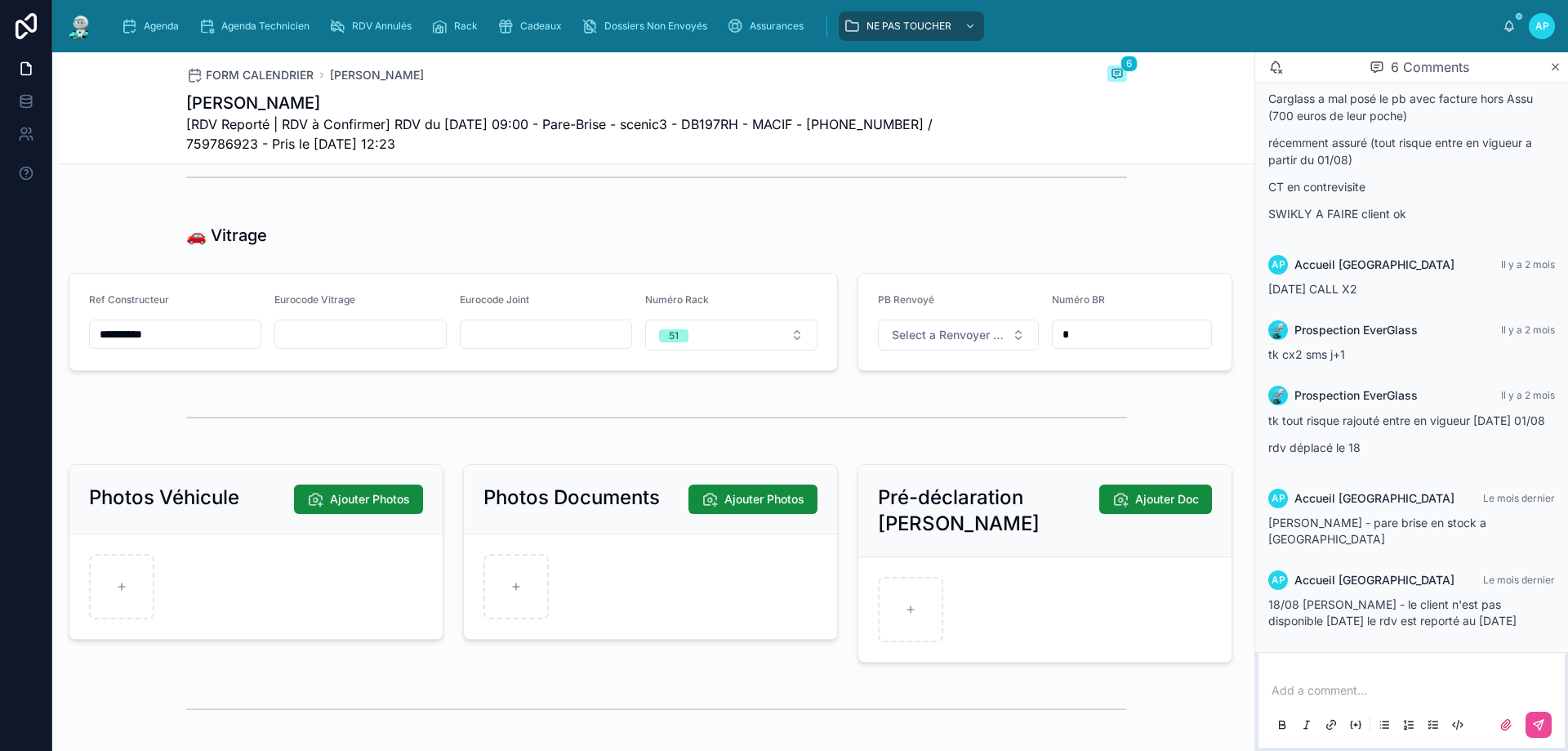
scroll to position [2039, 0]
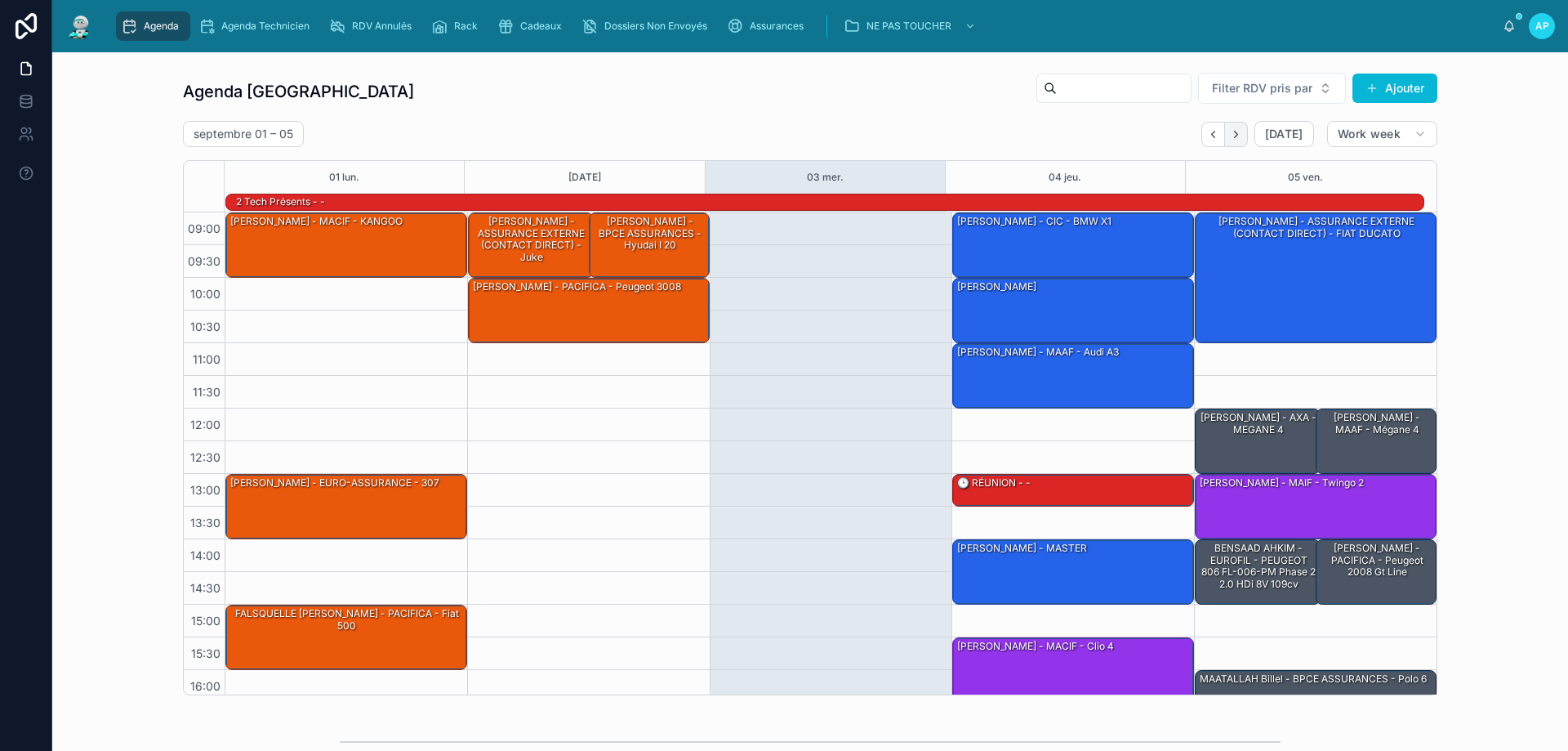
click at [1234, 136] on icon "Next" at bounding box center [1236, 134] width 12 height 12
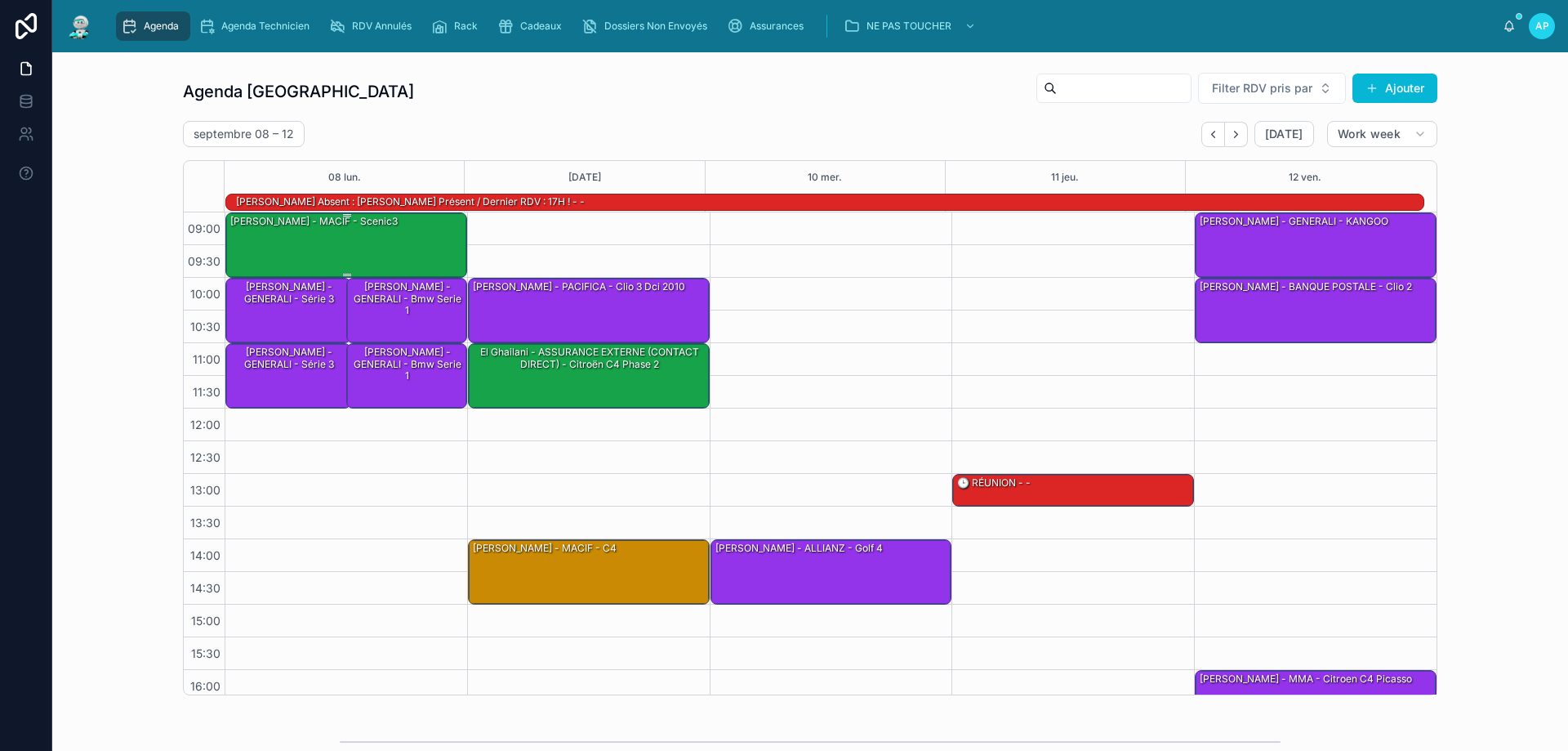
click at [245, 233] on div "[PERSON_NAME] - MACIF - scenic3" at bounding box center [347, 244] width 237 height 62
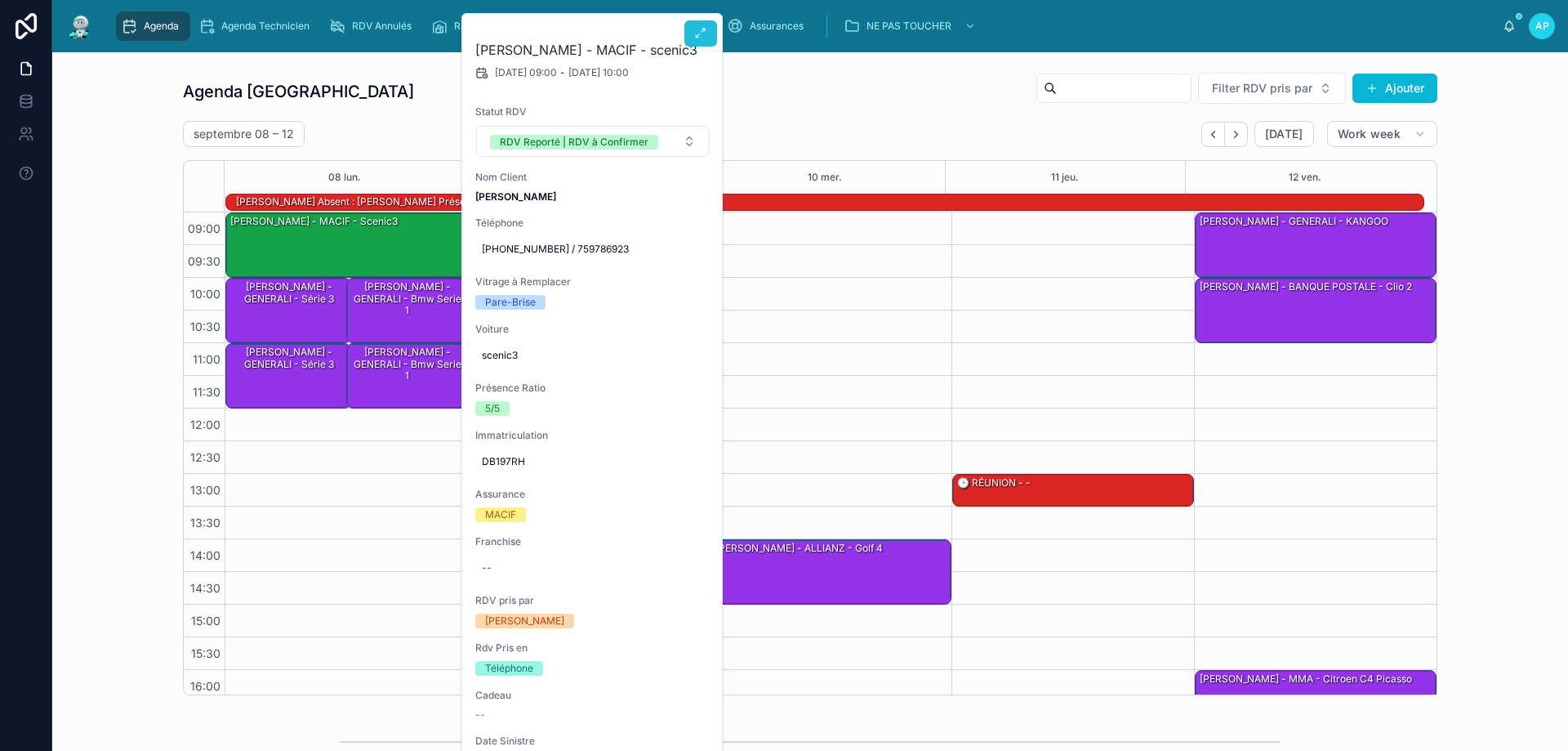
click at [695, 44] on button at bounding box center [700, 33] width 33 height 26
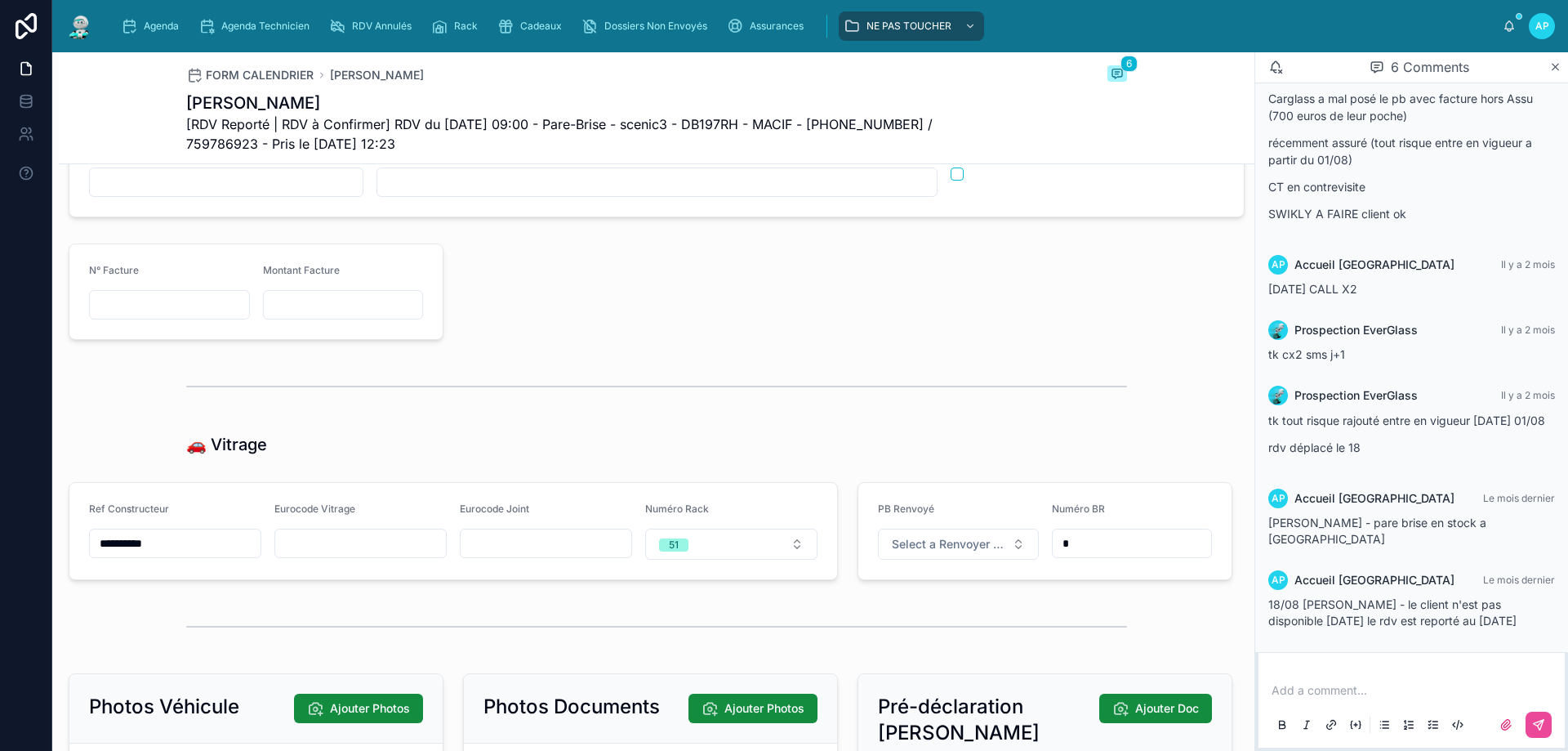
scroll to position [1960, 0]
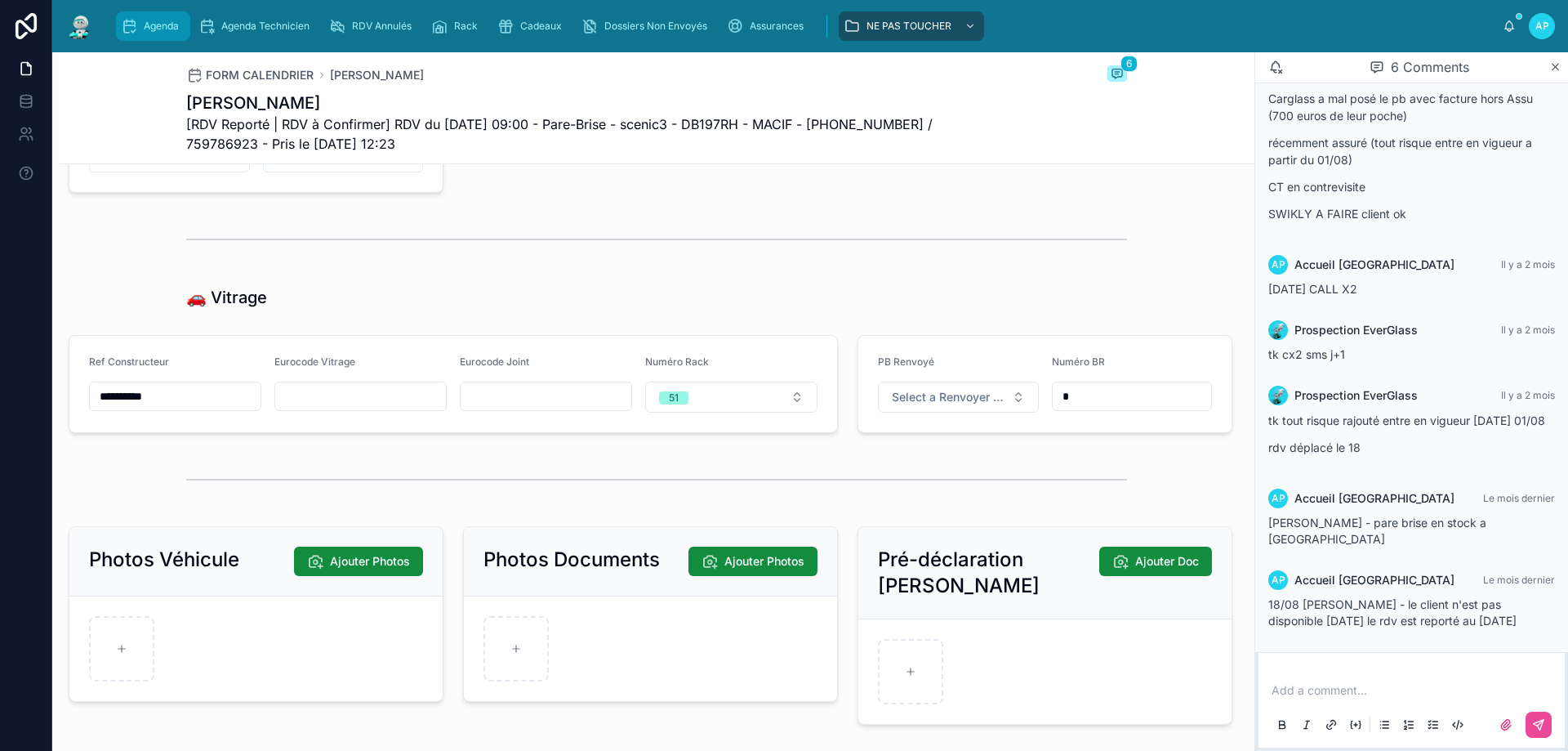
click at [131, 20] on icon "scrollable content" at bounding box center [128, 25] width 16 height 16
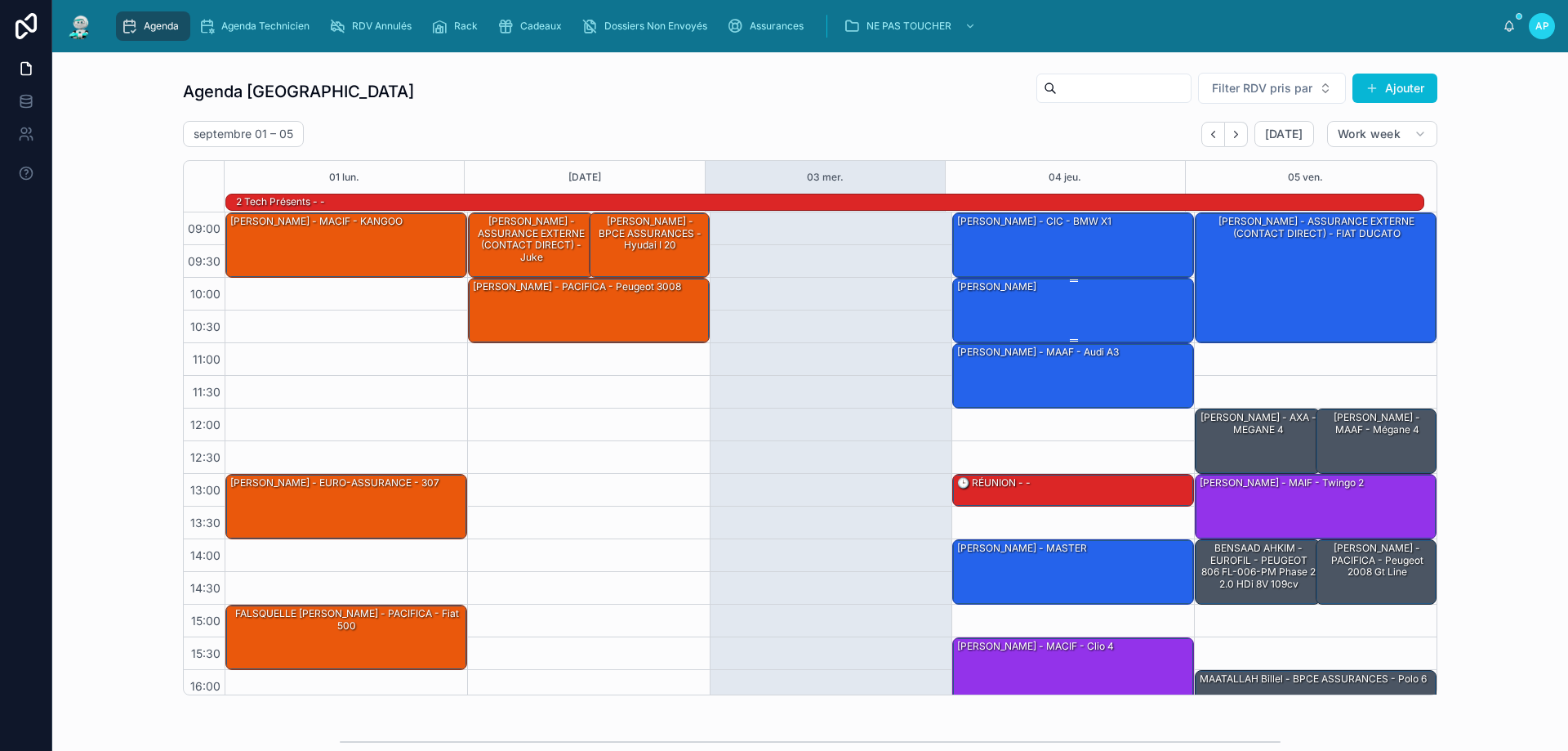
click at [1035, 315] on div "[PERSON_NAME]" at bounding box center [1074, 309] width 237 height 62
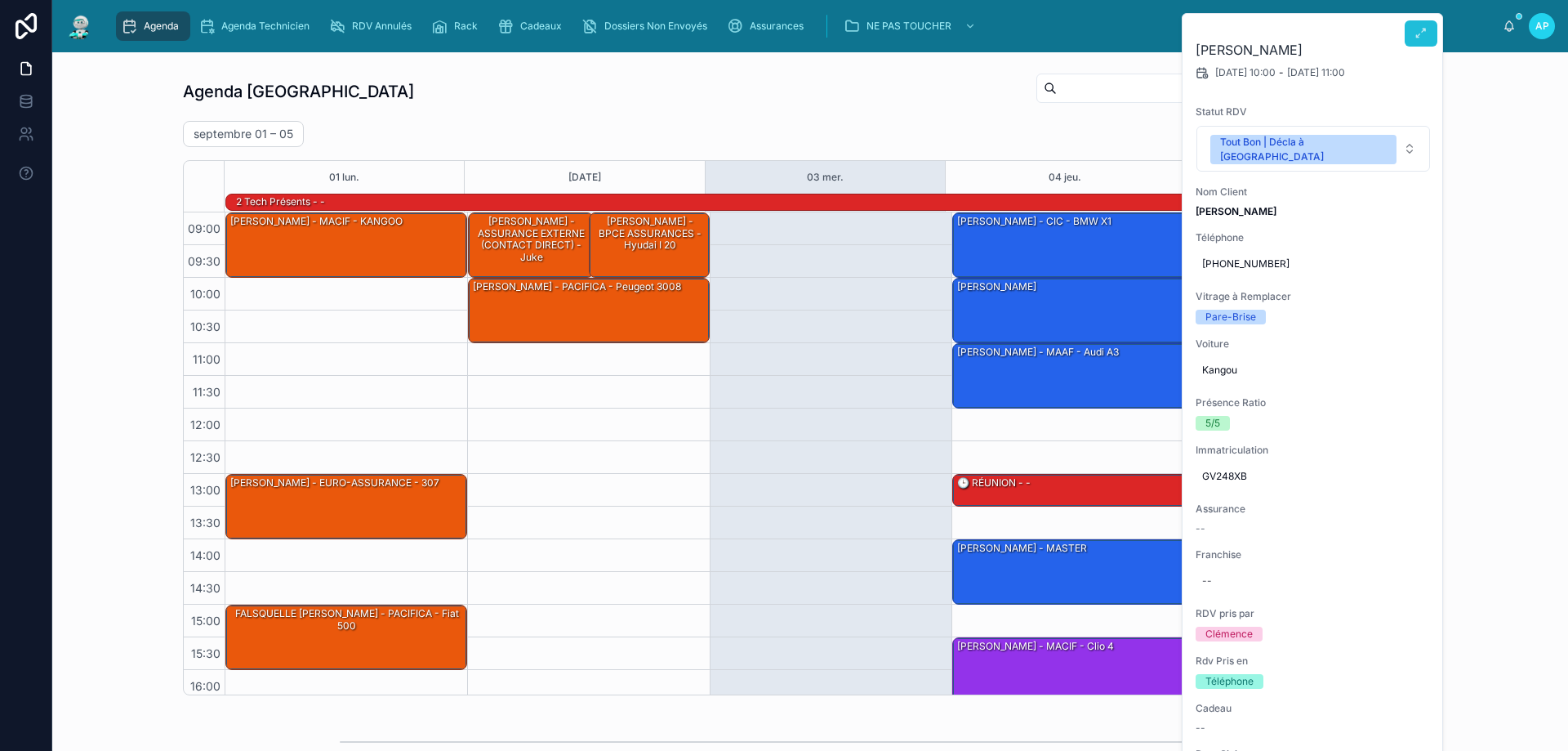
click at [1412, 34] on button at bounding box center [1420, 33] width 33 height 26
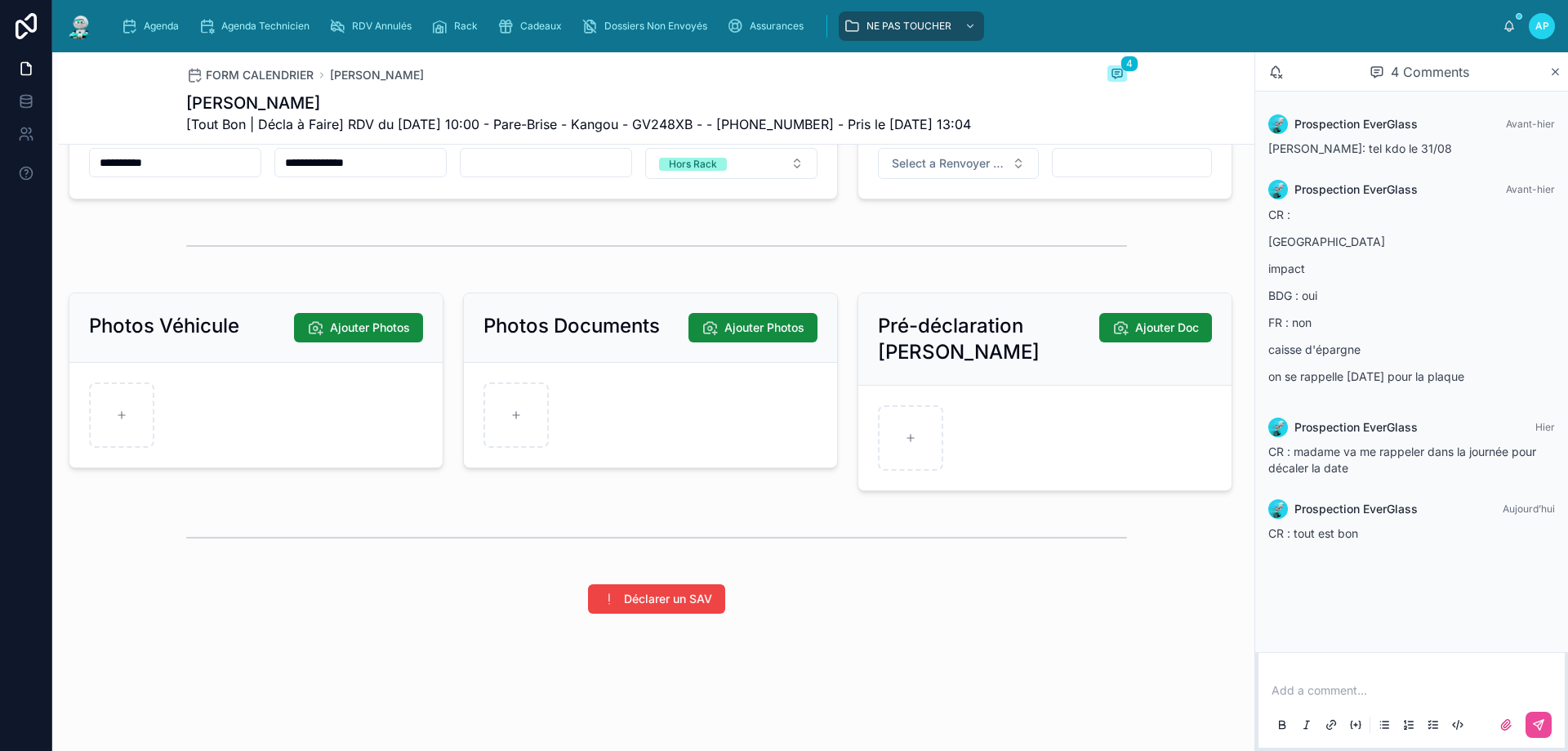
scroll to position [1762, 0]
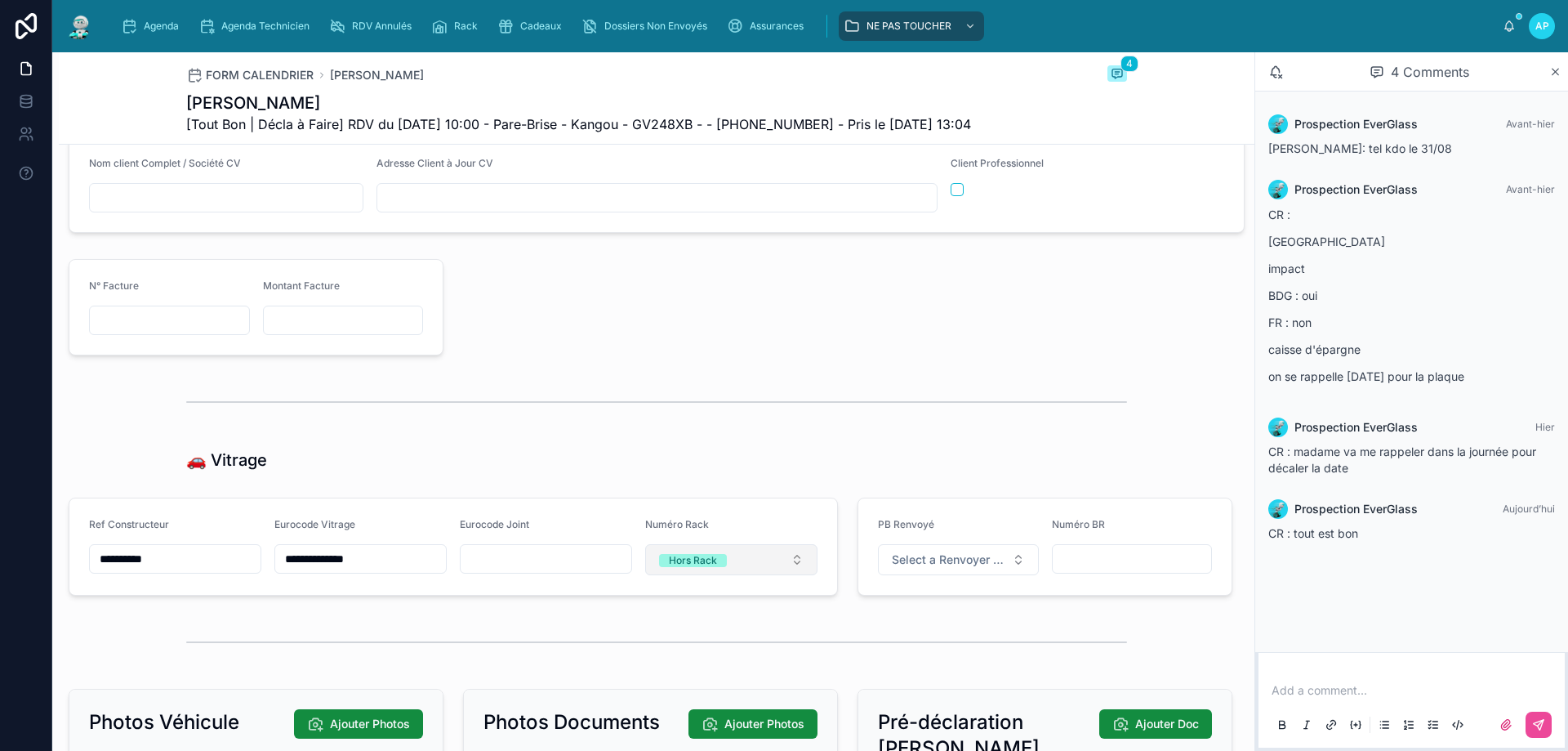
click at [711, 564] on span "Hors Rack" at bounding box center [693, 559] width 68 height 16
click at [575, 309] on div at bounding box center [847, 306] width 789 height 109
click at [720, 567] on span "Hors Rack" at bounding box center [693, 560] width 68 height 13
type input "**"
click at [671, 645] on div "56" at bounding box center [724, 636] width 196 height 23
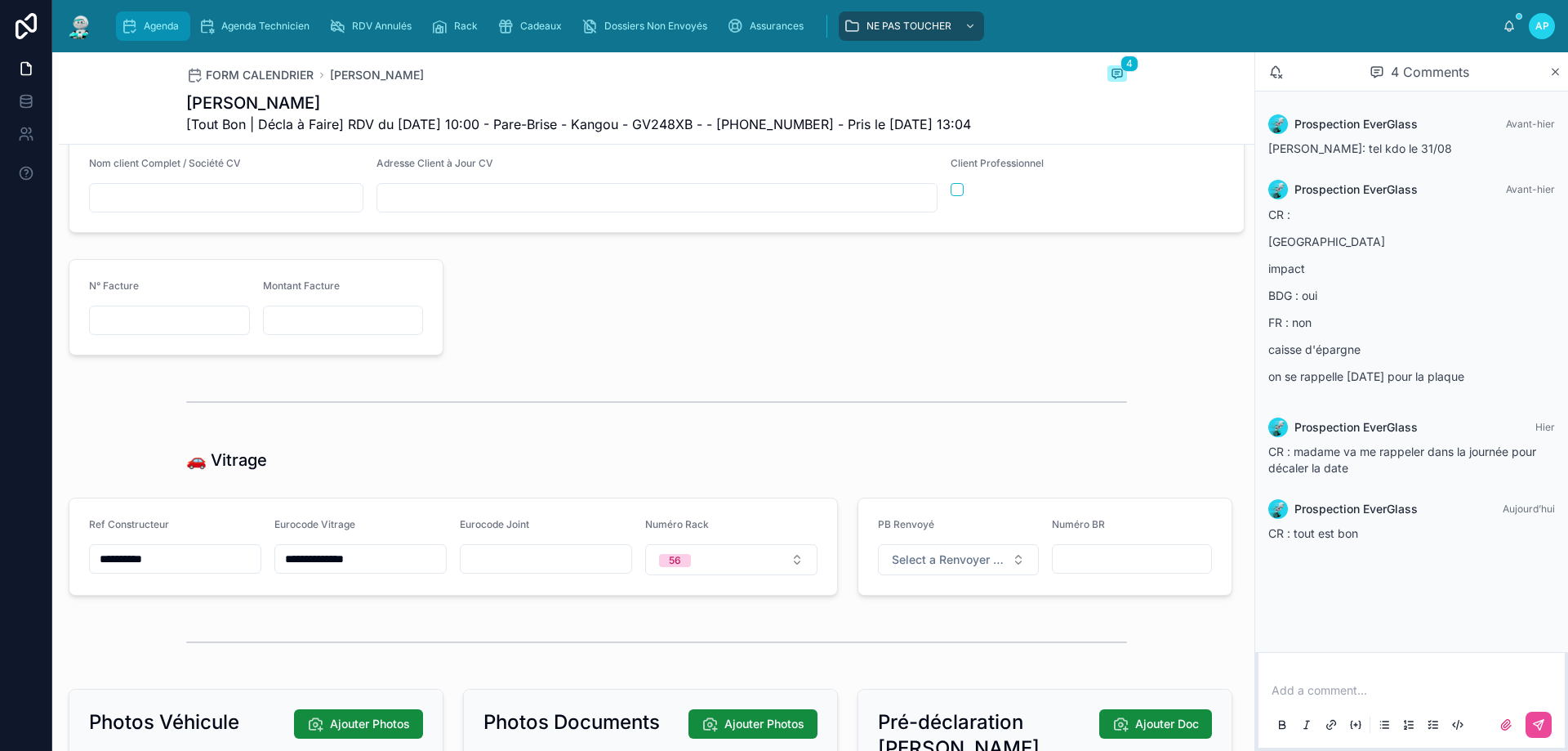
click at [159, 30] on span "Agenda" at bounding box center [161, 25] width 36 height 13
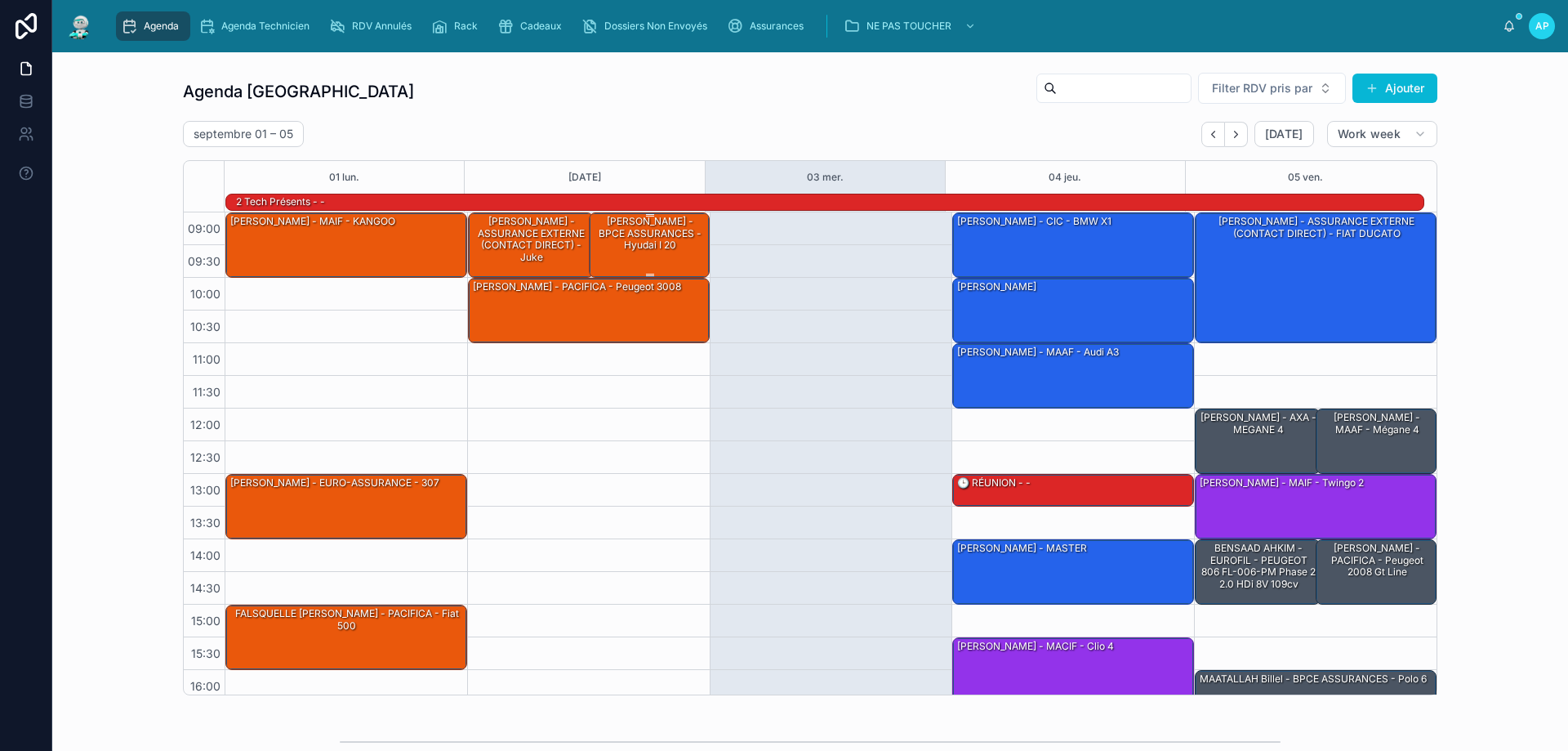
click at [628, 235] on div "[PERSON_NAME] - BPCE ASSURANCES - hyudai i 20" at bounding box center [649, 233] width 116 height 38
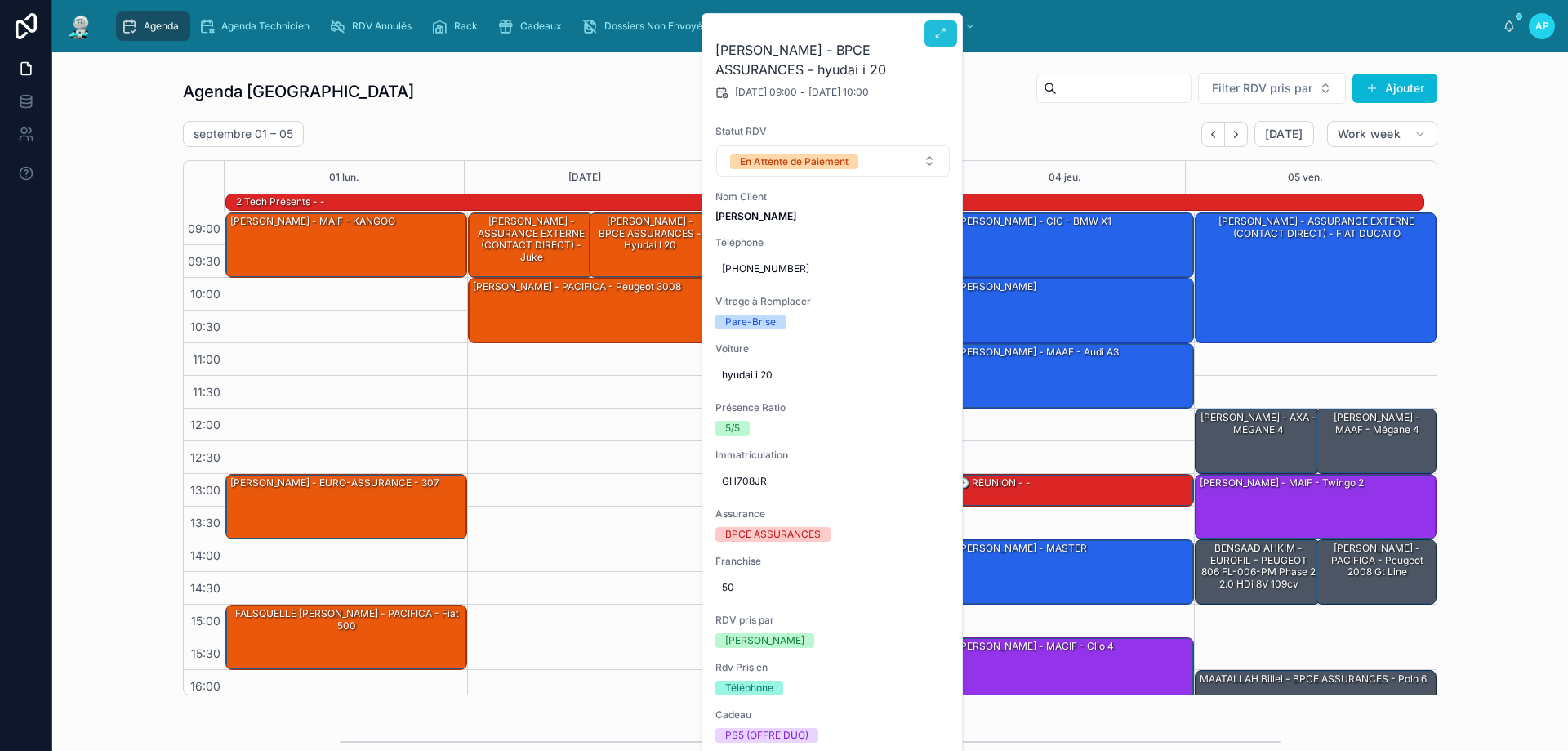
click at [932, 37] on button at bounding box center [940, 33] width 33 height 26
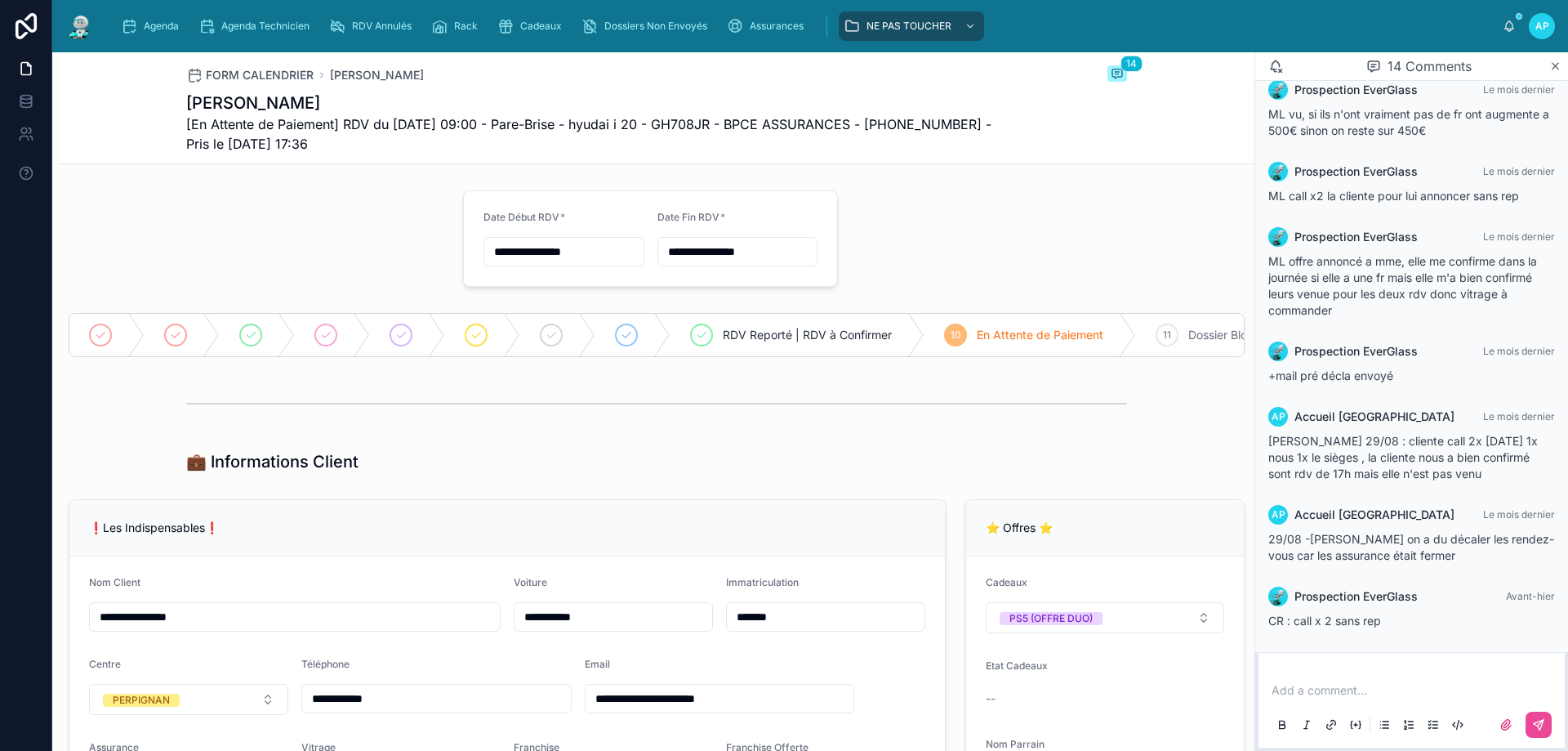
scroll to position [245, 0]
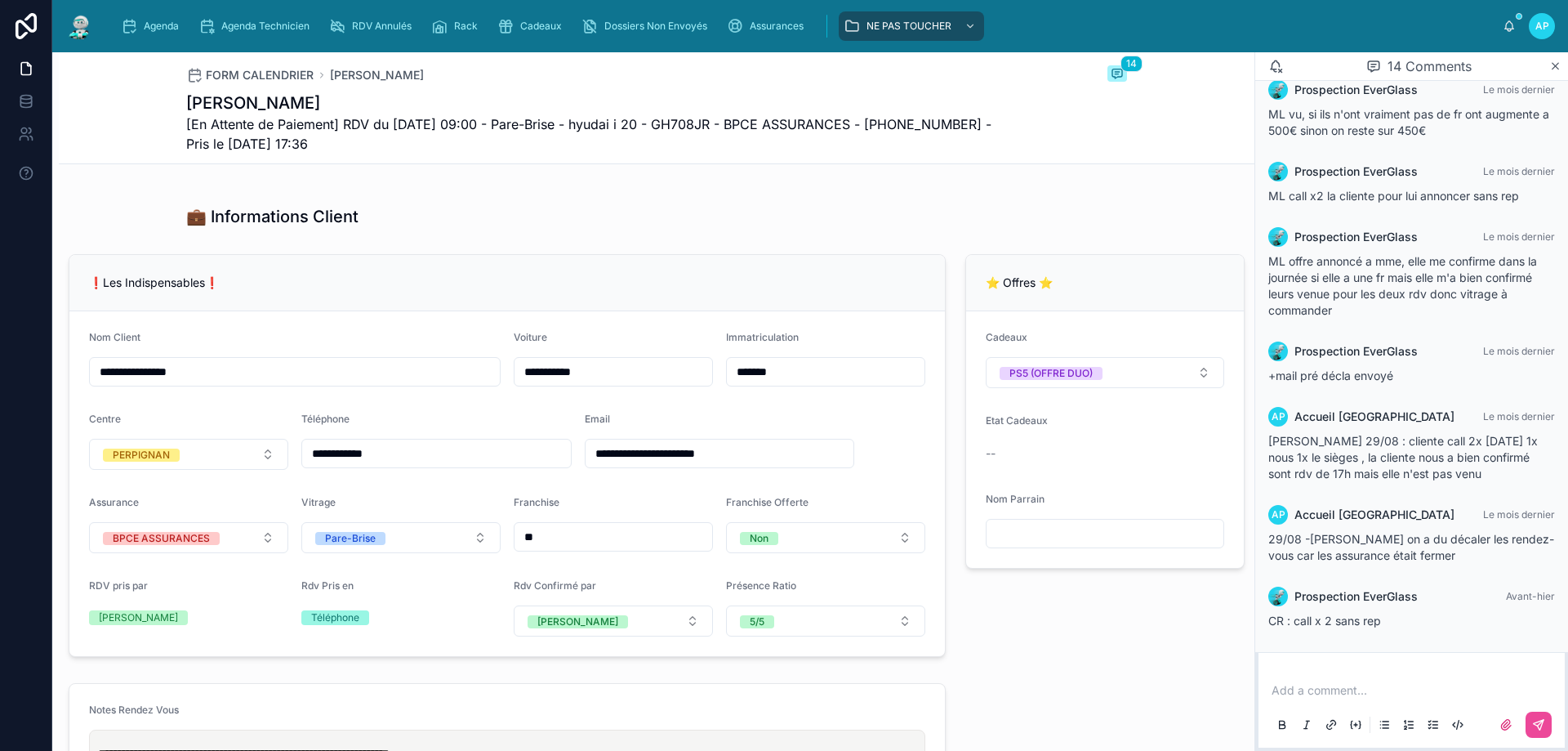
type input "*********"
type input "**********"
click at [169, 14] on div "Agenda" at bounding box center [153, 25] width 64 height 26
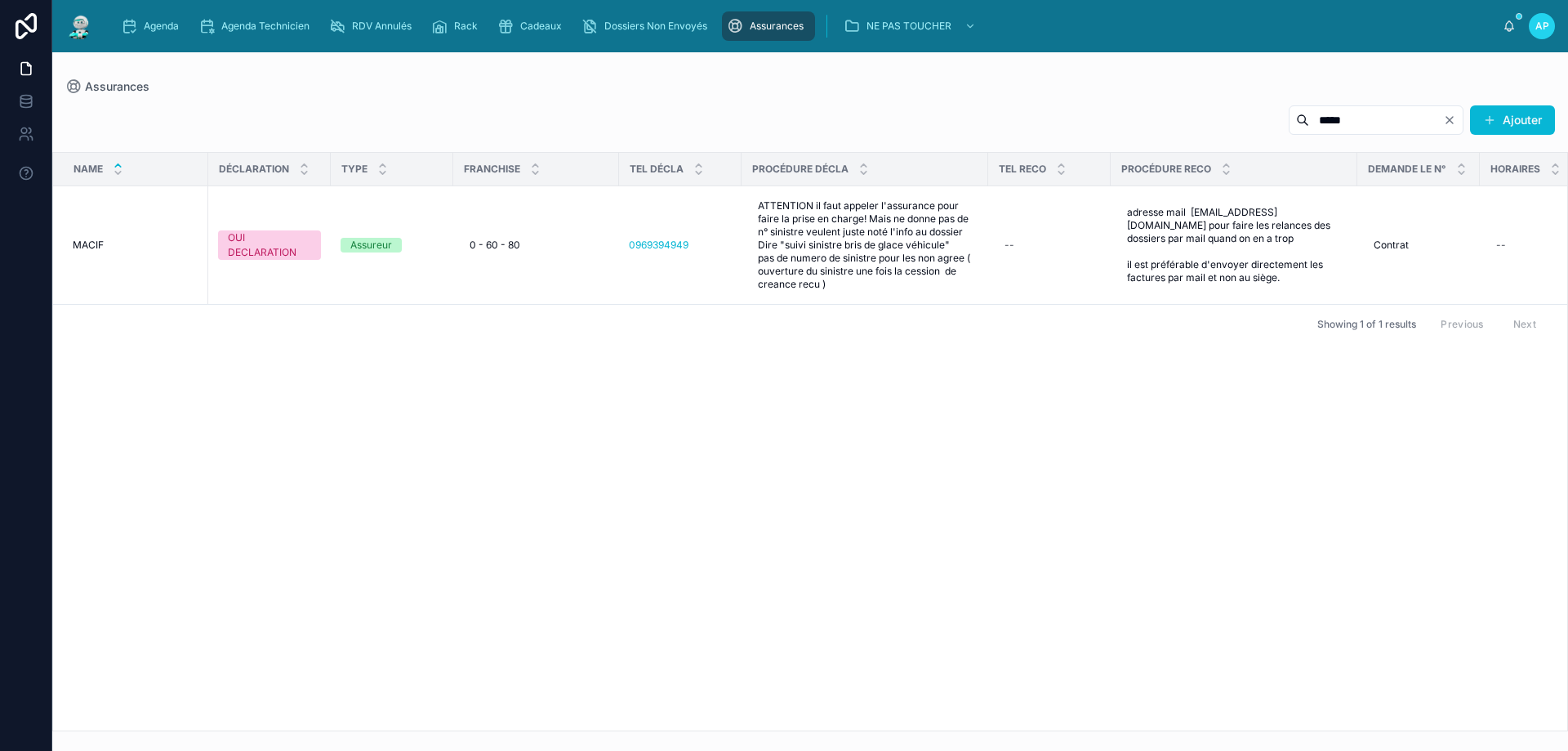
click at [1454, 117] on icon "Clear" at bounding box center [1449, 119] width 13 height 13
click at [1365, 119] on input "text" at bounding box center [1396, 119] width 134 height 23
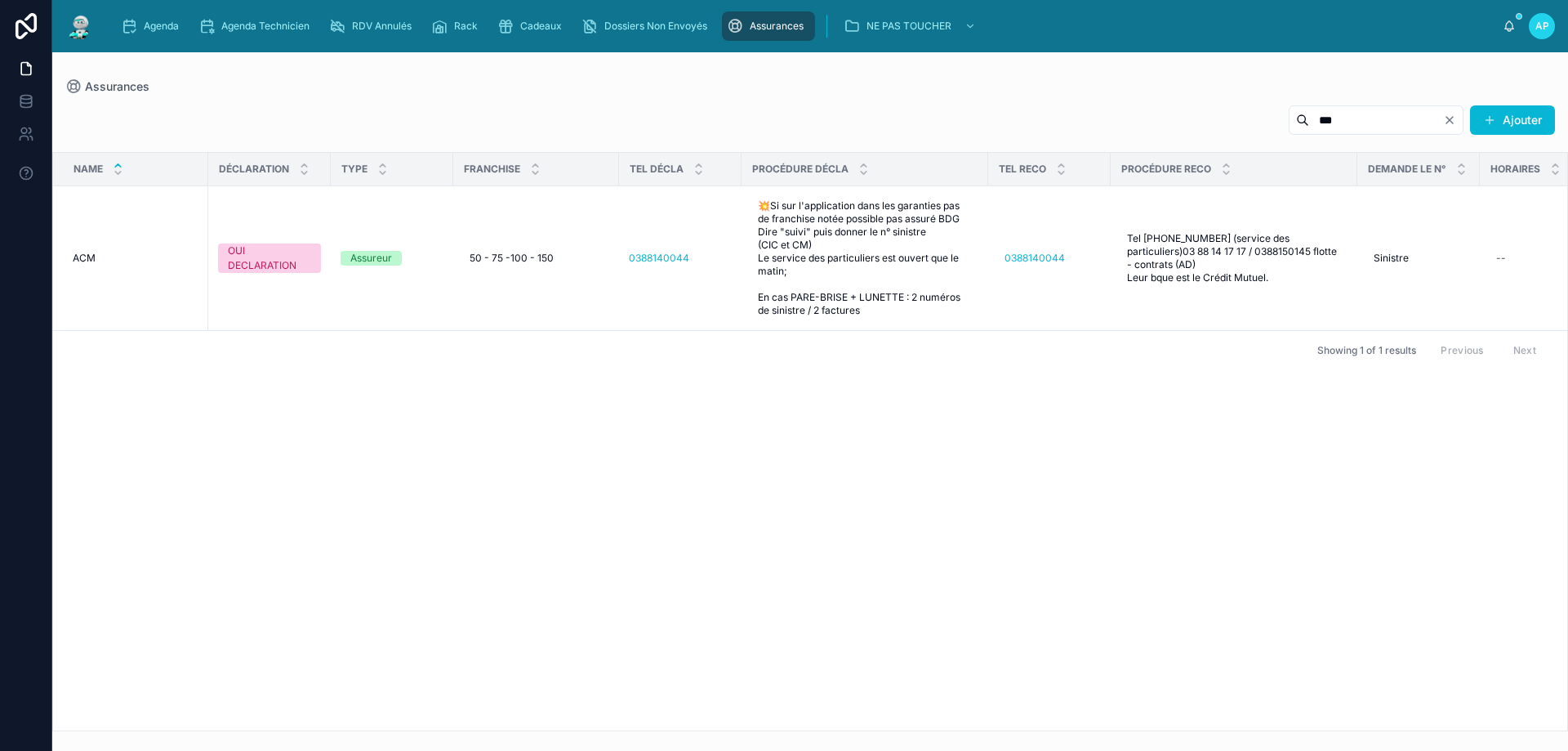
click at [1320, 119] on input "***" at bounding box center [1375, 119] width 134 height 23
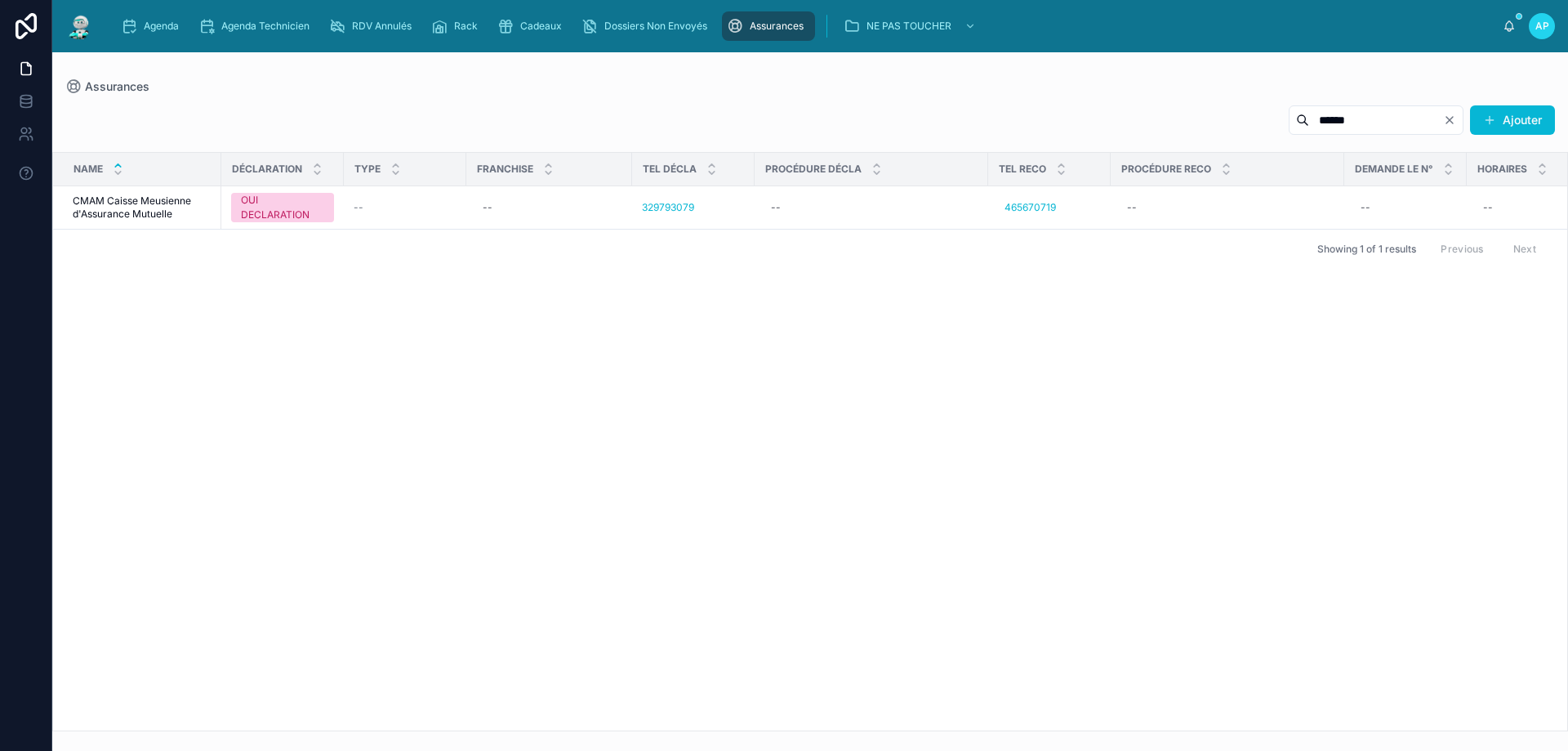
type input "******"
